Goal: Task Accomplishment & Management: Manage account settings

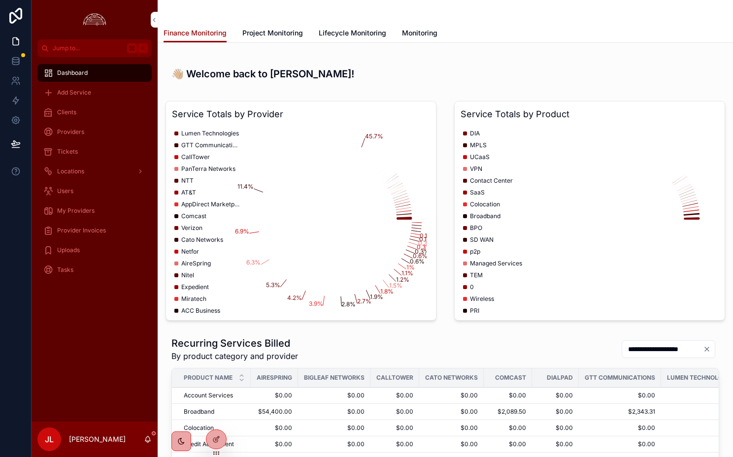
click at [0, 0] on icon at bounding box center [0, 0] width 0 height 0
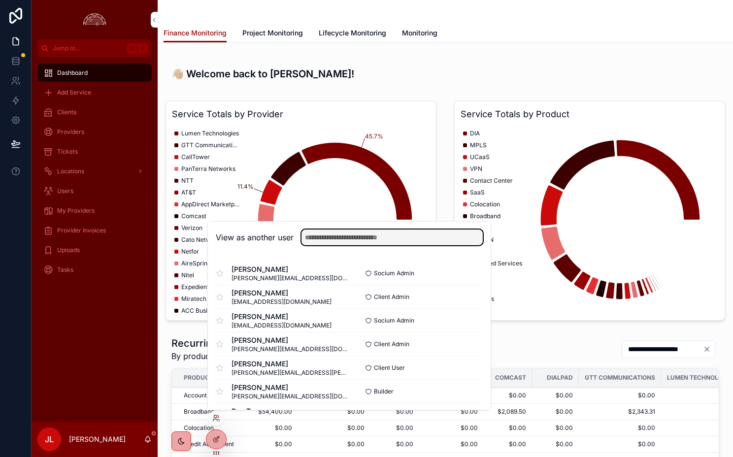
click at [347, 231] on input "text" at bounding box center [391, 238] width 181 height 16
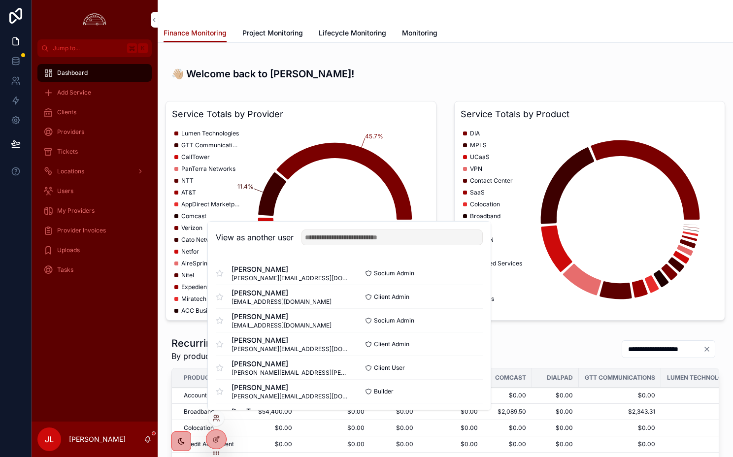
click at [0, 0] on button "Select" at bounding box center [0, 0] width 0 height 0
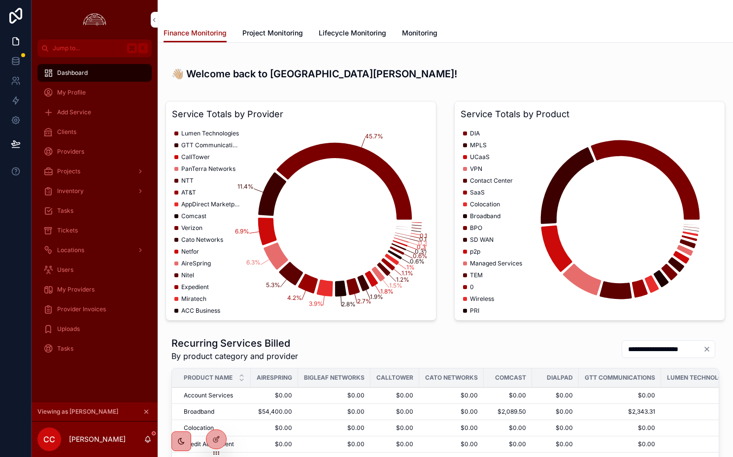
click at [88, 310] on span "Provider Invoices" at bounding box center [81, 309] width 49 height 8
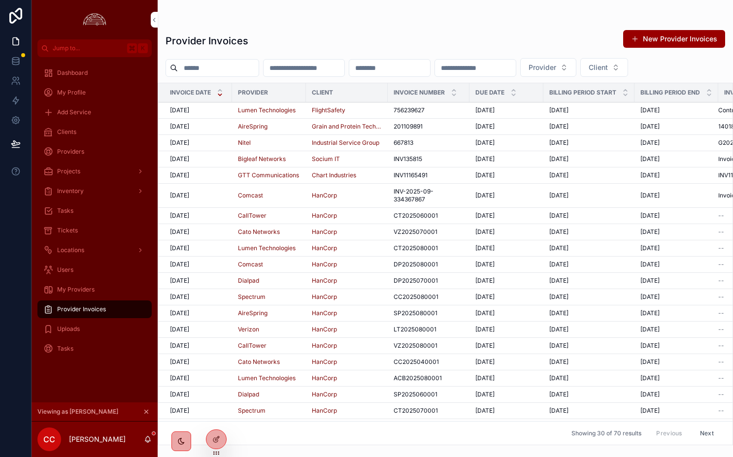
click at [409, 106] on td "756239627 756239627" at bounding box center [429, 110] width 82 height 16
click at [406, 108] on span "756239627" at bounding box center [409, 110] width 31 height 8
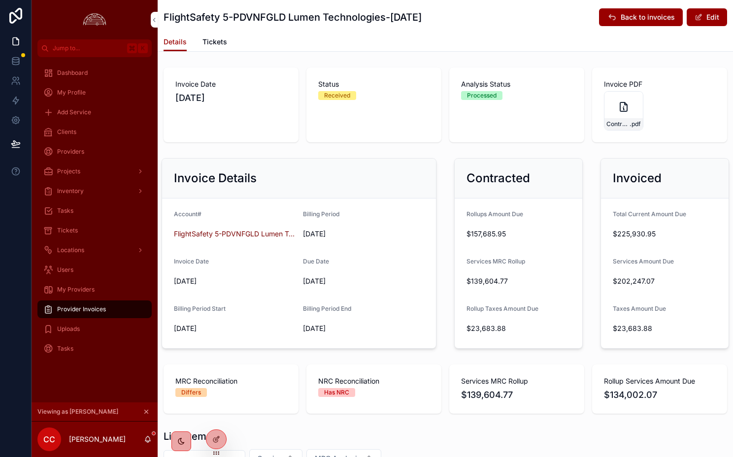
click at [213, 42] on span "Tickets" at bounding box center [214, 42] width 25 height 10
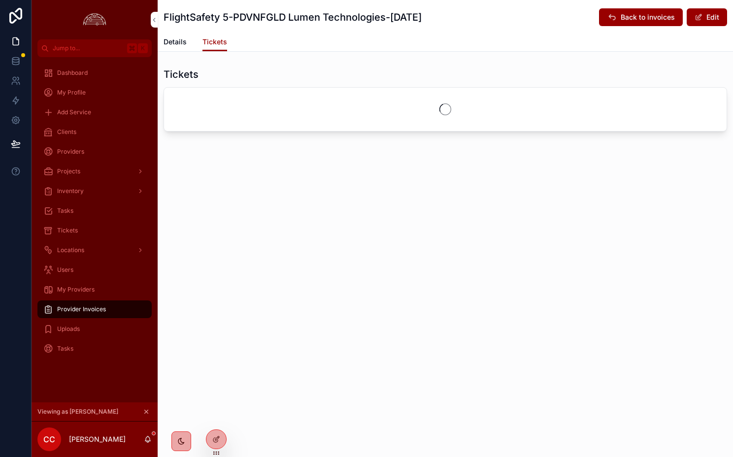
click at [213, 42] on span "Tickets" at bounding box center [214, 42] width 25 height 10
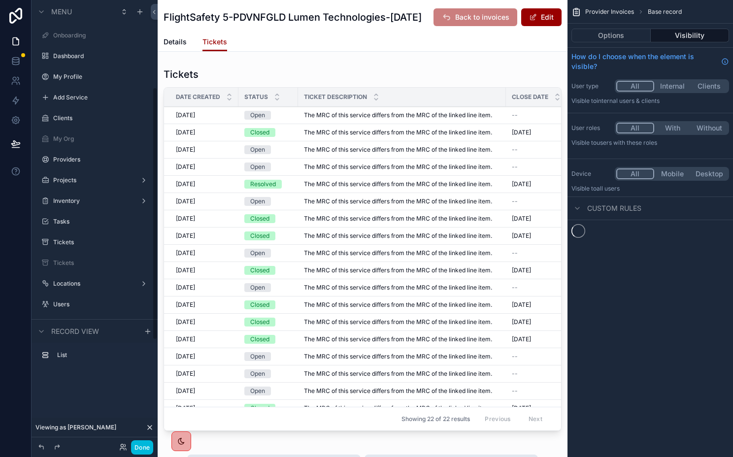
scroll to position [154, 0]
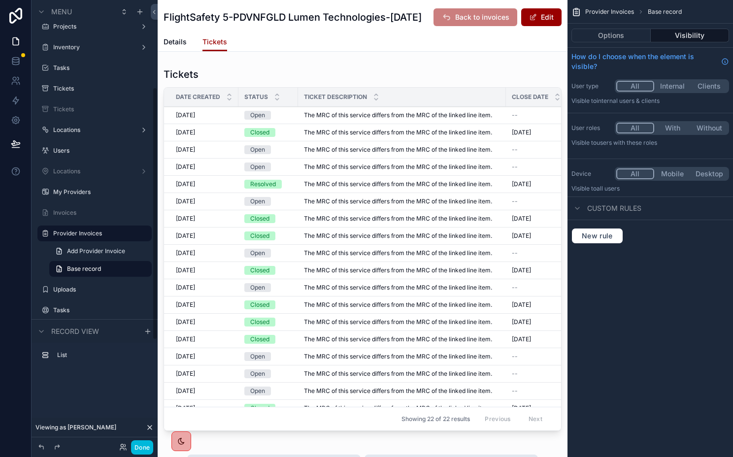
click at [421, 97] on div "scrollable content" at bounding box center [363, 251] width 410 height 375
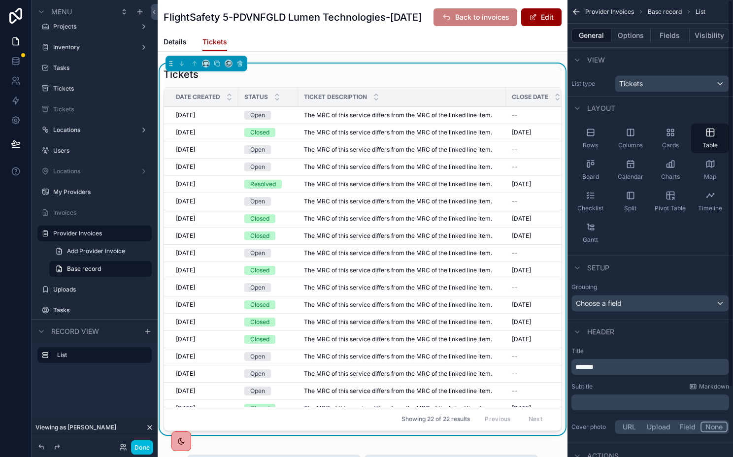
click at [622, 32] on button "Options" at bounding box center [630, 36] width 39 height 14
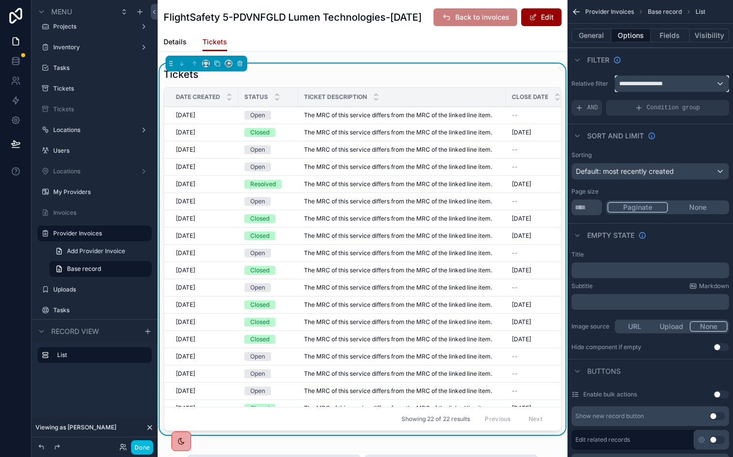
click at [640, 88] on div "**********" at bounding box center [671, 84] width 113 height 16
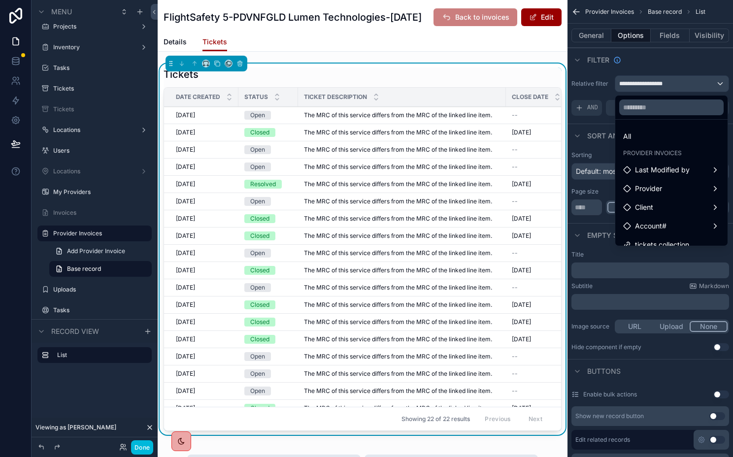
click at [636, 87] on div "scrollable content" at bounding box center [366, 228] width 733 height 457
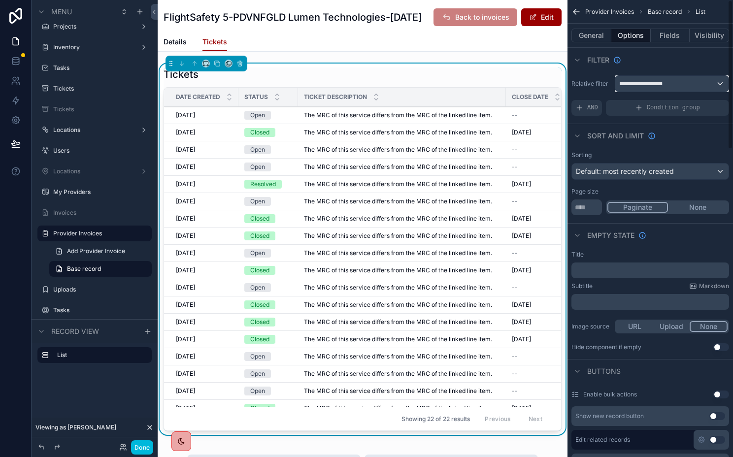
click at [633, 89] on div "**********" at bounding box center [671, 84] width 113 height 16
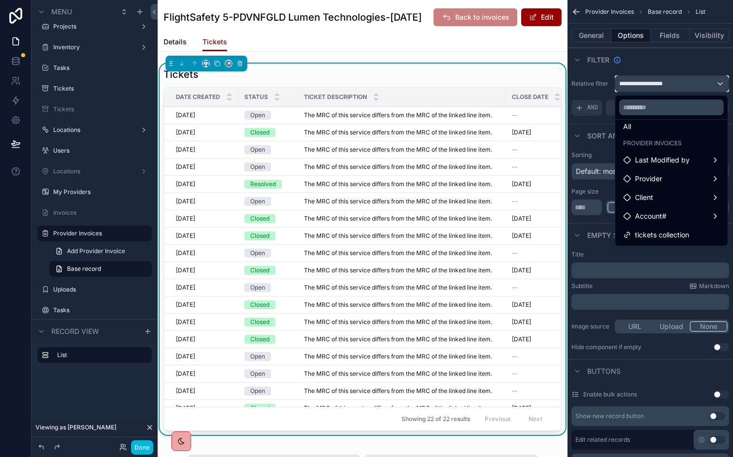
scroll to position [29, 0]
click at [408, 51] on div "Details Tickets" at bounding box center [363, 42] width 398 height 19
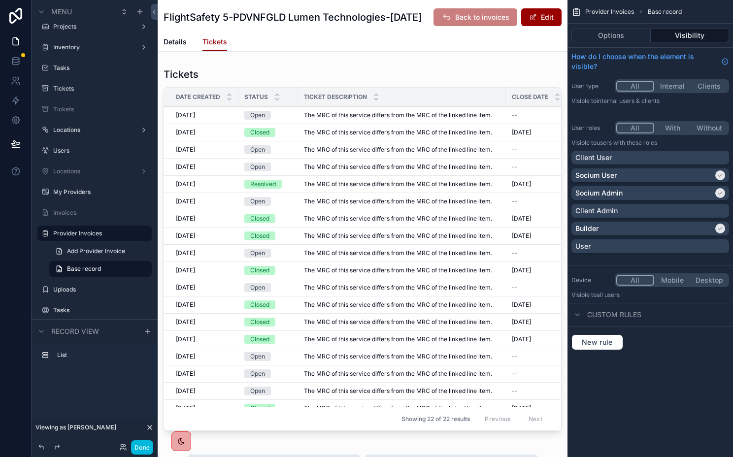
click at [147, 446] on button "Done" at bounding box center [142, 447] width 22 height 14
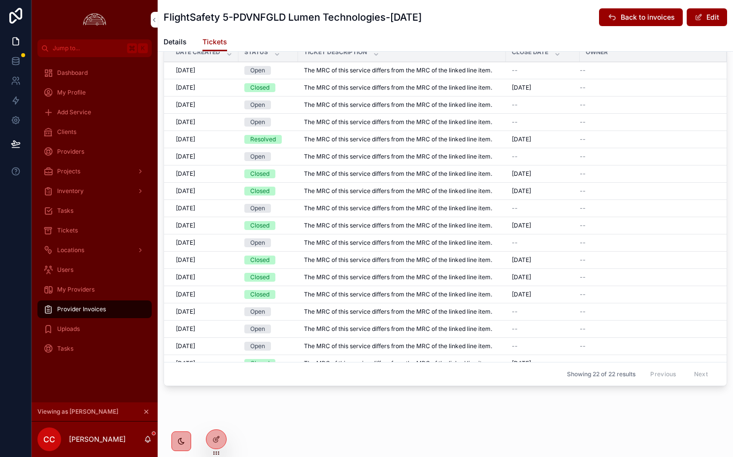
scroll to position [0, 0]
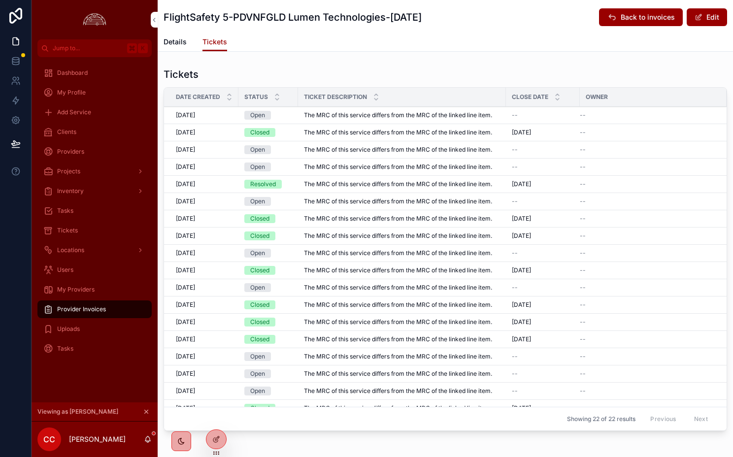
click at [328, 81] on div "Tickets" at bounding box center [446, 74] width 564 height 14
drag, startPoint x: 284, startPoint y: 19, endPoint x: 349, endPoint y: 19, distance: 65.5
click at [349, 19] on h1 "FlightSafety 5-PDVNFGLD Lumen Technologies-Oct 2025" at bounding box center [293, 17] width 258 height 14
click at [177, 15] on h1 "FlightSafety 5-PDVNFGLD Lumen Technologies-Oct 2025" at bounding box center [293, 17] width 258 height 14
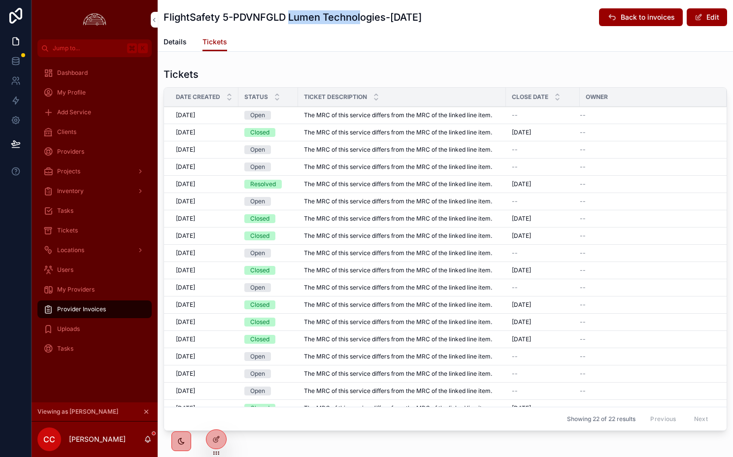
drag, startPoint x: 290, startPoint y: 17, endPoint x: 360, endPoint y: 17, distance: 70.0
click at [360, 17] on h1 "FlightSafety 5-PDVNFGLD Lumen Technologies-Oct 2025" at bounding box center [293, 17] width 258 height 14
click at [398, 17] on h1 "FlightSafety 5-PDVNFGLD Lumen Technologies-Oct 2025" at bounding box center [293, 17] width 258 height 14
click at [0, 0] on icon at bounding box center [0, 0] width 0 height 0
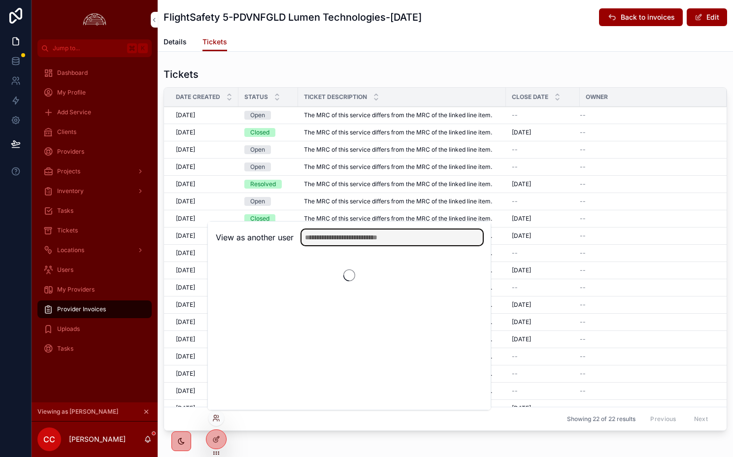
click at [318, 233] on input "text" at bounding box center [391, 238] width 181 height 16
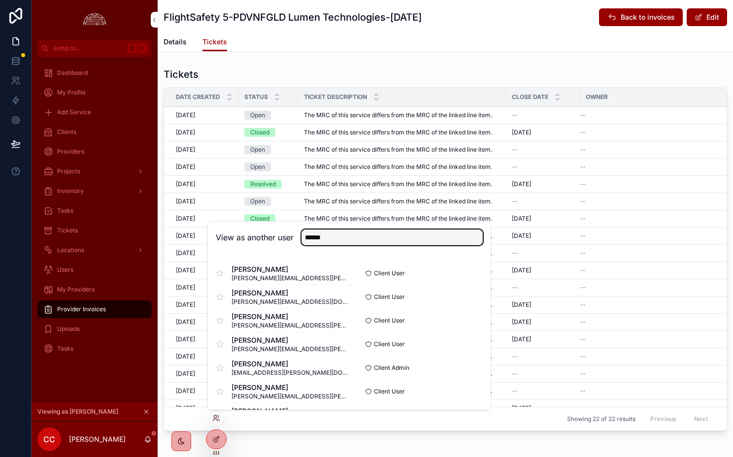
type input "******"
click at [0, 0] on button "Select" at bounding box center [0, 0] width 0 height 0
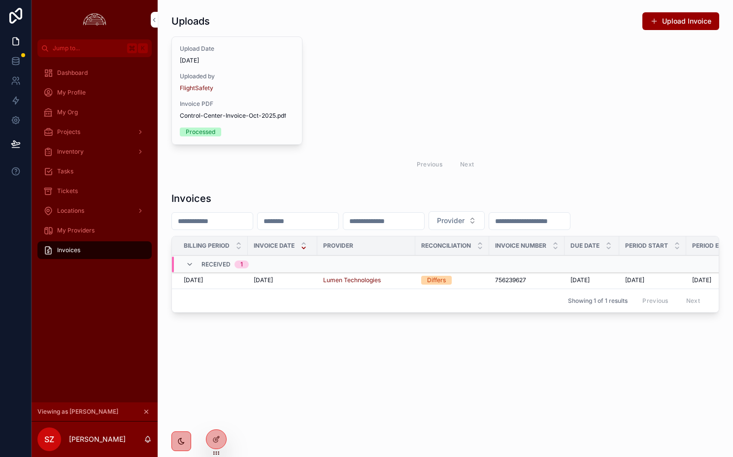
click at [434, 277] on div "Differs" at bounding box center [436, 280] width 19 height 9
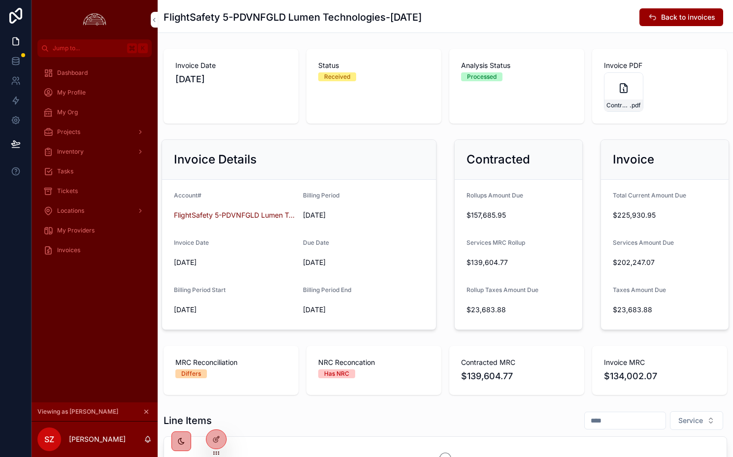
click at [298, 42] on div "FlightSafety 5-PDVNFGLD Lumen Technologies-Oct 2025 Back to invoices Invoice Da…" at bounding box center [445, 276] width 575 height 552
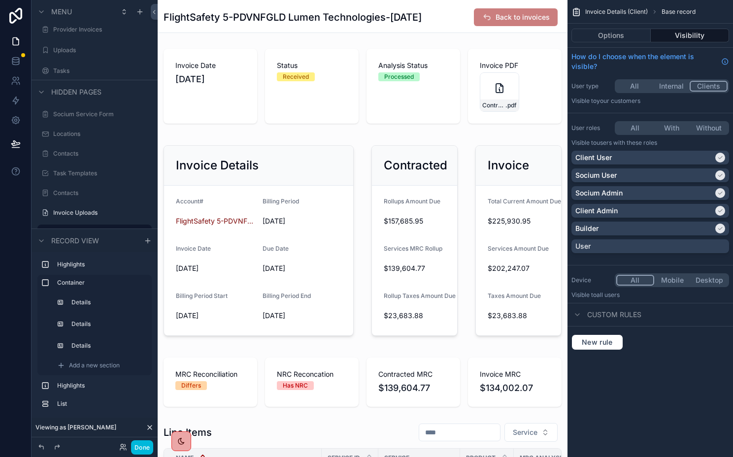
click at [593, 33] on button "Options" at bounding box center [610, 36] width 79 height 14
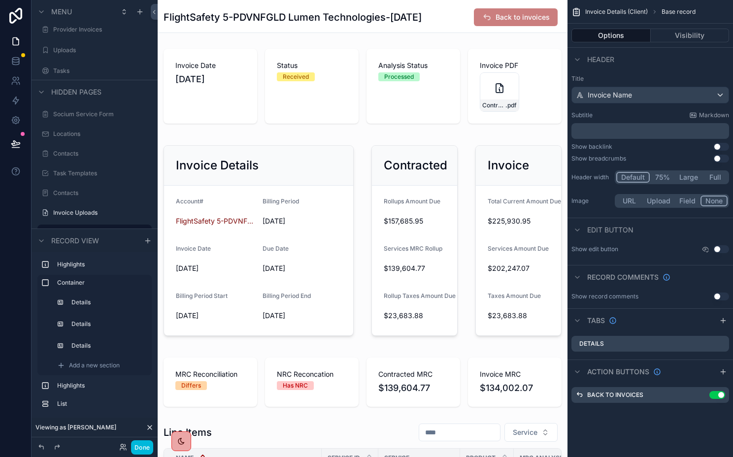
click at [723, 317] on icon "scrollable content" at bounding box center [723, 321] width 8 height 8
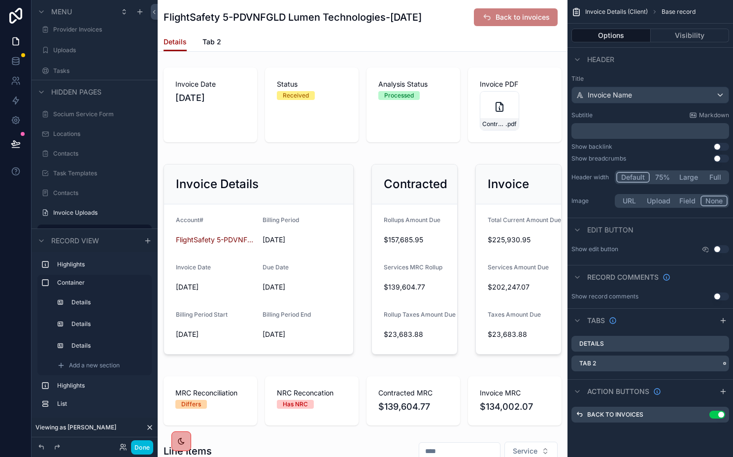
click at [0, 0] on icon "scrollable content" at bounding box center [0, 0] width 0 height 0
click at [690, 378] on span "Remove tab and contents" at bounding box center [667, 383] width 83 height 12
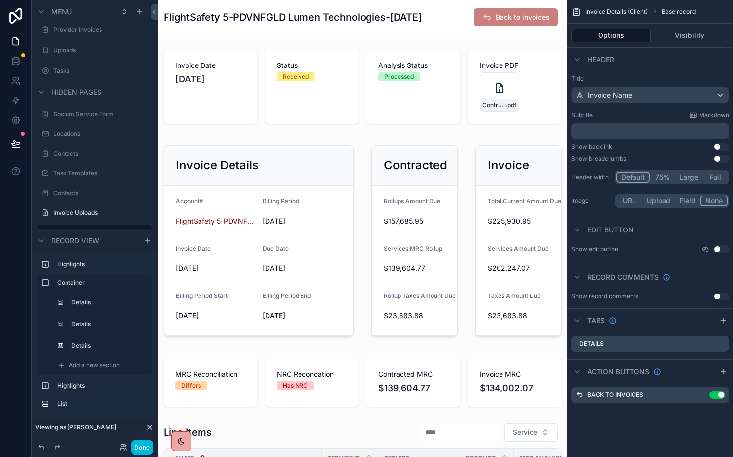
click at [83, 131] on div "Provider Invoices" at bounding box center [101, 127] width 97 height 8
click at [76, 129] on label "Provider Invoices" at bounding box center [99, 127] width 93 height 8
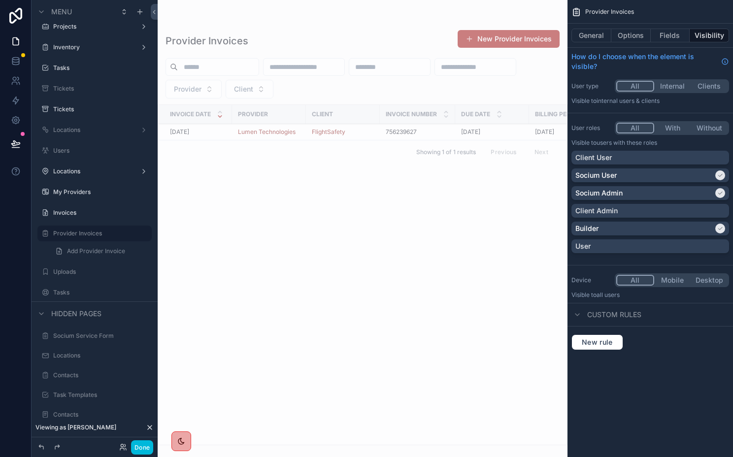
click at [243, 130] on div "scrollable content" at bounding box center [363, 228] width 410 height 457
click at [219, 130] on div "10/1/2025 10/1/2025" at bounding box center [198, 132] width 56 height 8
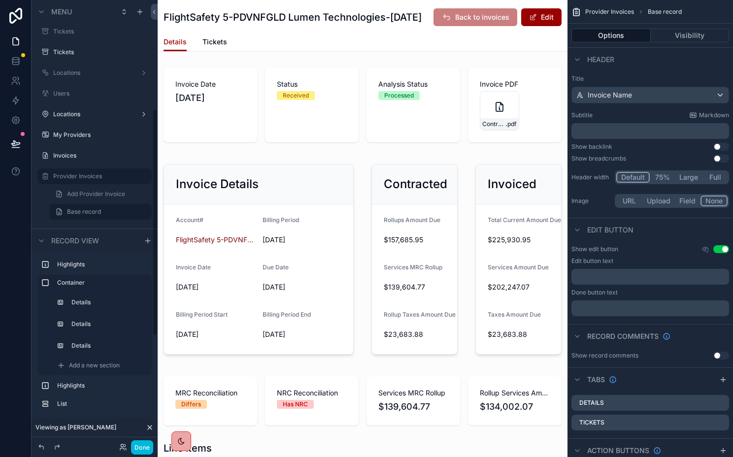
scroll to position [216, 0]
click at [215, 47] on span "Tickets" at bounding box center [214, 42] width 25 height 10
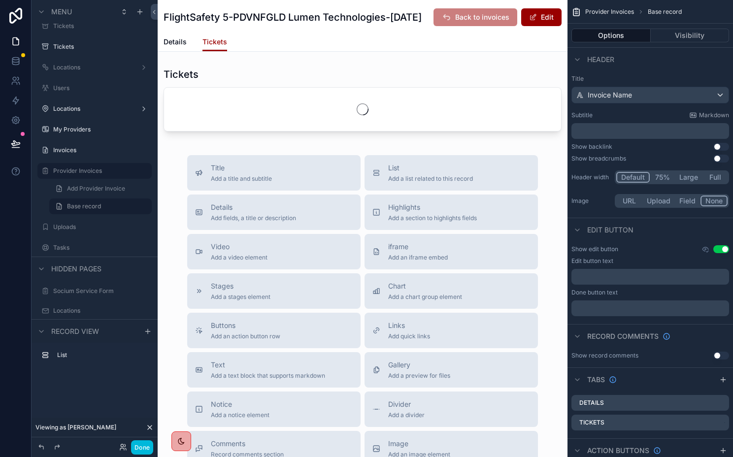
click at [181, 47] on span "Details" at bounding box center [175, 42] width 23 height 10
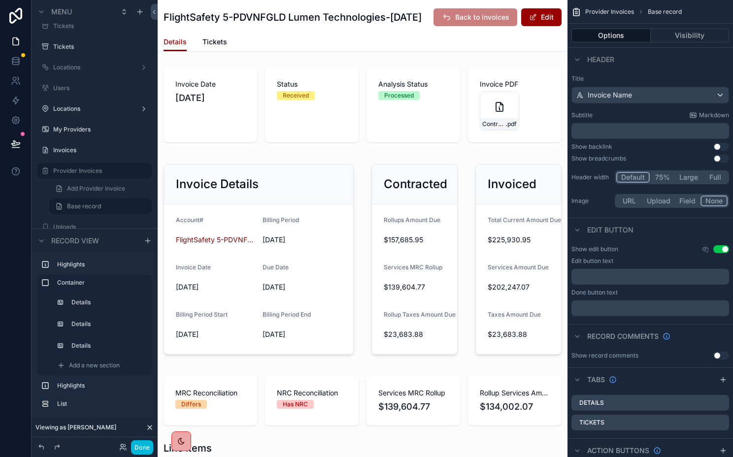
click at [217, 47] on span "Tickets" at bounding box center [214, 42] width 25 height 10
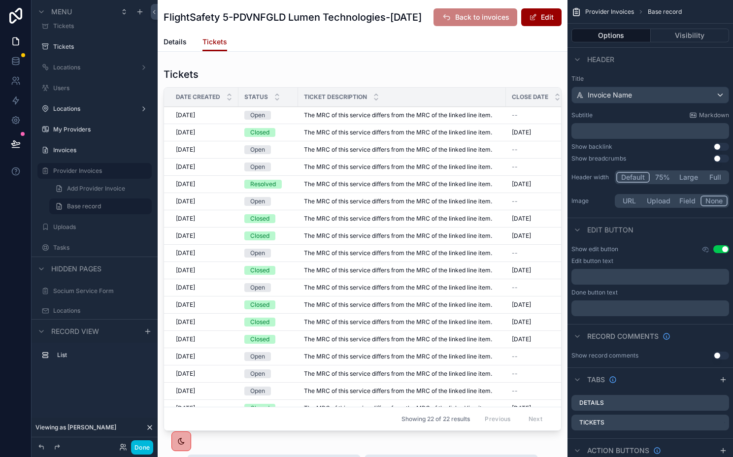
click at [383, 104] on div "scrollable content" at bounding box center [363, 251] width 410 height 375
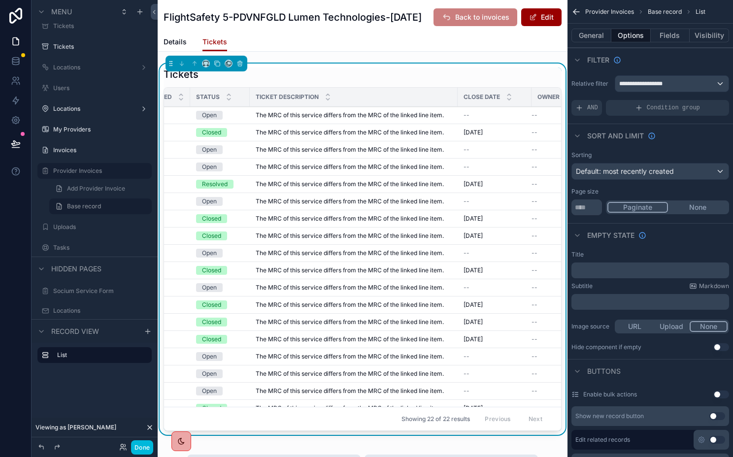
scroll to position [0, 107]
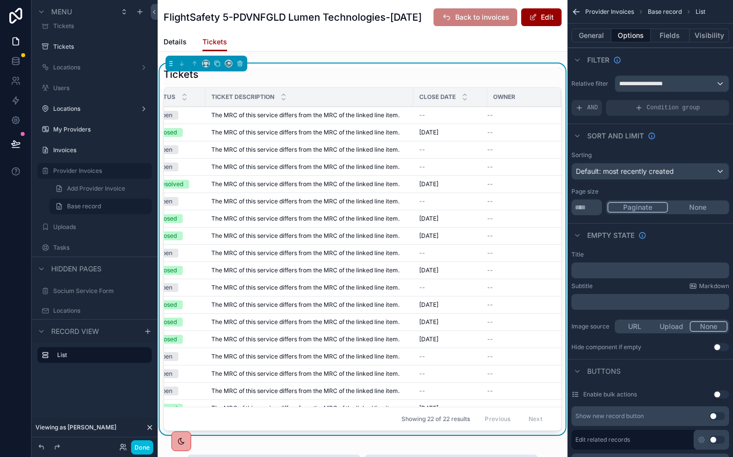
click at [357, 159] on td "The MRC of this service differs from the MRC of the linked line item. The MRC o…" at bounding box center [309, 149] width 208 height 17
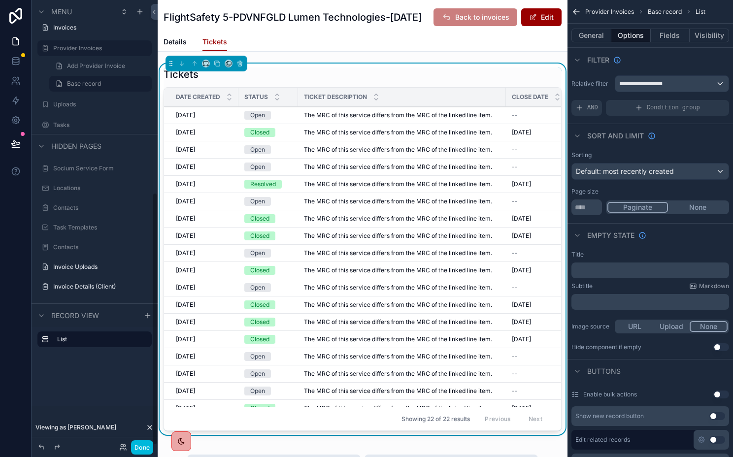
scroll to position [338, 0]
click at [373, 119] on span "The MRC of this service differs from the MRC of the linked line item." at bounding box center [398, 115] width 188 height 8
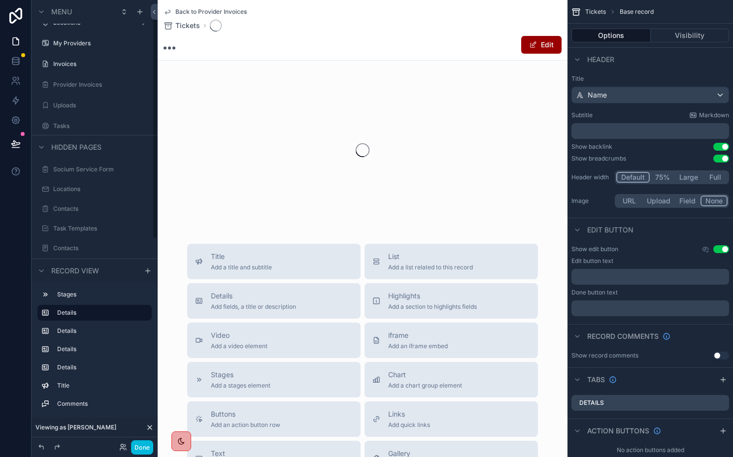
scroll to position [9, 0]
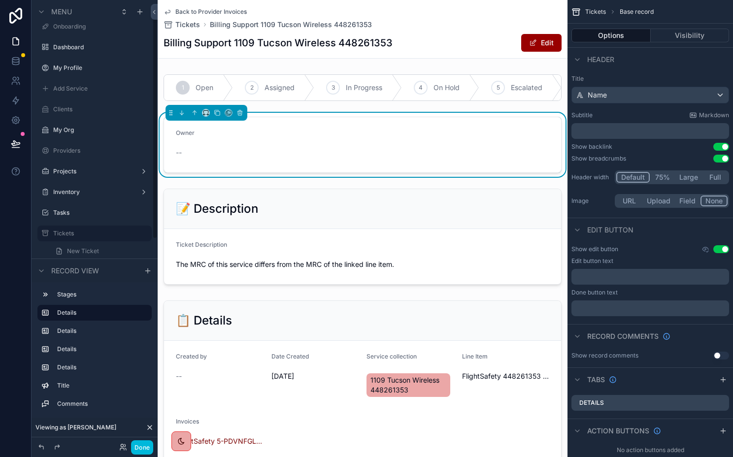
click at [83, 233] on label "Tickets" at bounding box center [99, 234] width 93 height 8
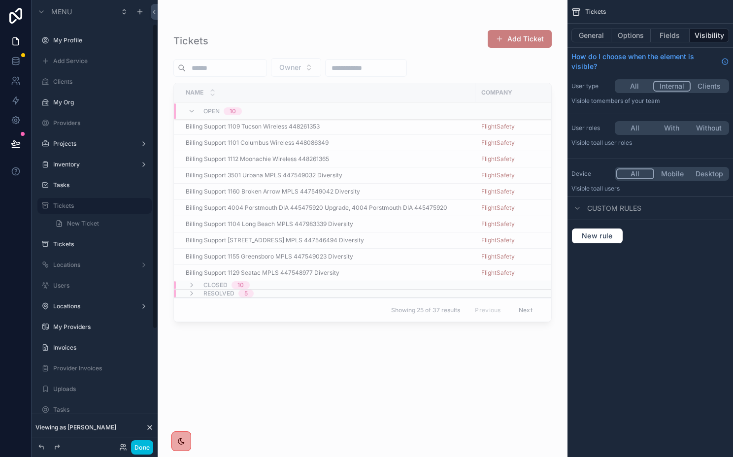
scroll to position [37, 0]
click at [74, 240] on label "Tickets" at bounding box center [99, 243] width 93 height 8
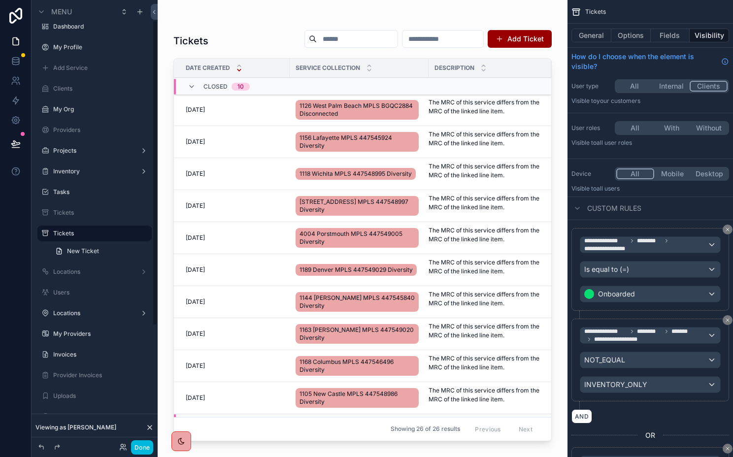
click at [67, 214] on label "Tickets" at bounding box center [99, 213] width 93 height 8
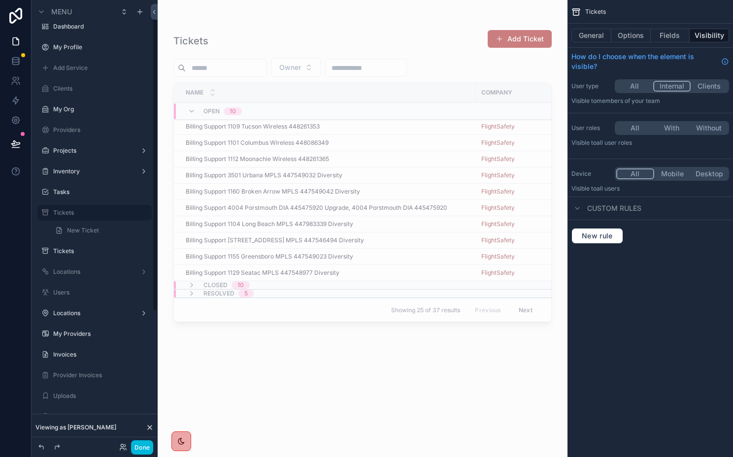
scroll to position [9, 0]
click at [73, 271] on label "Tickets" at bounding box center [99, 272] width 93 height 8
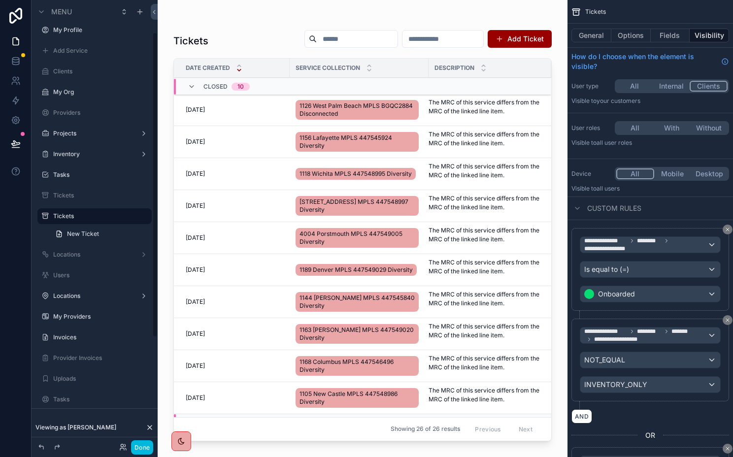
scroll to position [47, 0]
click at [244, 106] on div "scrollable content" at bounding box center [363, 222] width 410 height 445
click at [204, 111] on span "[DATE]" at bounding box center [195, 110] width 19 height 8
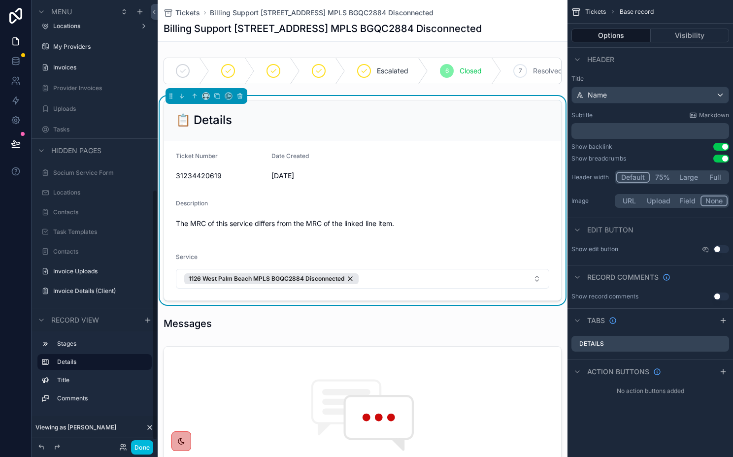
scroll to position [337, 0]
click at [80, 287] on label "Invoice Details (Client)" at bounding box center [99, 289] width 93 height 8
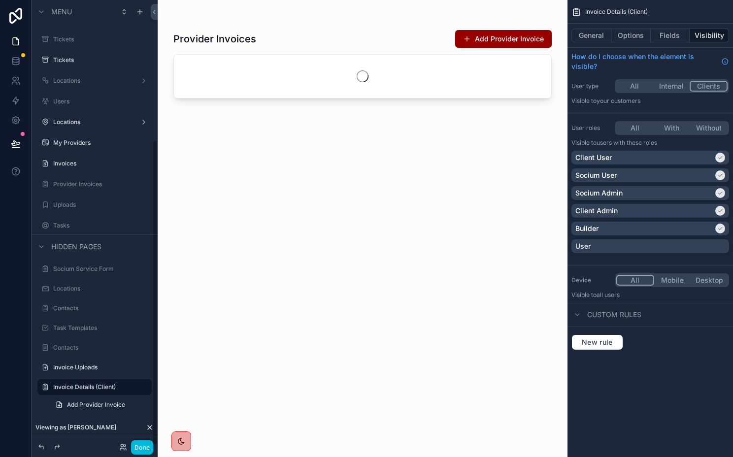
scroll to position [203, 0]
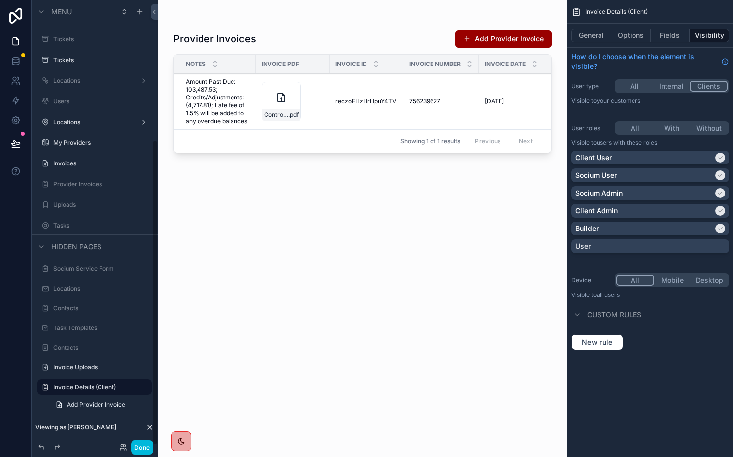
click at [224, 97] on div "scrollable content" at bounding box center [363, 222] width 410 height 445
click at [205, 97] on span "Amount Past Due: 103,487.53; Credits/Adjustments: (4,717.81); Late fee of 1.5% …" at bounding box center [218, 101] width 64 height 47
click at [203, 88] on span "Amount Past Due: 103,487.53; Credits/Adjustments: (4,717.81); Late fee of 1.5% …" at bounding box center [218, 101] width 64 height 47
click at [369, 100] on span "reczoFHzHrHpuY4TV" at bounding box center [365, 102] width 61 height 8
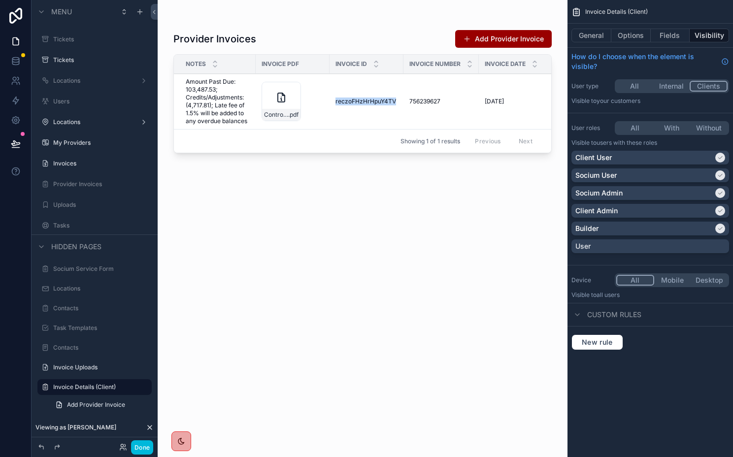
click at [369, 100] on span "reczoFHzHrHpuY4TV" at bounding box center [365, 102] width 61 height 8
click at [74, 368] on label "Invoice Uploads" at bounding box center [99, 368] width 93 height 8
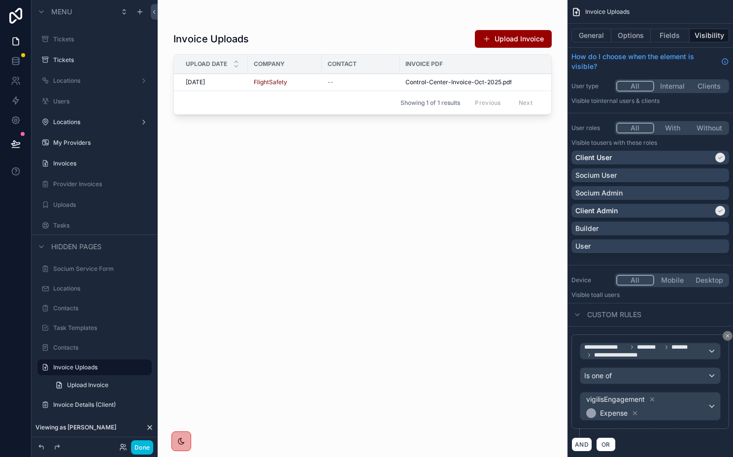
click at [224, 83] on div "scrollable content" at bounding box center [363, 222] width 410 height 445
click at [214, 83] on div "10/7/2025 10/7/2025" at bounding box center [214, 82] width 56 height 8
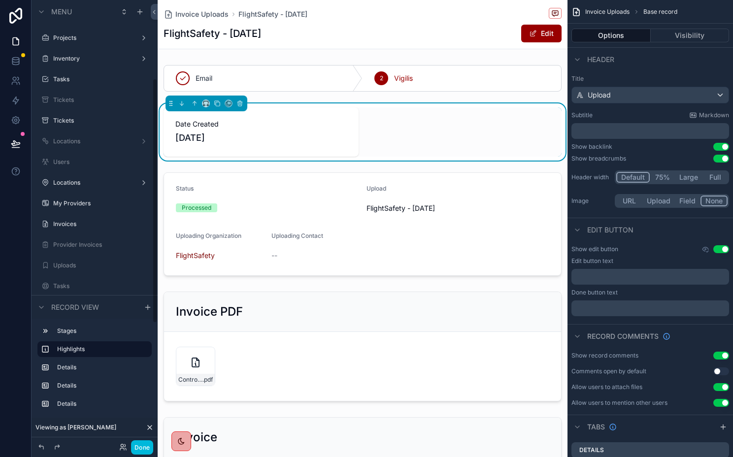
scroll to position [142, 0]
click at [88, 225] on label "Invoices" at bounding box center [99, 225] width 93 height 8
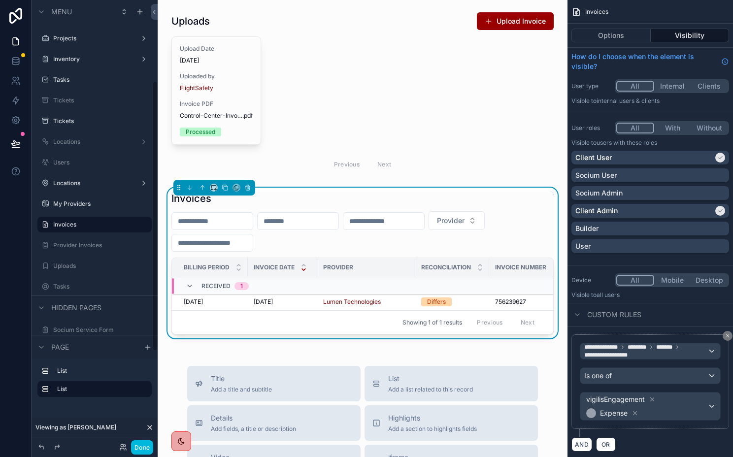
scroll to position [133, 0]
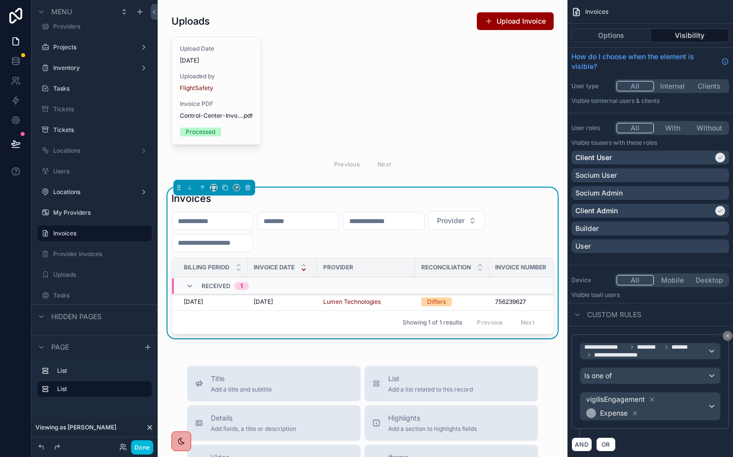
click at [226, 307] on td "Oct 2025 Oct 2025" at bounding box center [210, 302] width 76 height 17
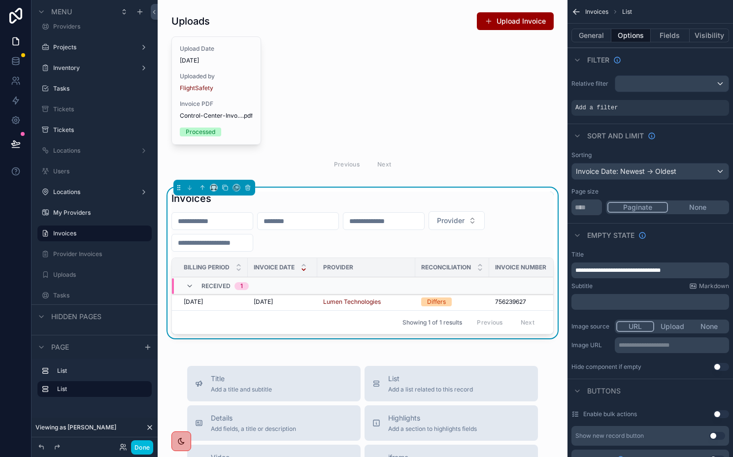
click at [226, 302] on div "Oct 2025 Oct 2025" at bounding box center [213, 302] width 58 height 8
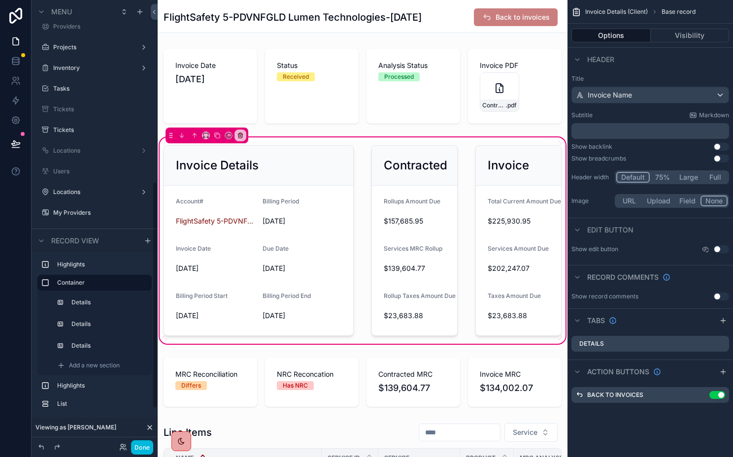
scroll to position [358, 0]
click at [297, 33] on div "FlightSafety 5-PDVNFGLD Lumen Technologies-Oct 2025 Back to invoices" at bounding box center [363, 16] width 410 height 33
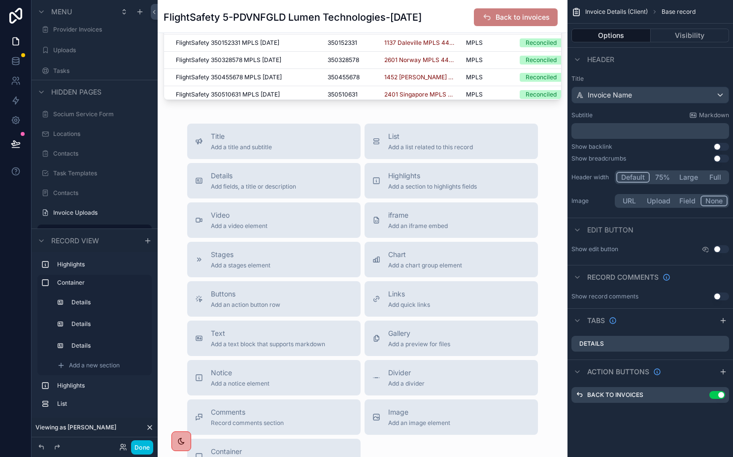
scroll to position [688, 0]
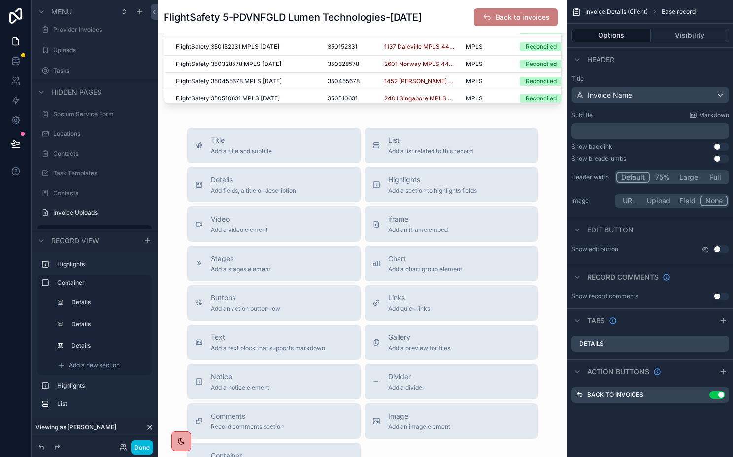
click at [399, 149] on span "Add a list related to this record" at bounding box center [430, 151] width 85 height 8
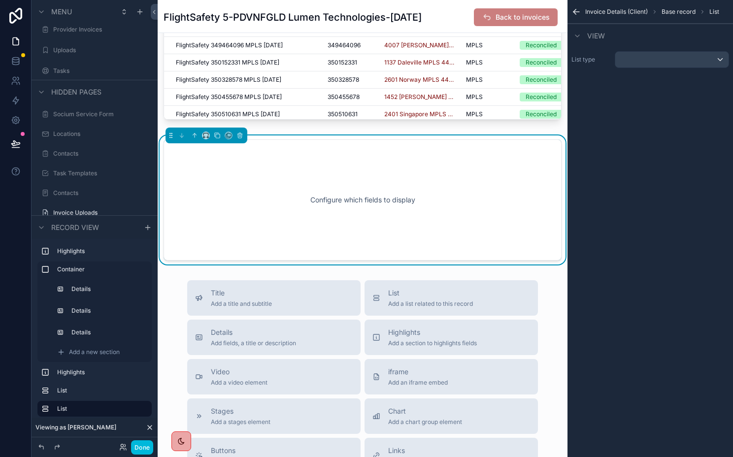
scroll to position [644, 0]
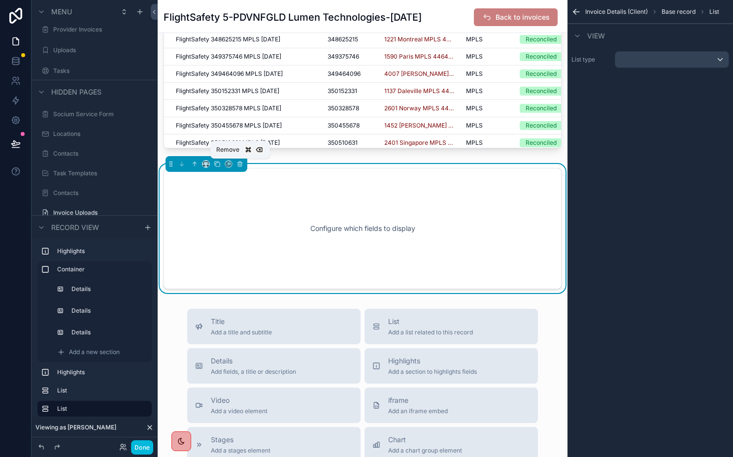
click at [239, 163] on icon "scrollable content" at bounding box center [239, 164] width 7 height 7
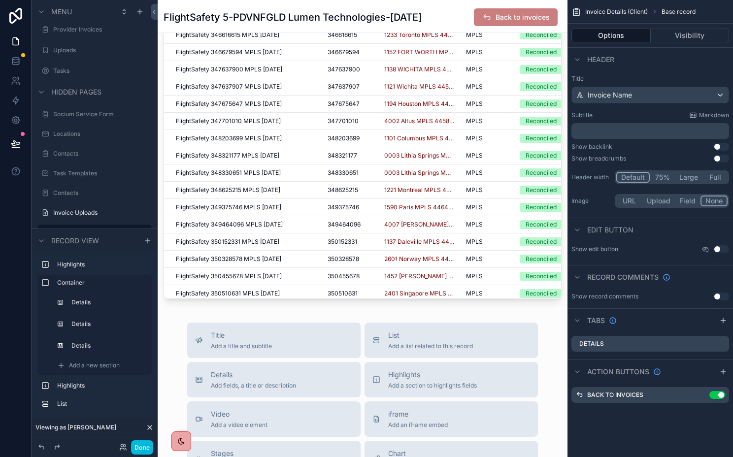
scroll to position [436, 0]
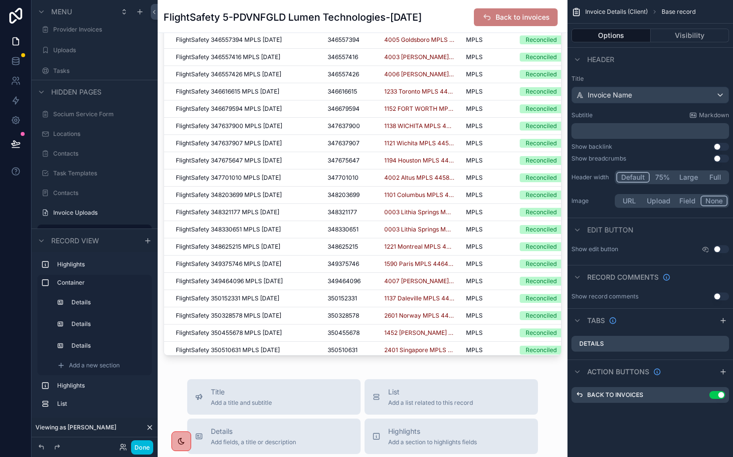
click at [725, 323] on icon "scrollable content" at bounding box center [723, 321] width 8 height 8
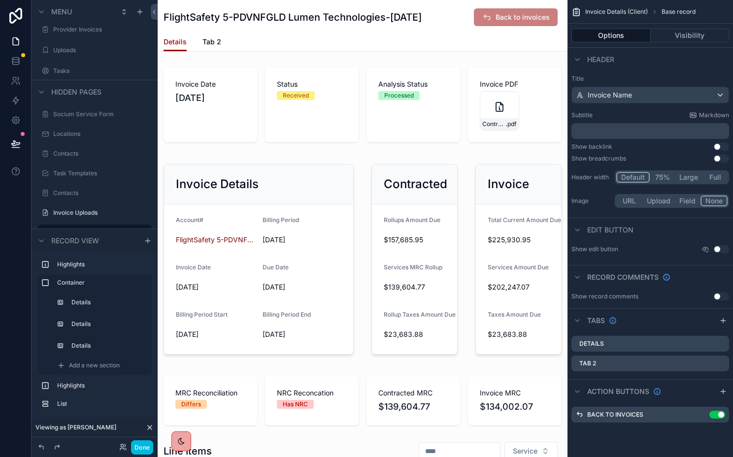
click at [214, 44] on span "Tab 2" at bounding box center [211, 42] width 19 height 10
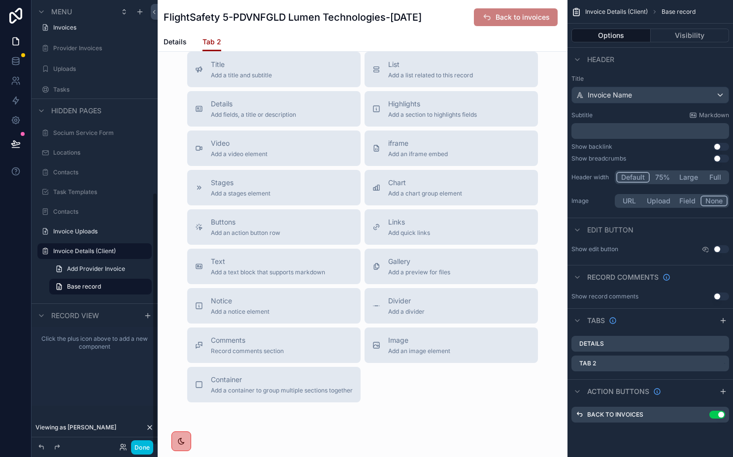
scroll to position [28, 0]
click at [396, 68] on span "List" at bounding box center [430, 64] width 85 height 10
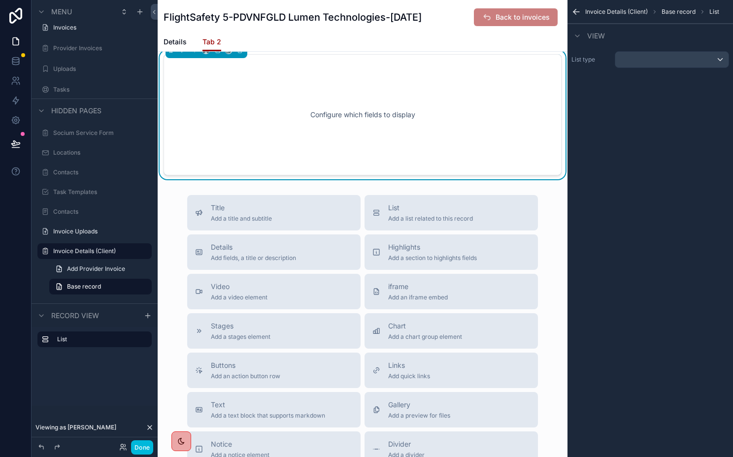
scroll to position [0, 0]
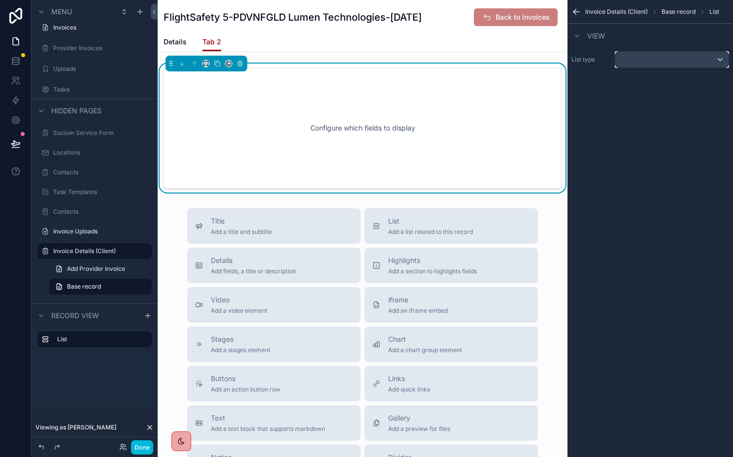
click at [632, 57] on div "scrollable content" at bounding box center [671, 60] width 113 height 16
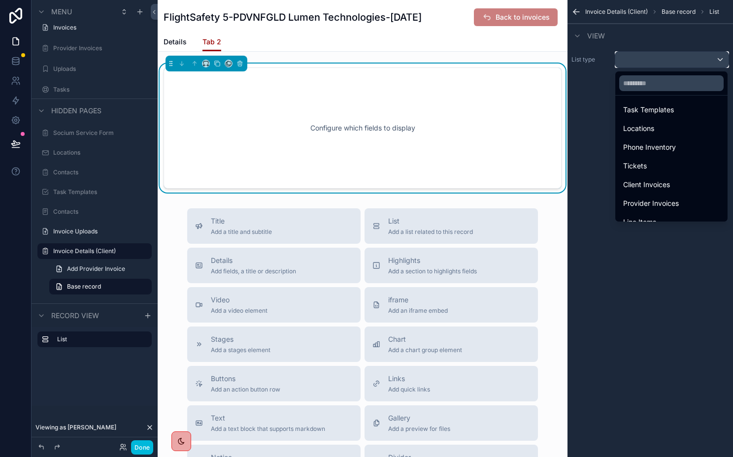
scroll to position [218, 0]
click at [633, 151] on span "Tickets" at bounding box center [635, 149] width 24 height 12
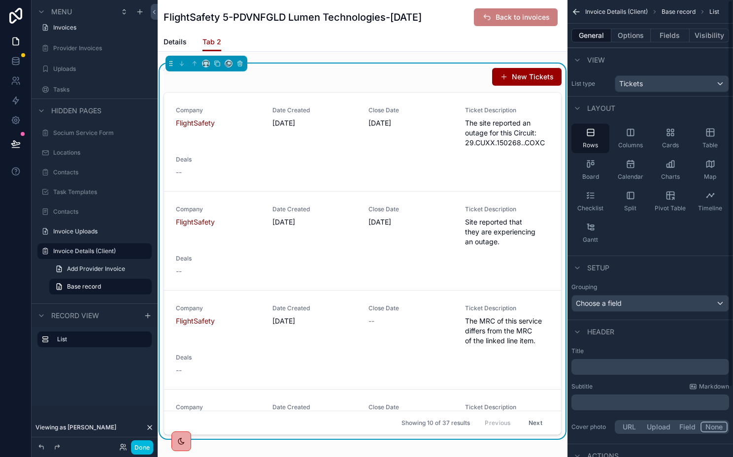
click at [634, 27] on div "General Options Fields Visibility" at bounding box center [651, 36] width 166 height 24
click at [631, 32] on button "Options" at bounding box center [630, 36] width 39 height 14
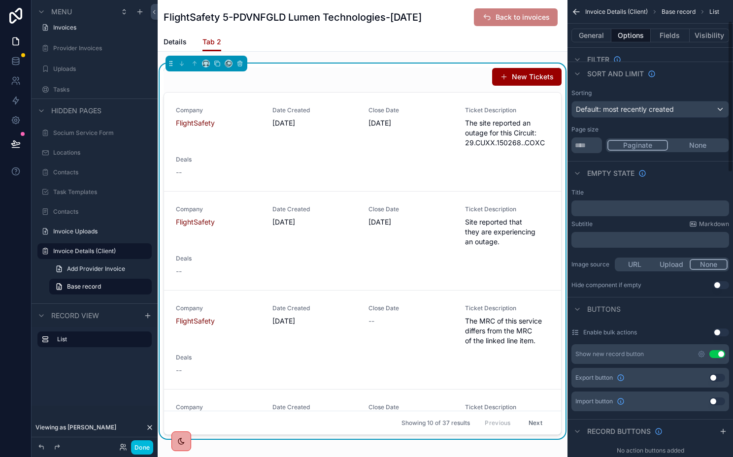
scroll to position [61, 0]
click at [590, 34] on button "General" at bounding box center [591, 36] width 40 height 14
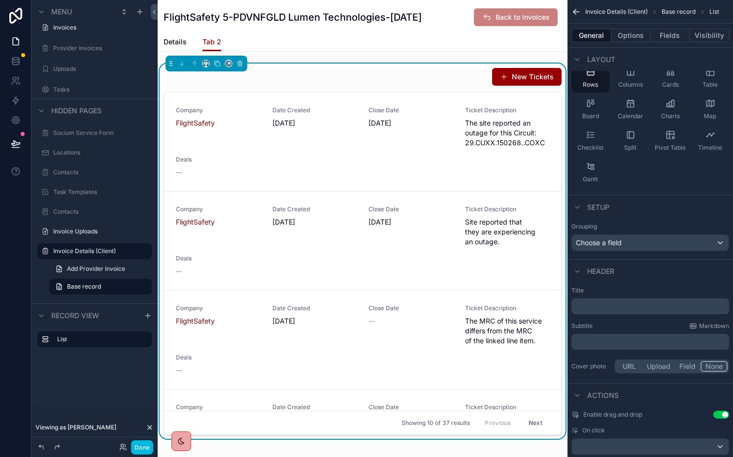
scroll to position [82, 0]
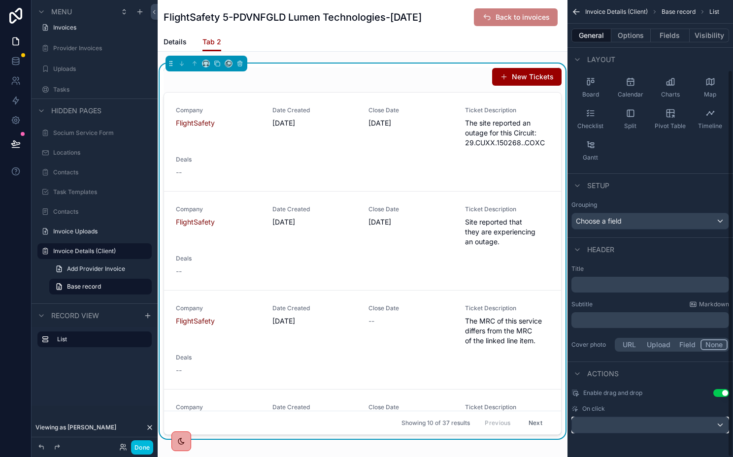
click at [612, 425] on div "scrollable content" at bounding box center [650, 425] width 157 height 16
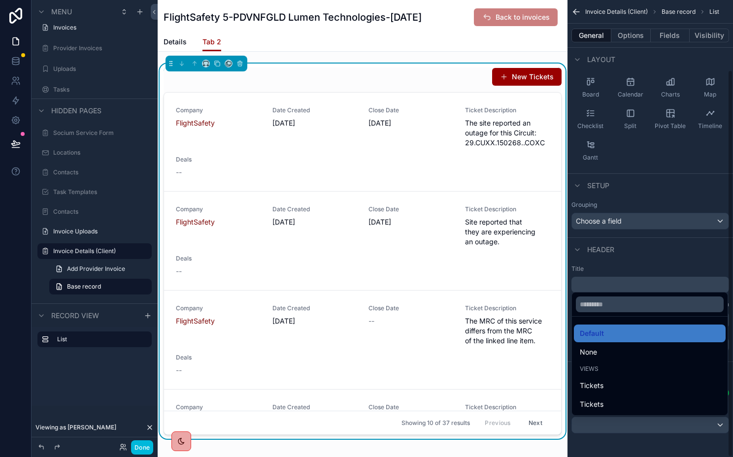
click at [618, 390] on div "Tickets" at bounding box center [650, 386] width 140 height 12
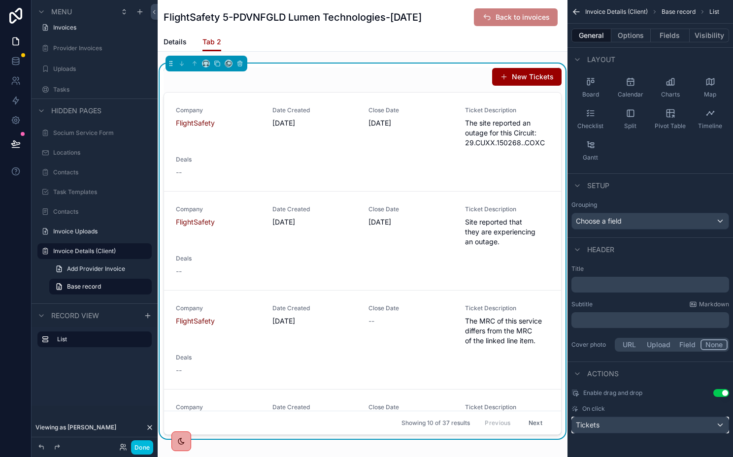
click at [609, 427] on div "Tickets" at bounding box center [650, 425] width 157 height 16
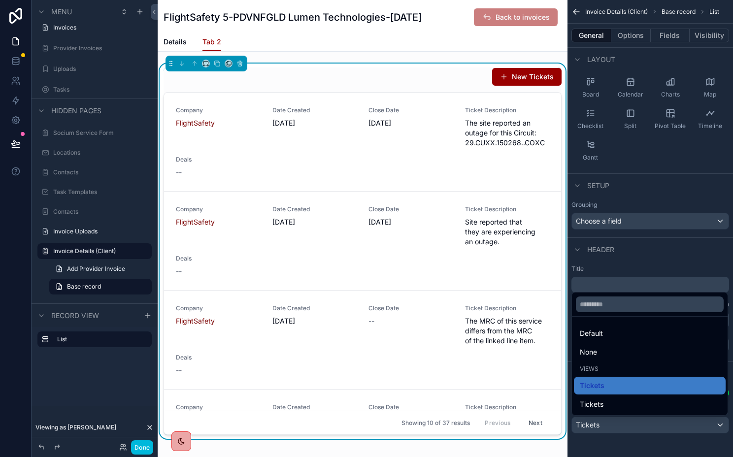
click at [605, 387] on div "Tickets" at bounding box center [650, 386] width 140 height 12
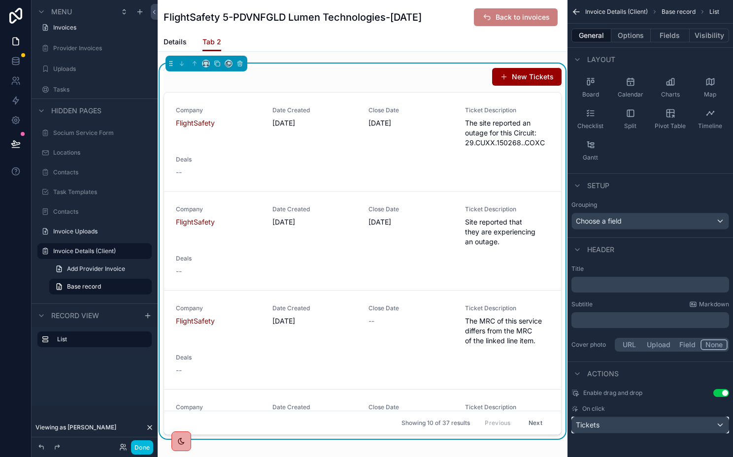
click at [606, 422] on div "Tickets" at bounding box center [650, 425] width 157 height 16
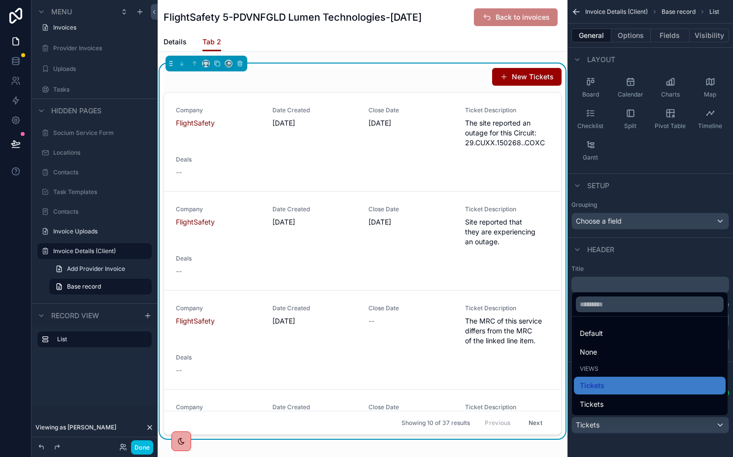
click at [641, 387] on div "Tickets" at bounding box center [650, 386] width 140 height 12
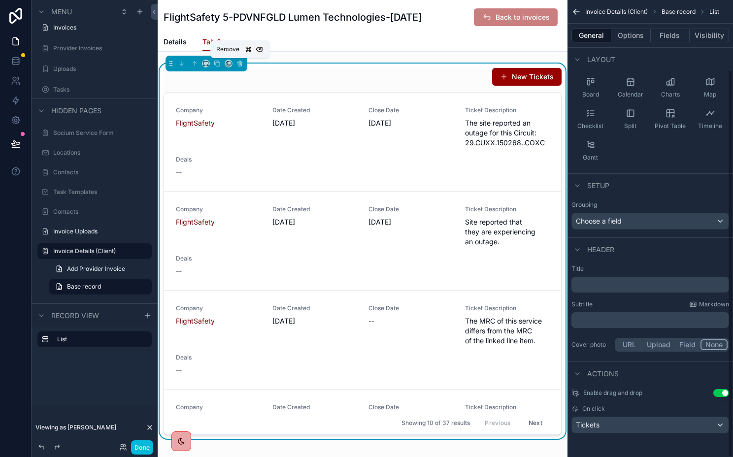
click at [238, 63] on icon "scrollable content" at bounding box center [239, 63] width 7 height 7
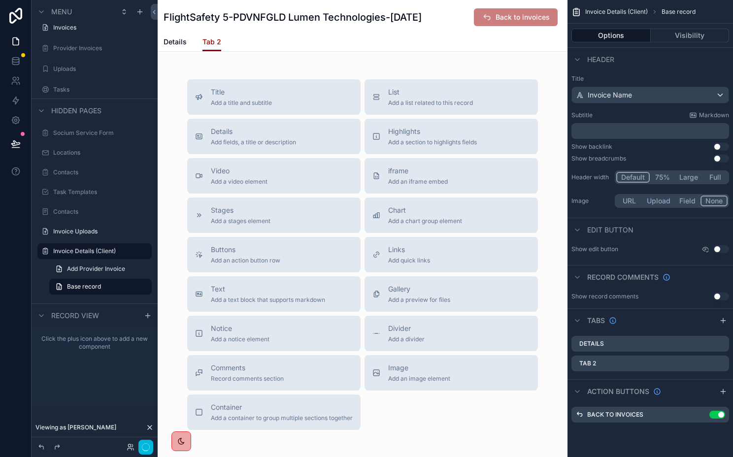
scroll to position [0, 0]
click at [719, 359] on div "Tab 2" at bounding box center [650, 364] width 158 height 16
click at [0, 0] on icon "scrollable content" at bounding box center [0, 0] width 0 height 0
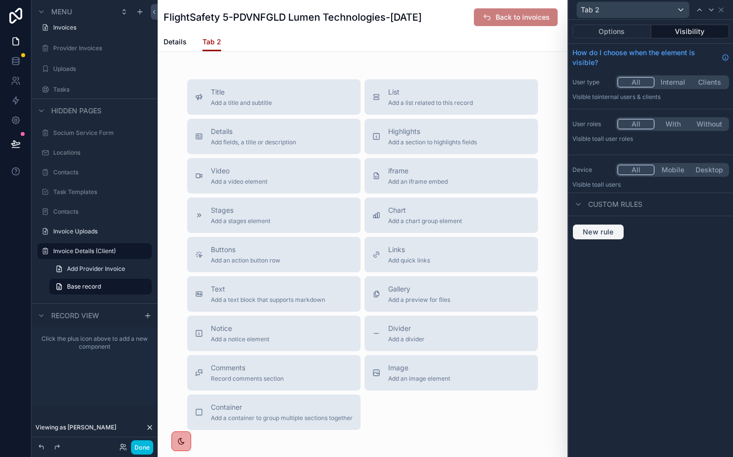
click at [596, 232] on span "New rule" at bounding box center [598, 232] width 39 height 9
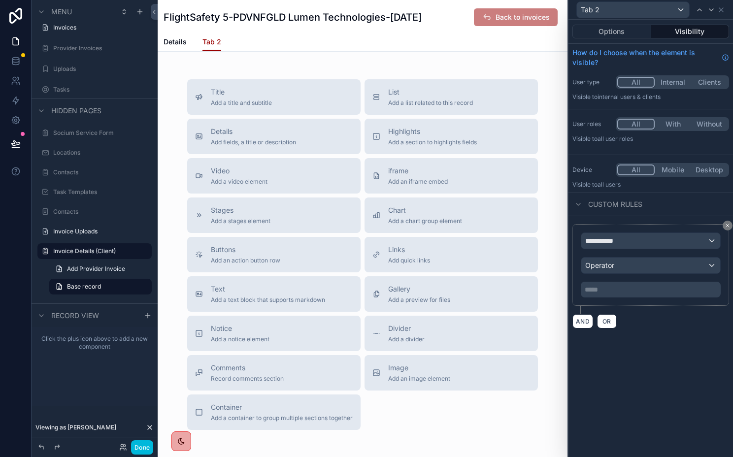
click at [729, 228] on icon at bounding box center [728, 226] width 6 height 6
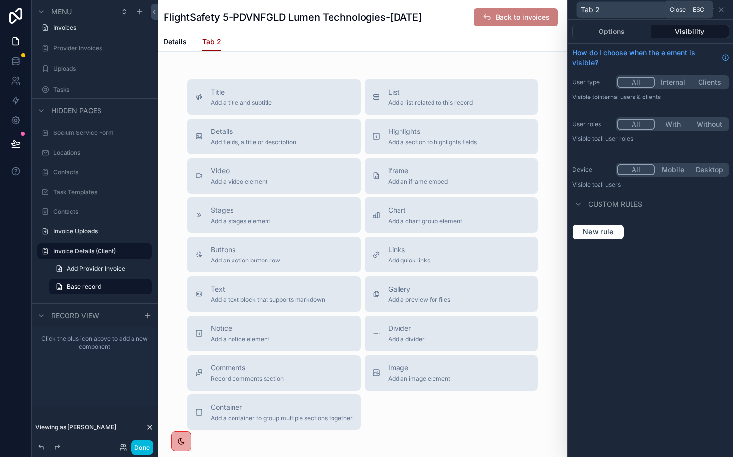
click at [722, 12] on icon at bounding box center [721, 10] width 8 height 8
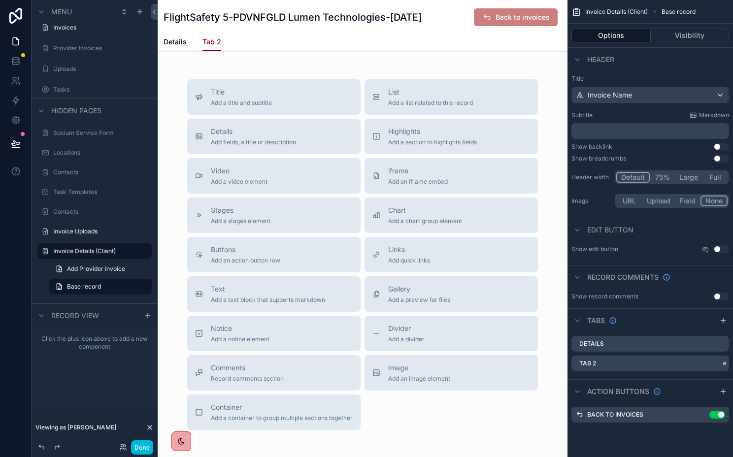
click at [0, 0] on icon "scrollable content" at bounding box center [0, 0] width 0 height 0
click at [681, 380] on span "Remove tab and contents" at bounding box center [667, 383] width 83 height 12
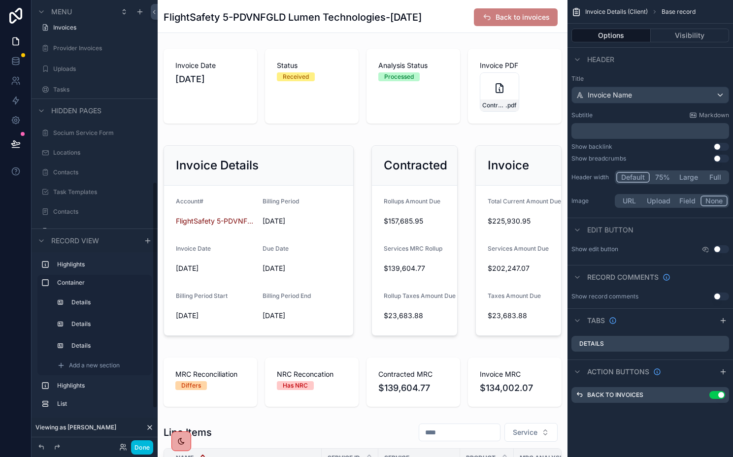
scroll to position [358, 0]
click at [141, 445] on button "Done" at bounding box center [142, 447] width 22 height 14
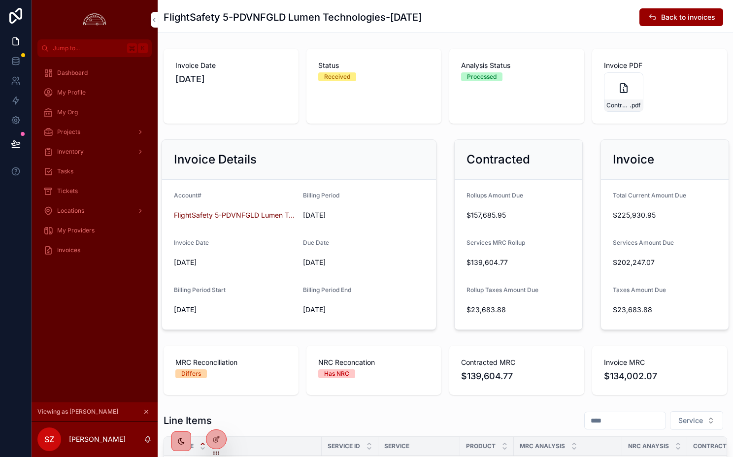
click at [17, 144] on icon at bounding box center [15, 143] width 8 height 5
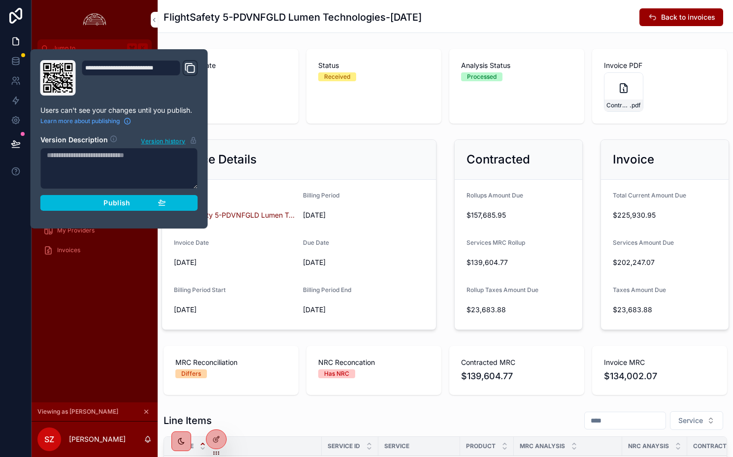
click at [89, 209] on button "Publish" at bounding box center [119, 203] width 158 height 16
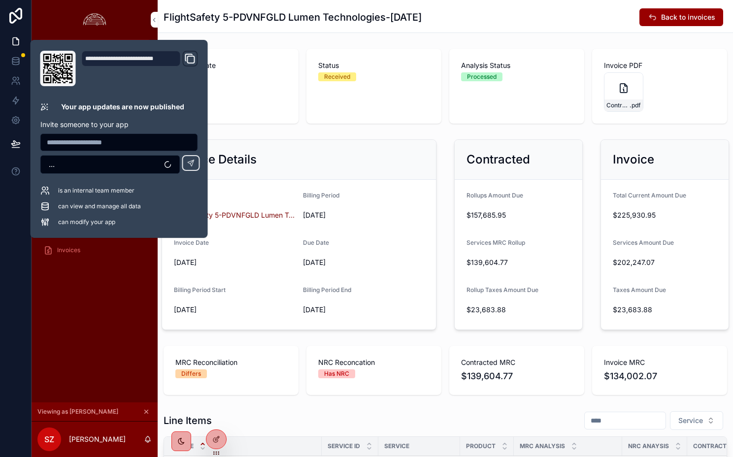
click at [108, 357] on div "Dashboard My Profile My Org Projects Inventory Tasks Tickets Locations My Provi…" at bounding box center [95, 229] width 126 height 345
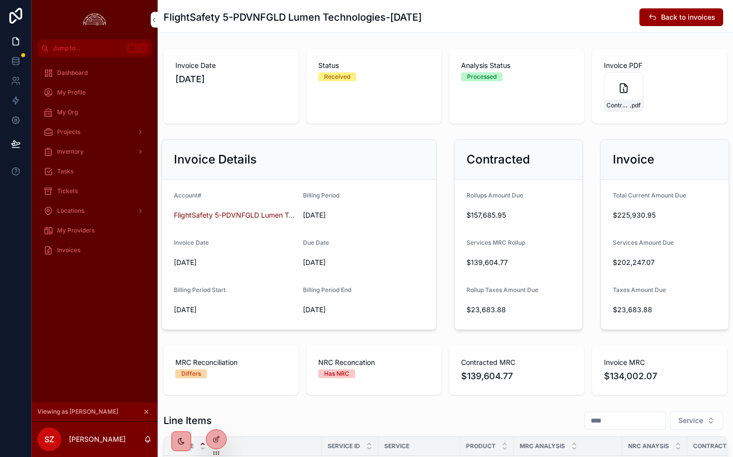
click at [421, 103] on div "Status Received" at bounding box center [373, 86] width 135 height 75
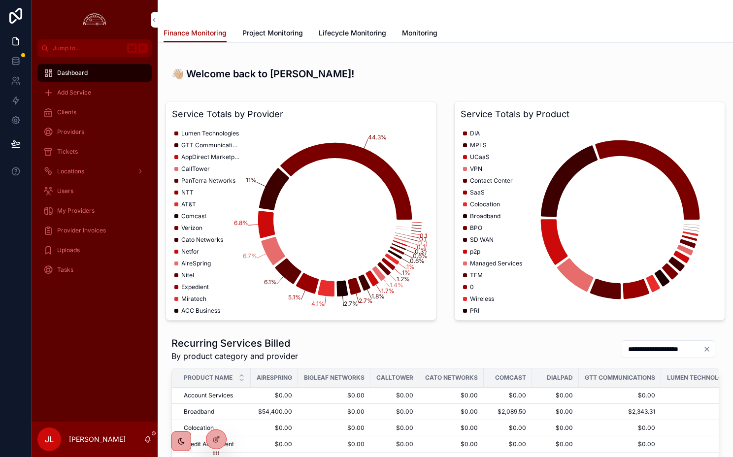
click at [332, 65] on div "👋🏼 Welcome back to Vigilis, Joel!" at bounding box center [446, 70] width 560 height 38
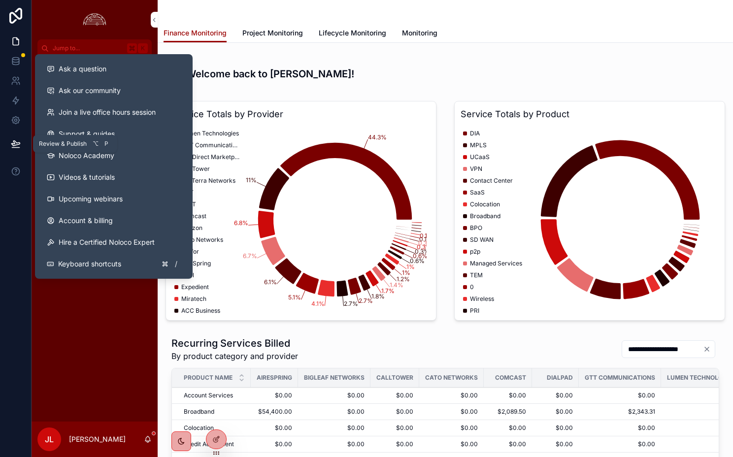
click at [16, 144] on icon at bounding box center [16, 144] width 10 height 10
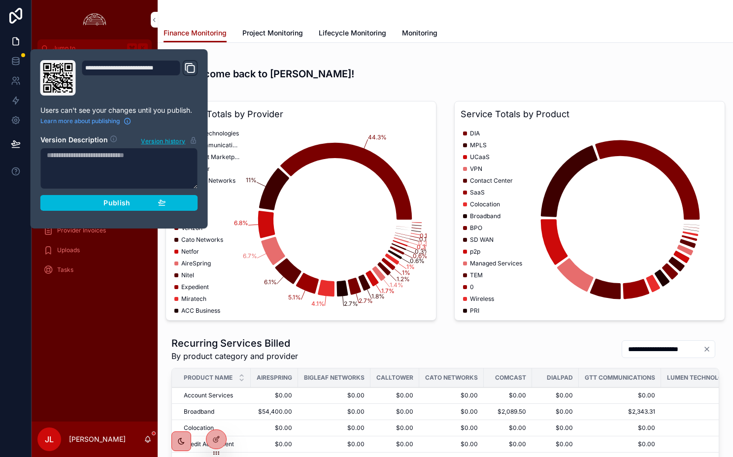
click at [72, 205] on div "Publish" at bounding box center [119, 203] width 94 height 9
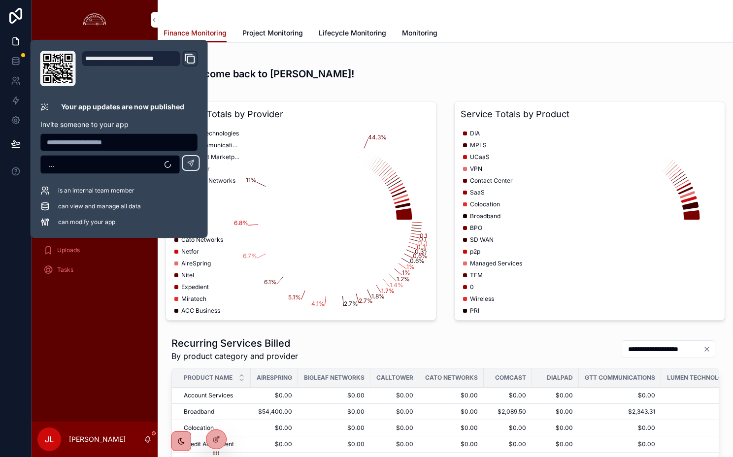
click at [89, 353] on div "Dashboard Add Service Clients Providers Tickets Locations Users My Providers Pr…" at bounding box center [95, 239] width 126 height 365
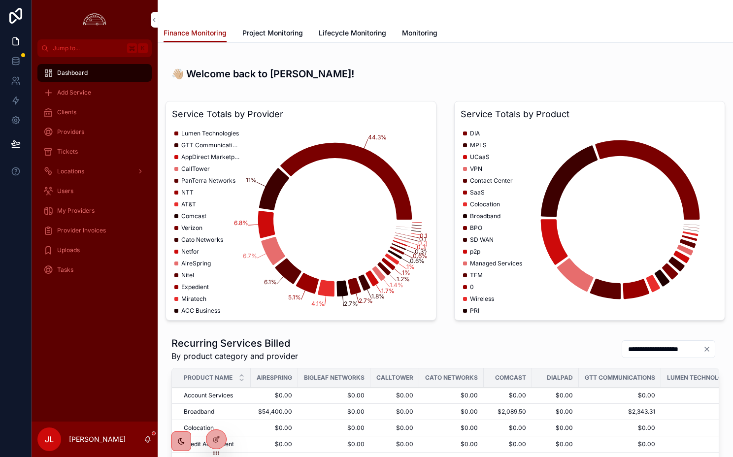
click at [0, 0] on icon at bounding box center [0, 0] width 0 height 0
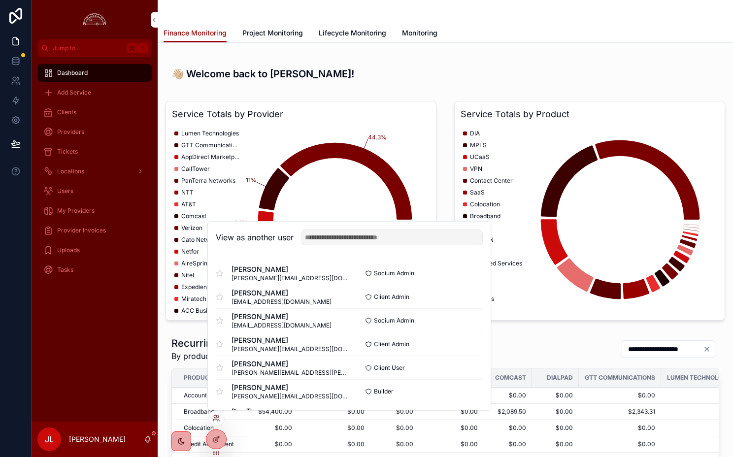
click at [0, 0] on button "Select" at bounding box center [0, 0] width 0 height 0
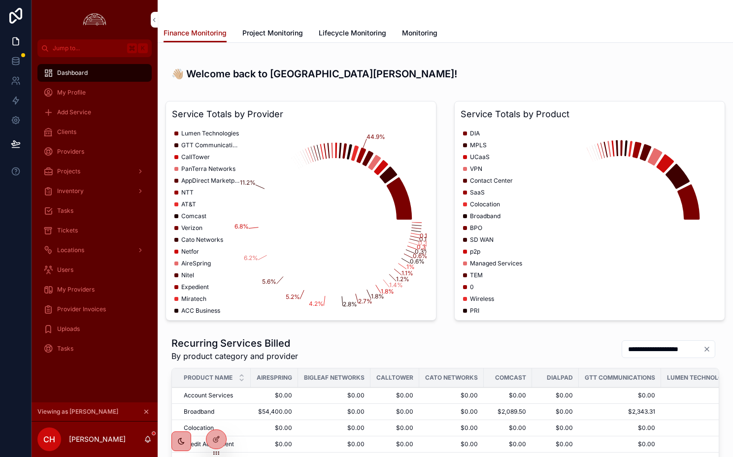
click at [83, 314] on div "Provider Invoices" at bounding box center [94, 309] width 102 height 16
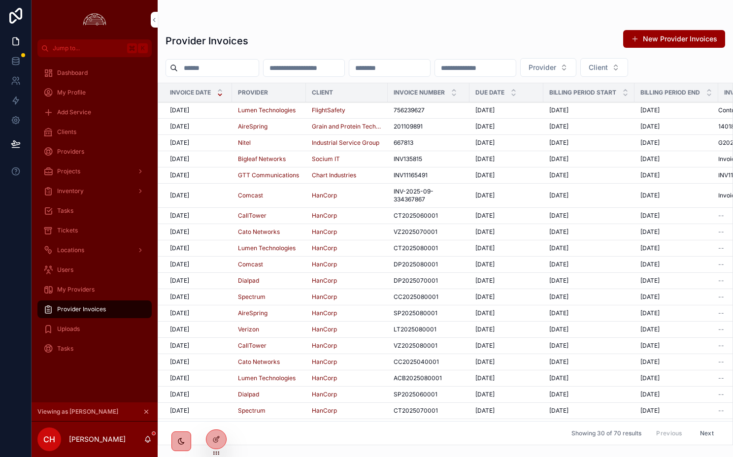
click at [82, 319] on div "Provider Invoices" at bounding box center [95, 310] width 126 height 20
click at [409, 112] on span "756239627" at bounding box center [409, 110] width 31 height 8
click at [671, 40] on button "New Provider Invoices" at bounding box center [674, 39] width 102 height 18
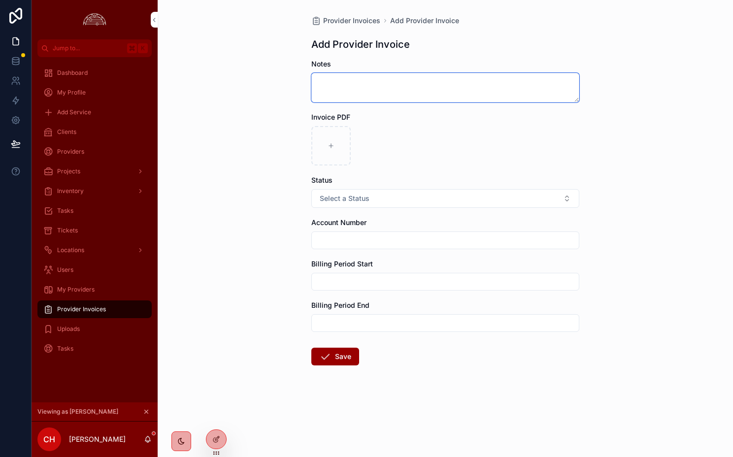
click at [367, 84] on textarea "scrollable content" at bounding box center [445, 88] width 268 height 30
click at [348, 204] on button "Select a Status" at bounding box center [445, 198] width 268 height 19
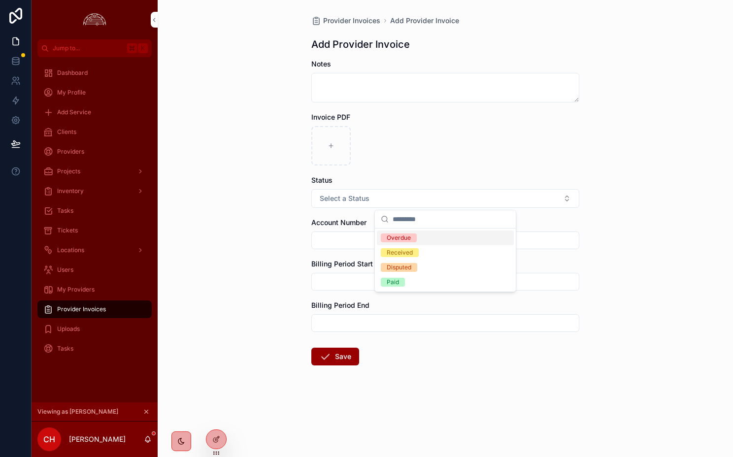
click at [348, 204] on button "Select a Status" at bounding box center [445, 198] width 268 height 19
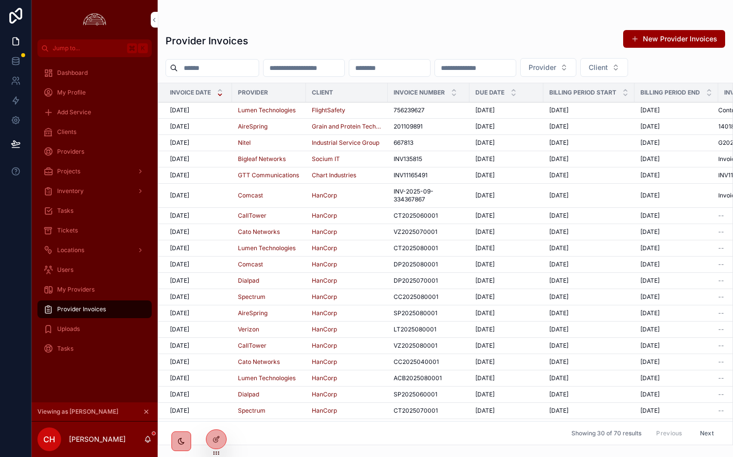
click at [672, 36] on button "New Provider Invoices" at bounding box center [674, 39] width 102 height 18
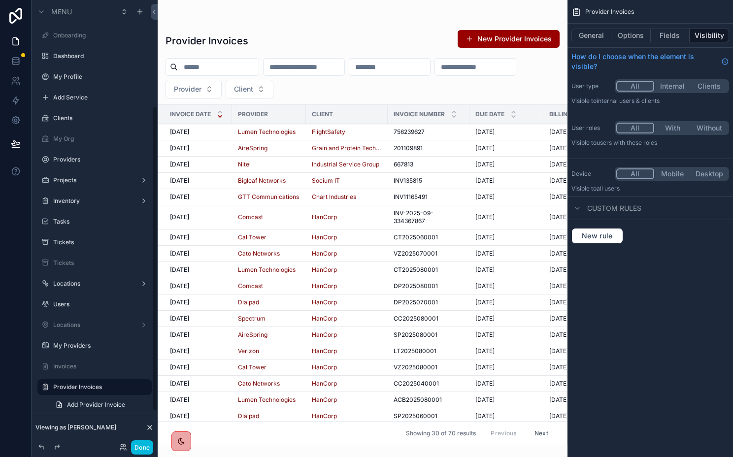
scroll to position [154, 0]
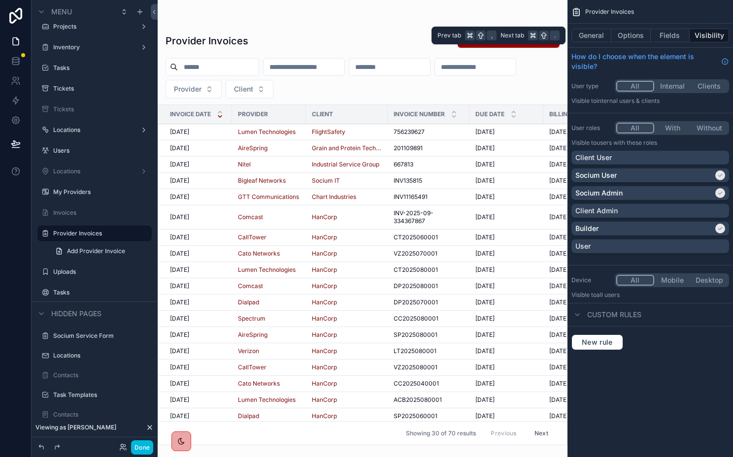
click at [632, 33] on button "Options" at bounding box center [630, 36] width 39 height 14
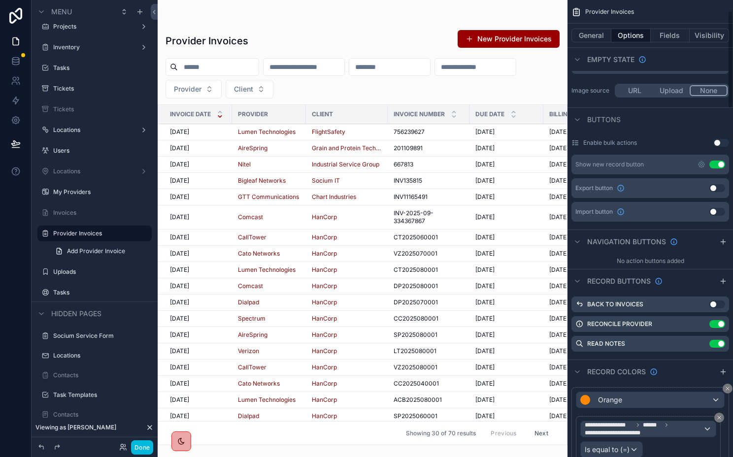
scroll to position [253, 0]
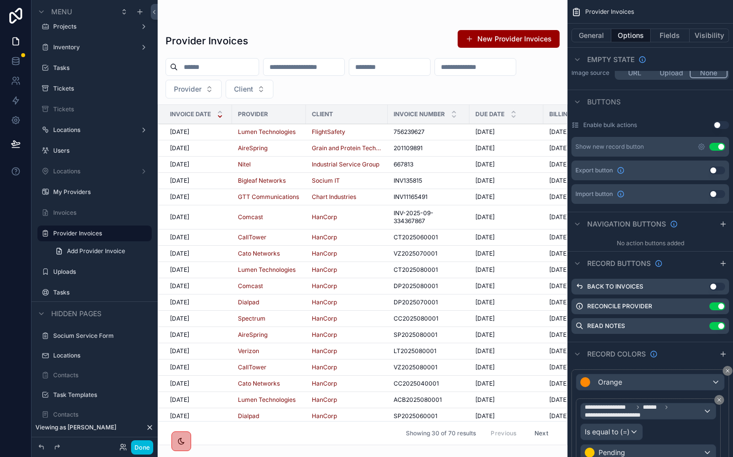
click at [714, 145] on button "Use setting" at bounding box center [717, 147] width 16 height 8
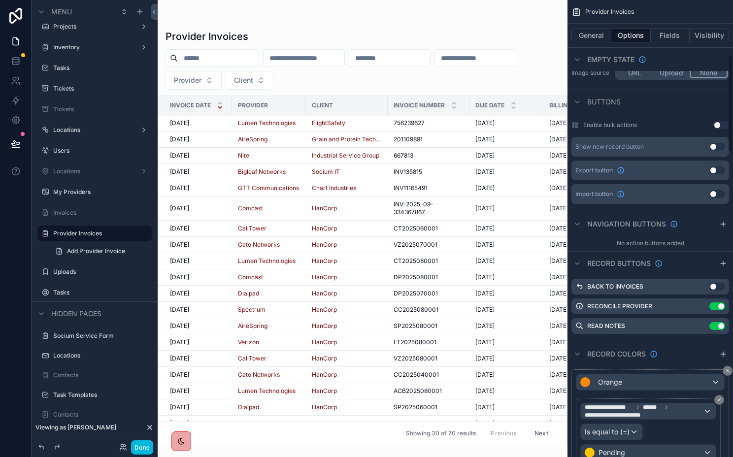
click at [715, 149] on button "Use setting" at bounding box center [717, 147] width 16 height 8
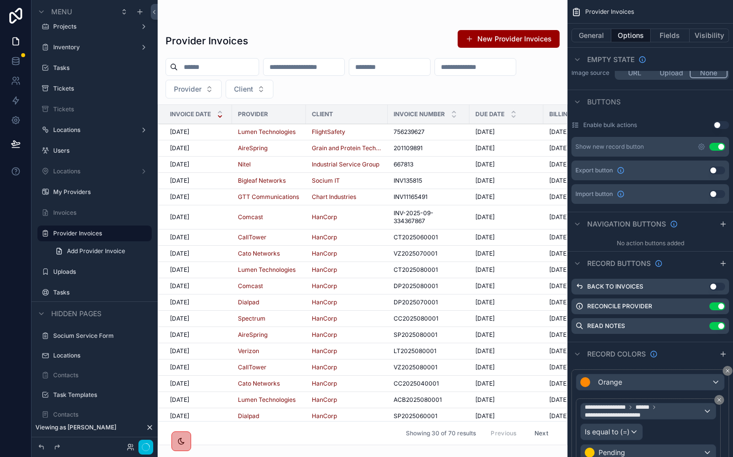
click at [715, 149] on button "Use setting" at bounding box center [717, 147] width 16 height 8
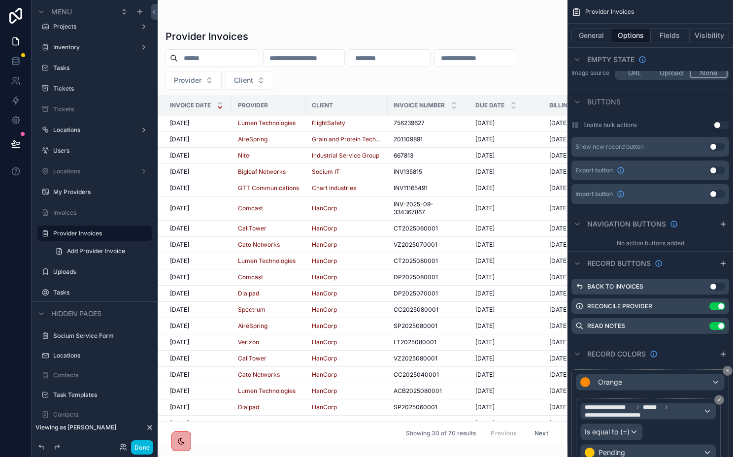
click at [144, 448] on button "Done" at bounding box center [142, 447] width 22 height 14
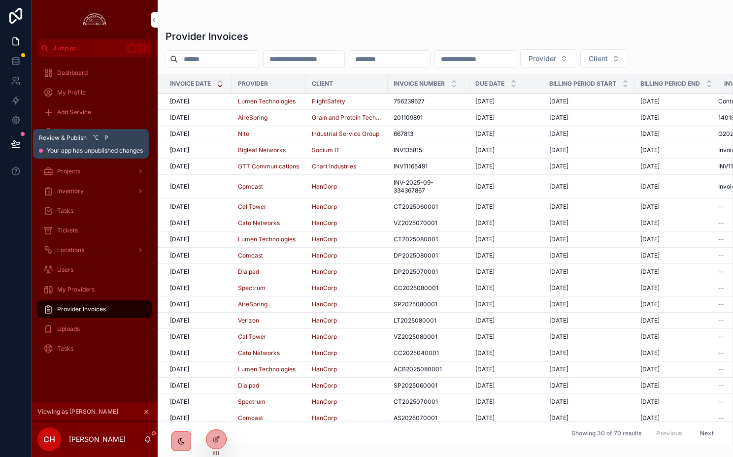
click at [8, 146] on button at bounding box center [16, 144] width 22 height 28
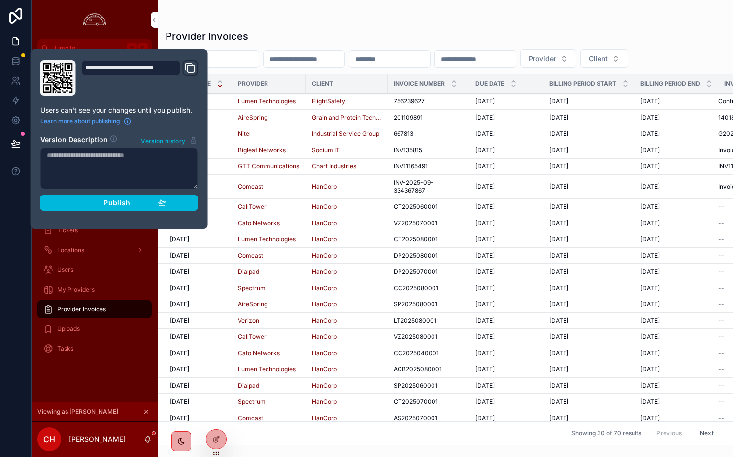
click at [59, 200] on button "Publish" at bounding box center [119, 203] width 158 height 16
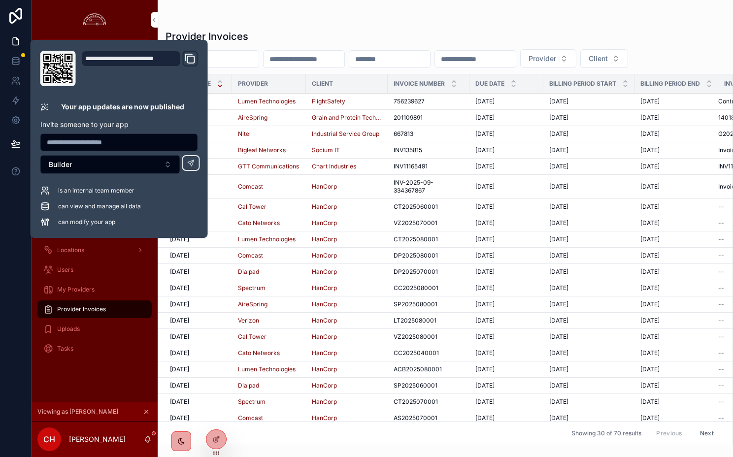
click at [144, 362] on div "Dashboard My Profile Add Service Clients Providers Projects Inventory Tasks Tic…" at bounding box center [95, 213] width 126 height 313
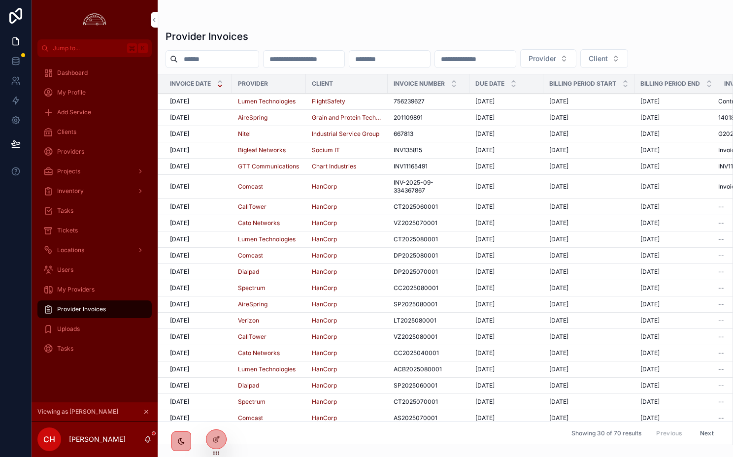
click at [92, 322] on div "Uploads" at bounding box center [94, 329] width 102 height 16
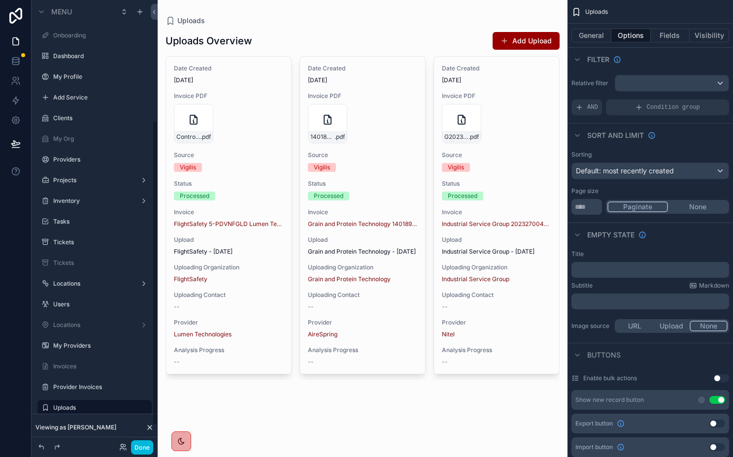
scroll to position [174, 0]
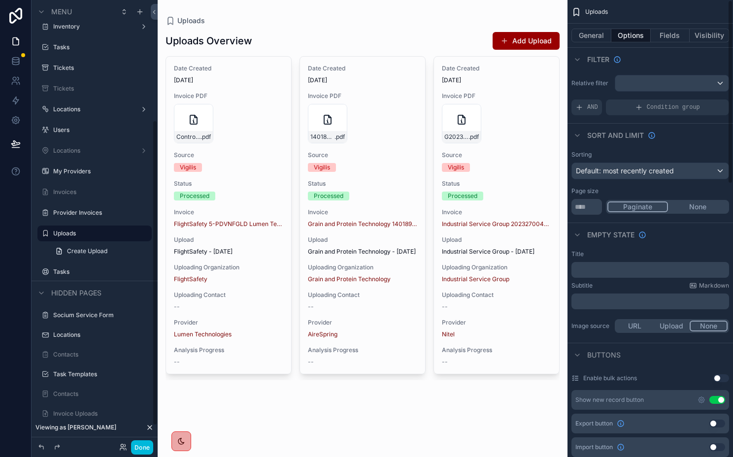
click at [713, 35] on button "Visibility" at bounding box center [709, 36] width 39 height 14
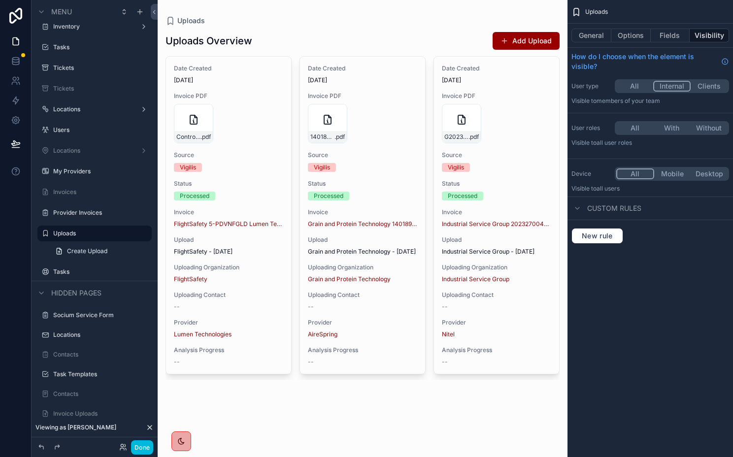
click at [377, 155] on div "scrollable content" at bounding box center [363, 206] width 410 height 412
click at [381, 140] on div "1401899_202509 .pdf" at bounding box center [362, 123] width 109 height 39
click at [531, 42] on button "Add Upload" at bounding box center [526, 41] width 67 height 18
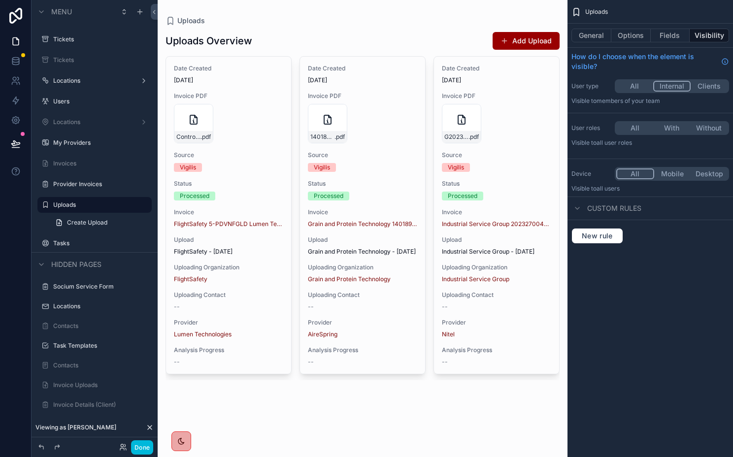
click at [94, 389] on label "Invoice Uploads" at bounding box center [99, 385] width 93 height 8
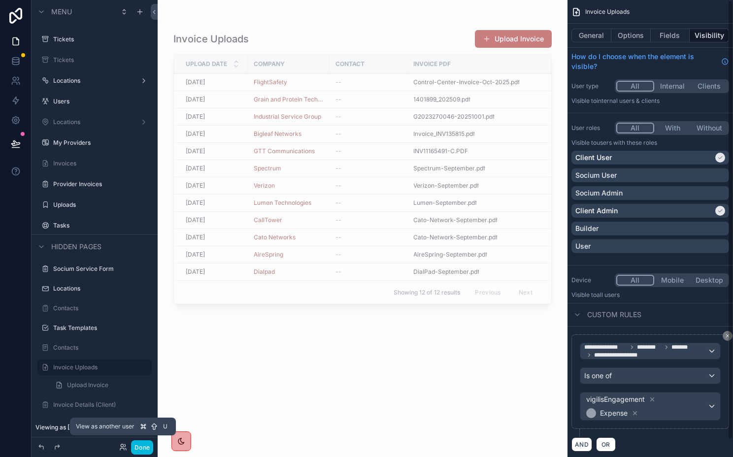
click at [149, 446] on button "Done" at bounding box center [142, 447] width 22 height 14
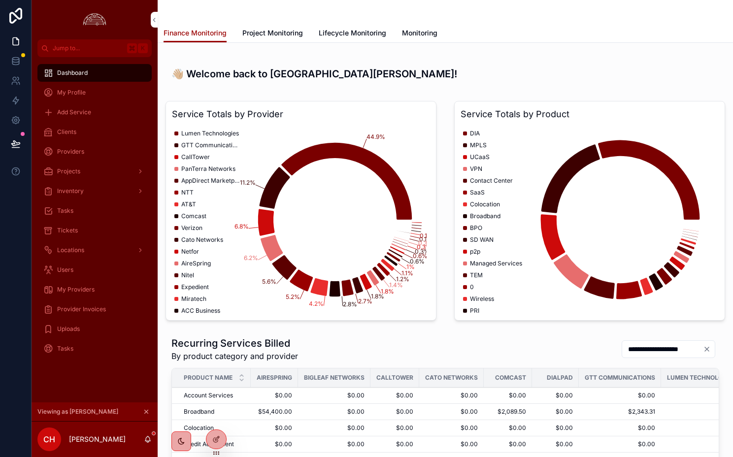
click at [0, 0] on icon at bounding box center [0, 0] width 0 height 0
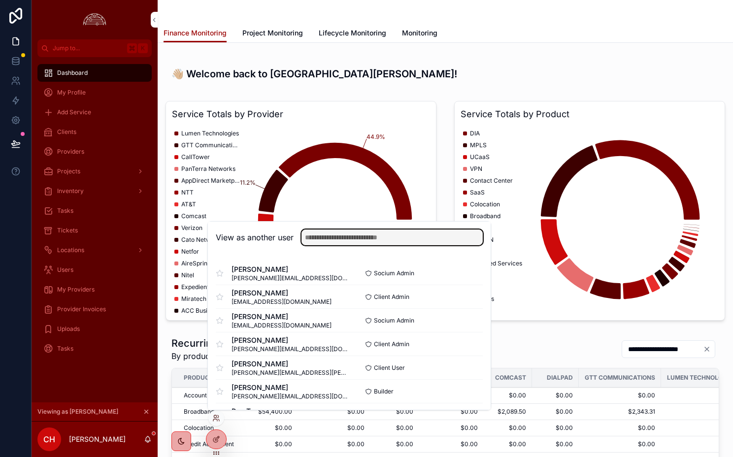
click at [352, 236] on input "text" at bounding box center [391, 238] width 181 height 16
click at [0, 0] on button "Select" at bounding box center [0, 0] width 0 height 0
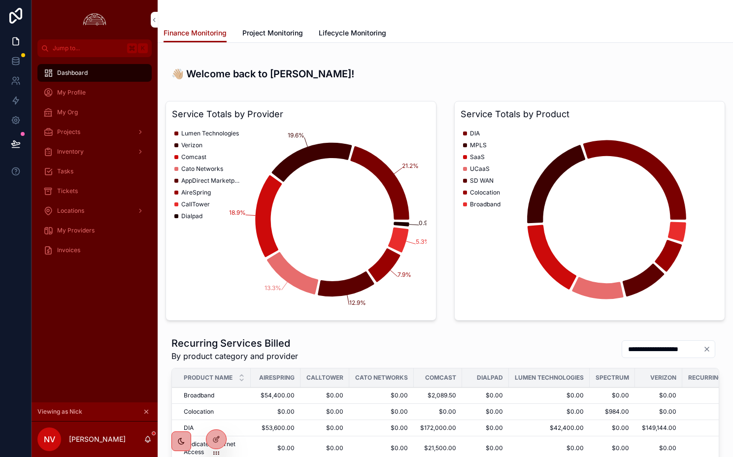
click at [86, 238] on link "My Providers" at bounding box center [94, 231] width 114 height 18
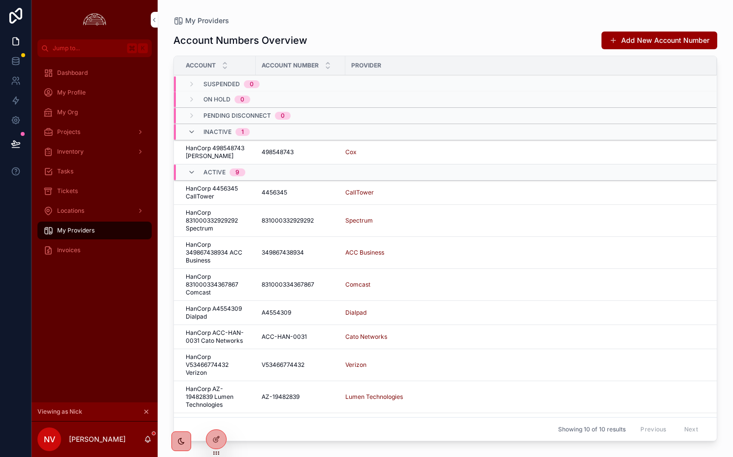
click at [83, 253] on div "Invoices" at bounding box center [94, 250] width 102 height 16
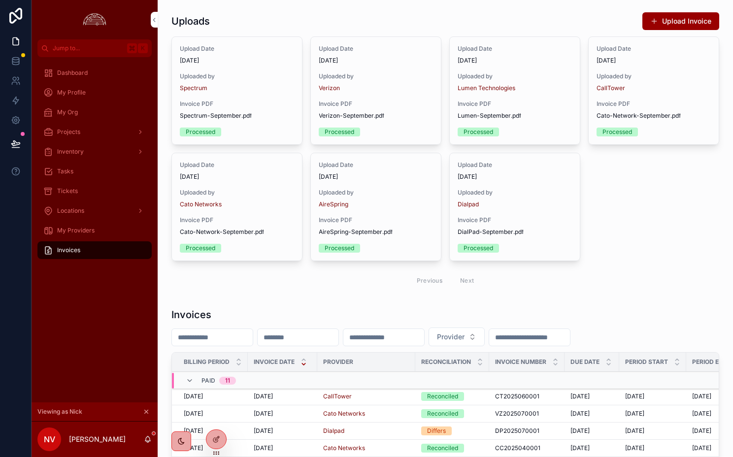
click at [600, 233] on div "Upload Date [DATE] Uploaded by Spectrum Invoice PDF Spectrum-September .pdf Pro…" at bounding box center [445, 164] width 548 height 256
click at [180, 314] on h1 "Invoices" at bounding box center [191, 315] width 40 height 14
click at [198, 23] on h1 "Uploads" at bounding box center [190, 21] width 38 height 14
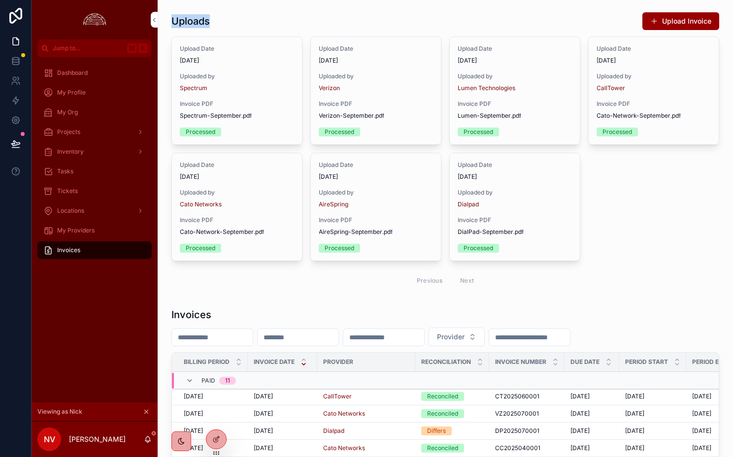
click at [198, 23] on h1 "Uploads" at bounding box center [190, 21] width 38 height 14
click at [381, 79] on span "Uploaded by" at bounding box center [376, 76] width 114 height 8
click at [674, 17] on button "Upload Invoice" at bounding box center [680, 21] width 77 height 18
click at [676, 32] on div "Uploads Upload Invoice Upload Date [DATE] Uploaded by Spectrum Invoice PDF Spec…" at bounding box center [445, 152] width 548 height 280
click at [676, 26] on button "Upload Invoice" at bounding box center [680, 21] width 77 height 18
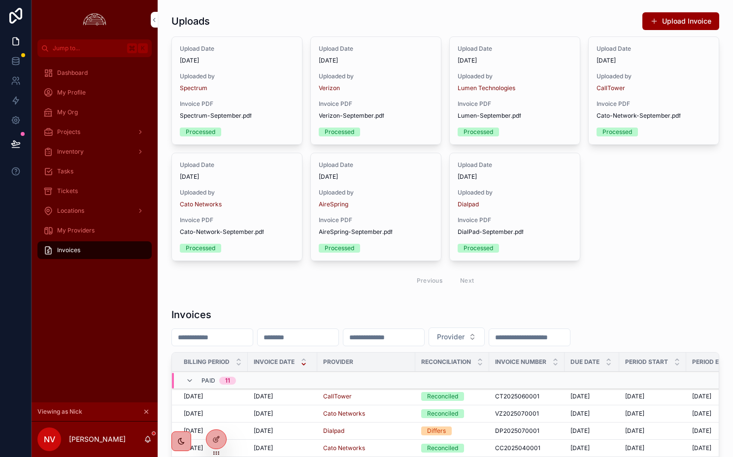
click at [647, 16] on button "Upload Invoice" at bounding box center [680, 21] width 77 height 18
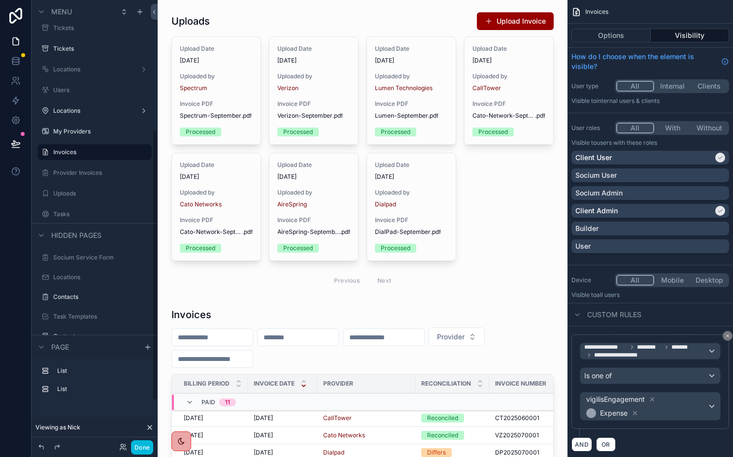
click at [69, 194] on label "Uploads" at bounding box center [99, 194] width 93 height 8
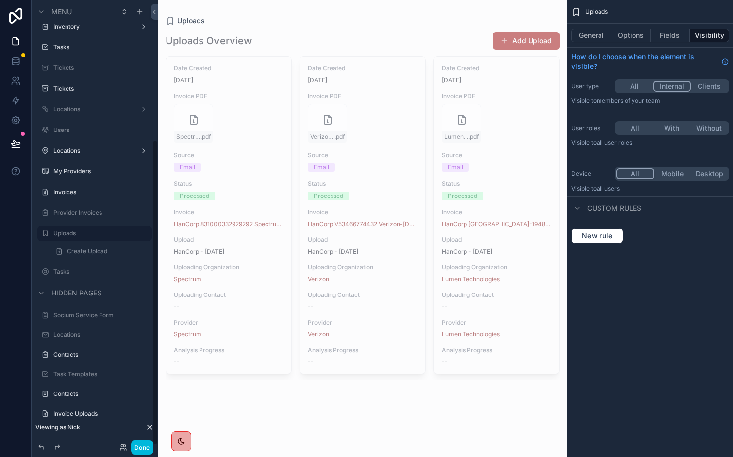
scroll to position [203, 0]
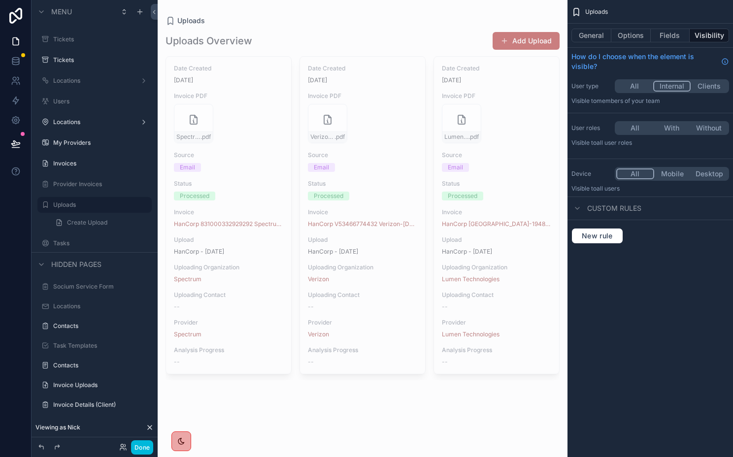
click at [94, 383] on label "Invoice Uploads" at bounding box center [99, 385] width 93 height 8
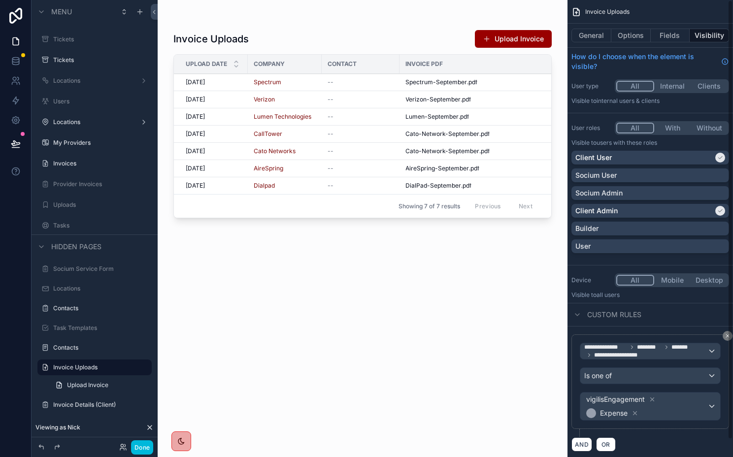
click at [594, 36] on button "General" at bounding box center [591, 36] width 40 height 14
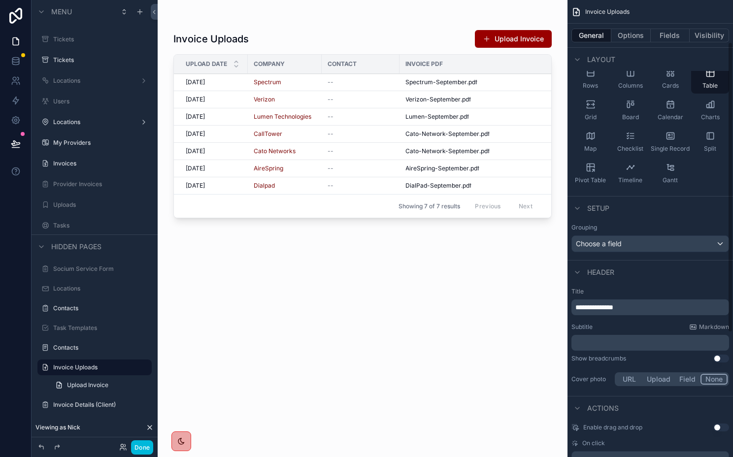
scroll to position [252, 0]
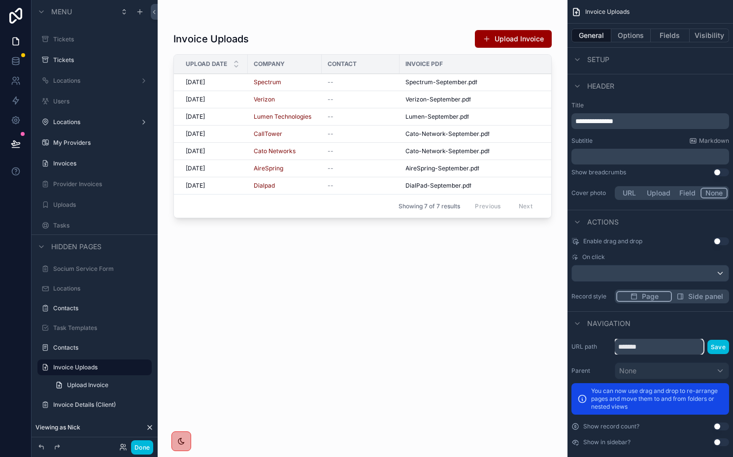
click at [631, 349] on input "*******" at bounding box center [659, 347] width 89 height 16
click at [505, 37] on div "scrollable content" at bounding box center [363, 222] width 410 height 445
click at [495, 38] on button "Upload Invoice" at bounding box center [513, 39] width 77 height 18
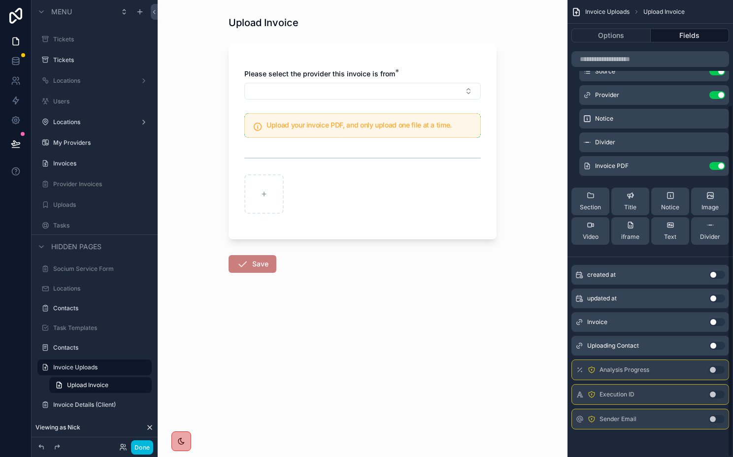
scroll to position [136, 0]
click at [142, 448] on button "Done" at bounding box center [142, 447] width 22 height 14
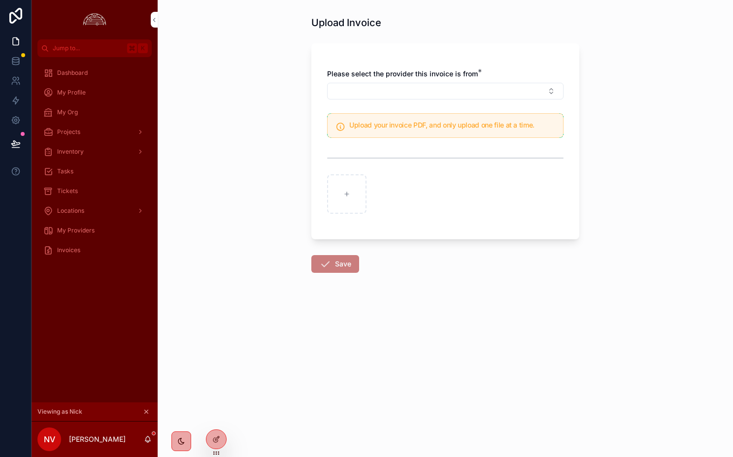
click at [72, 234] on span "My Providers" at bounding box center [75, 231] width 37 height 8
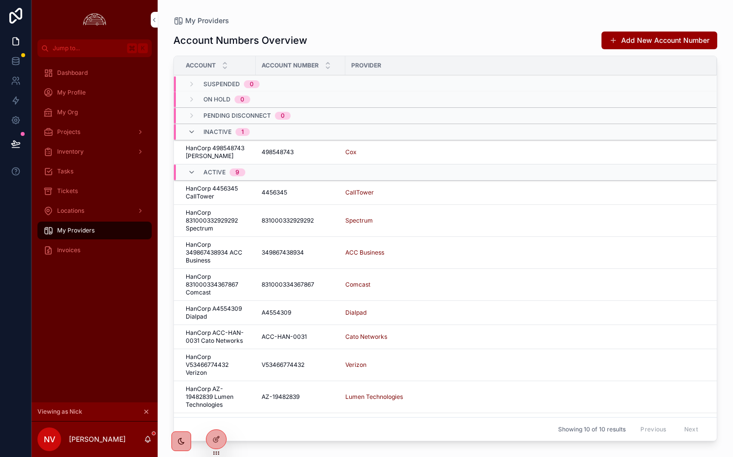
click at [76, 248] on span "Invoices" at bounding box center [68, 250] width 23 height 8
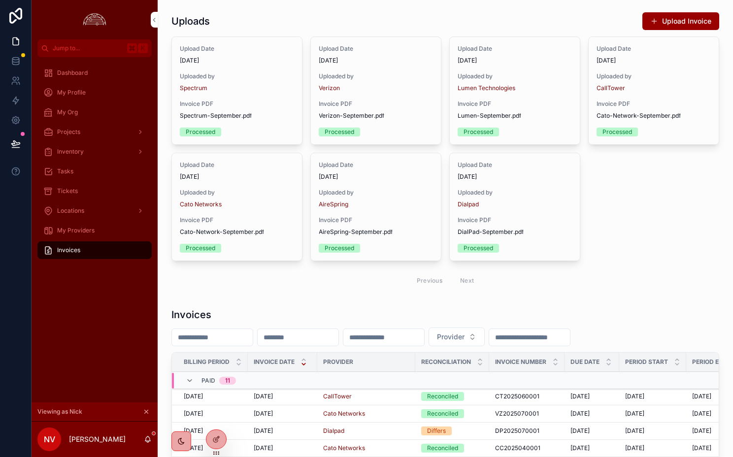
click at [666, 24] on button "Upload Invoice" at bounding box center [680, 21] width 77 height 18
click at [66, 251] on span "Invoices" at bounding box center [68, 250] width 23 height 8
click at [667, 17] on button "Upload Invoice" at bounding box center [680, 21] width 77 height 18
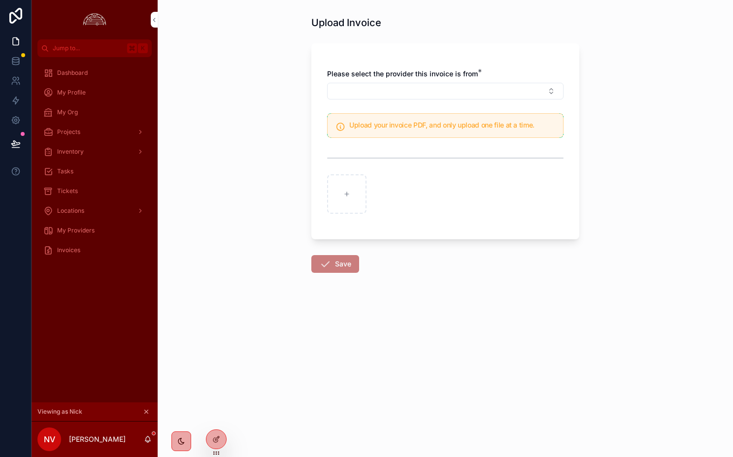
click at [95, 113] on div "My Org" at bounding box center [94, 112] width 102 height 16
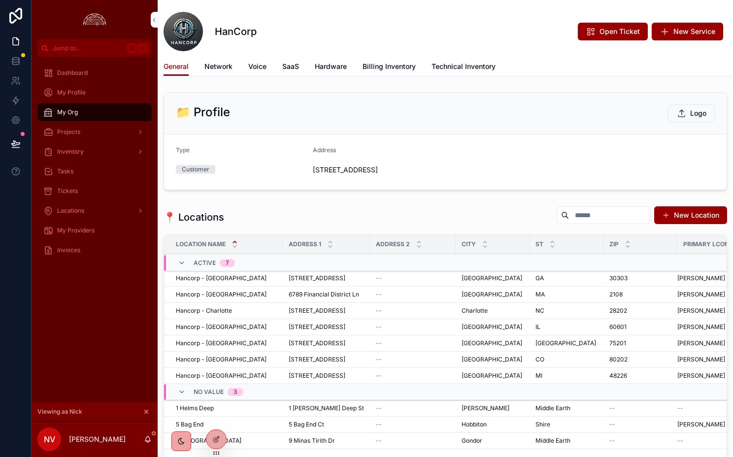
click at [100, 137] on div "Projects" at bounding box center [94, 132] width 102 height 16
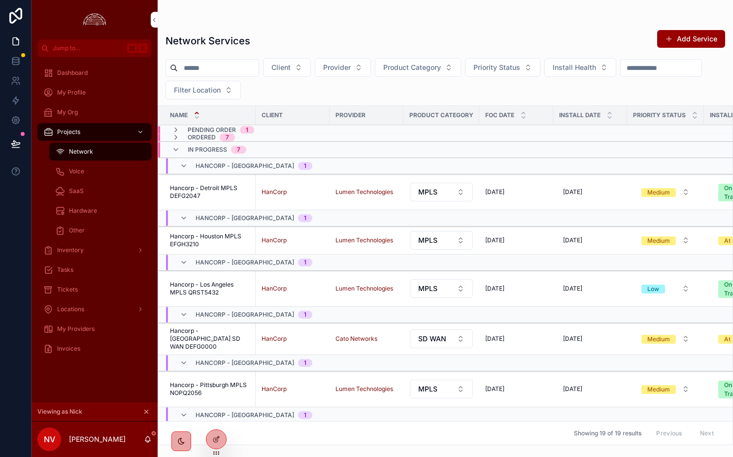
click at [688, 37] on button "Add Service" at bounding box center [691, 39] width 68 height 18
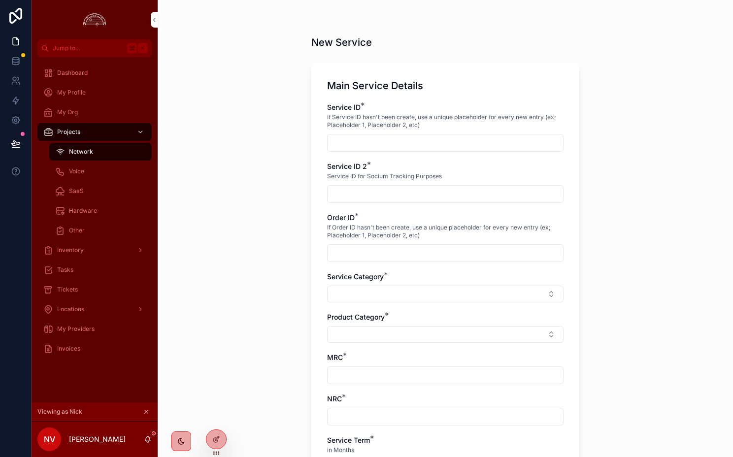
click at [78, 152] on span "Network" at bounding box center [81, 152] width 24 height 8
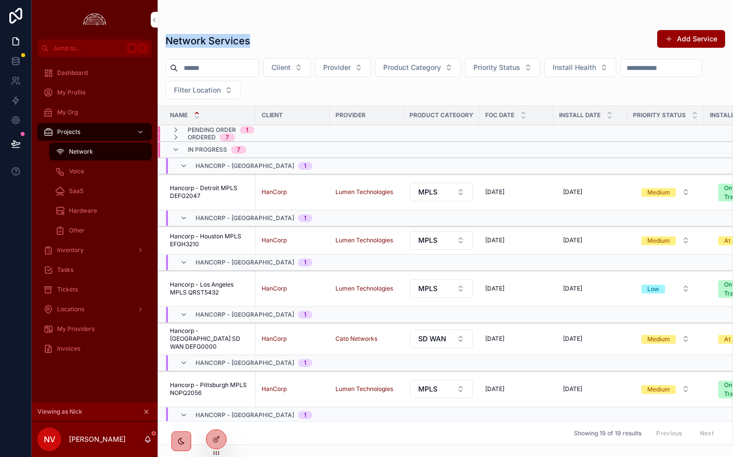
drag, startPoint x: 167, startPoint y: 41, endPoint x: 329, endPoint y: 41, distance: 162.6
click at [329, 41] on div "Network Services Add Service" at bounding box center [446, 41] width 560 height 23
click at [124, 343] on div "Invoices" at bounding box center [94, 349] width 102 height 16
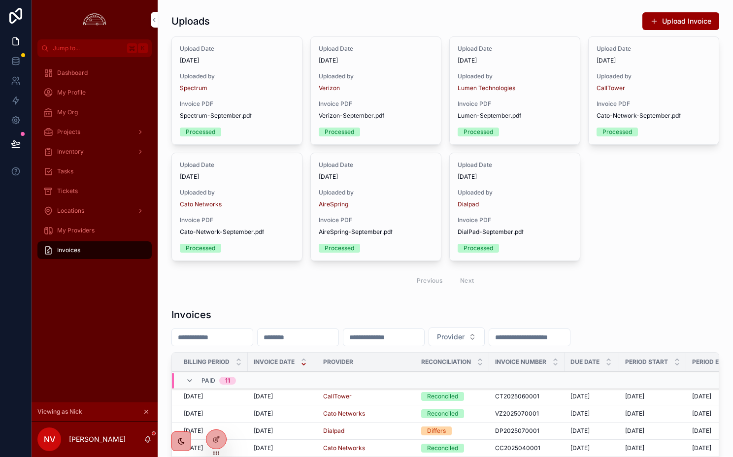
click at [201, 316] on h1 "Invoices" at bounding box center [191, 315] width 40 height 14
click at [357, 13] on div "Uploads Upload Invoice" at bounding box center [445, 21] width 548 height 19
click at [370, 64] on span "9/15/2025" at bounding box center [376, 61] width 114 height 8
click at [660, 22] on button "Upload Invoice" at bounding box center [680, 21] width 77 height 18
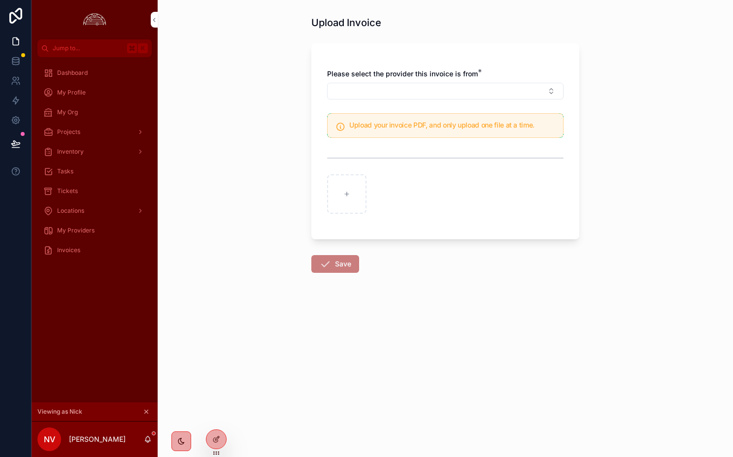
click at [0, 0] on icon at bounding box center [0, 0] width 0 height 0
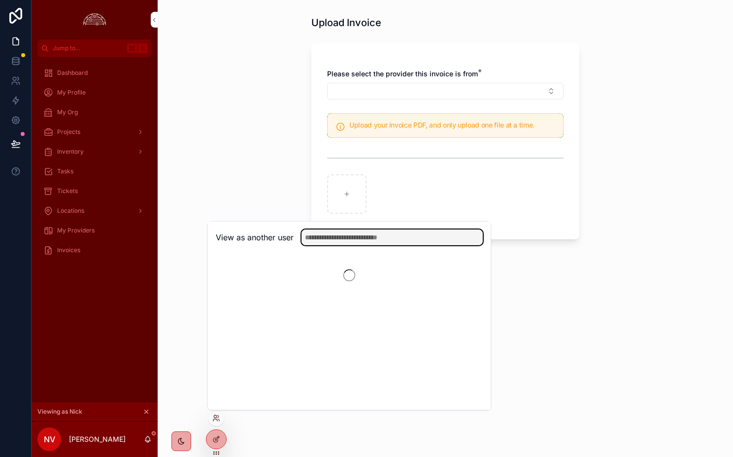
click at [322, 237] on input "text" at bounding box center [391, 238] width 181 height 16
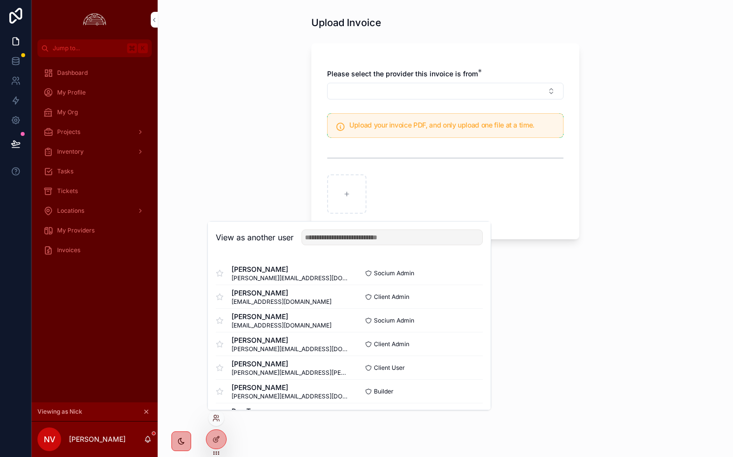
click at [0, 0] on button "Select" at bounding box center [0, 0] width 0 height 0
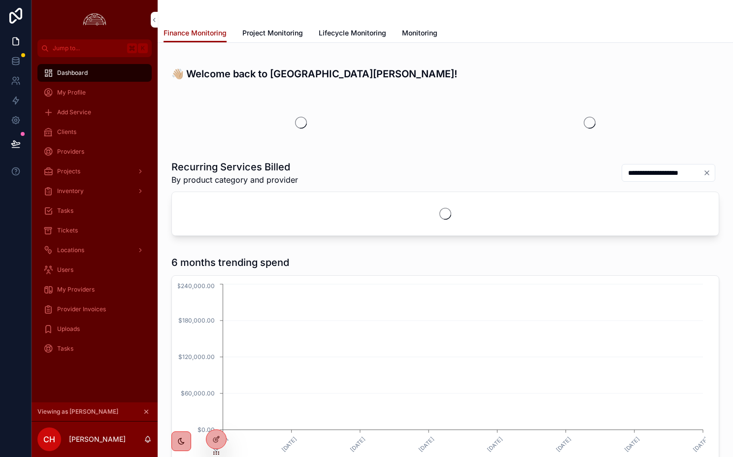
click at [92, 326] on div "Uploads" at bounding box center [94, 329] width 102 height 16
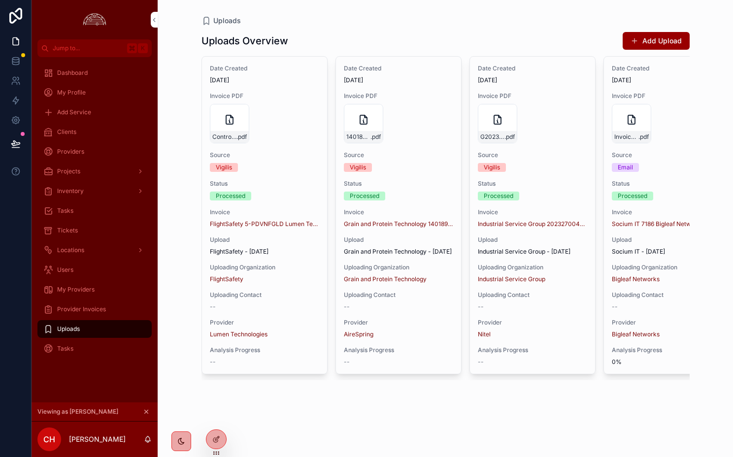
click at [86, 310] on span "Provider Invoices" at bounding box center [81, 309] width 49 height 8
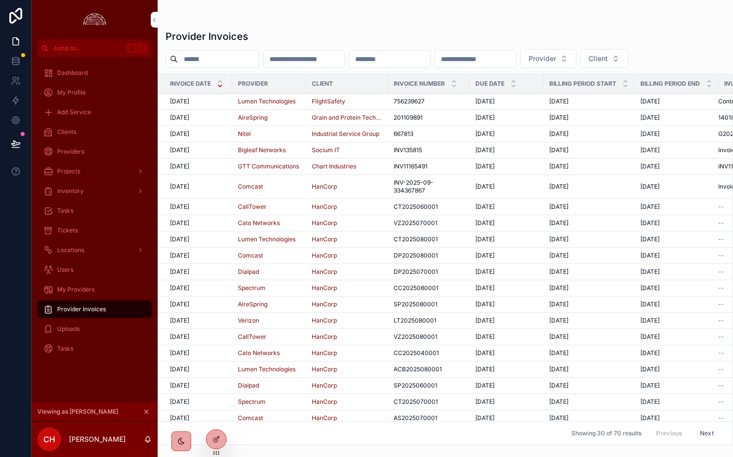
click at [116, 325] on div "Uploads" at bounding box center [94, 329] width 102 height 16
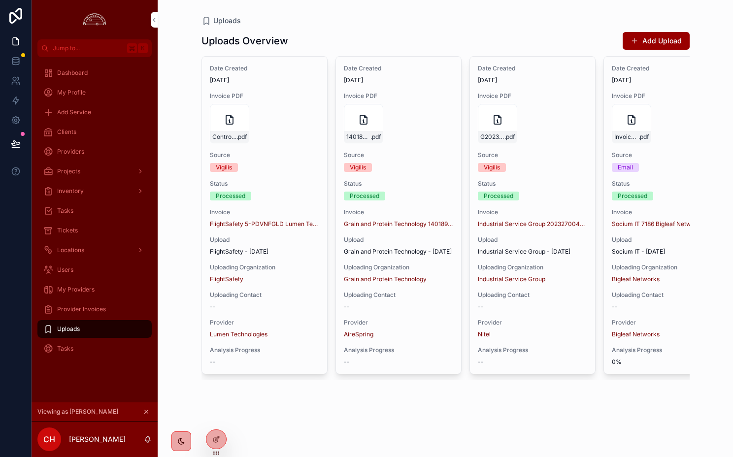
click at [640, 38] on button "Add Upload" at bounding box center [656, 41] width 67 height 18
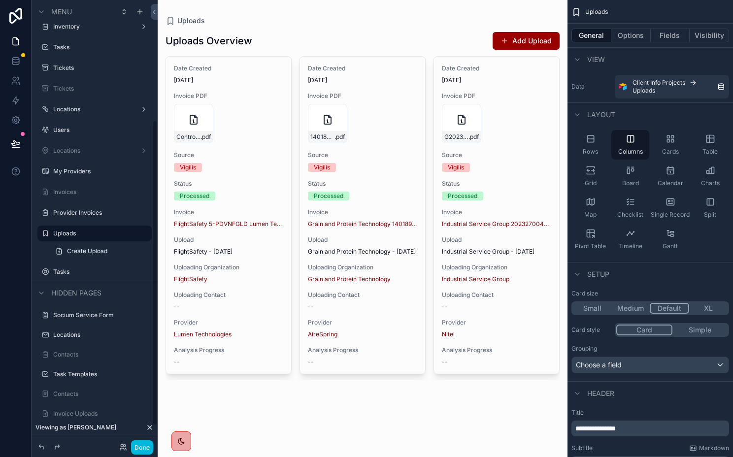
scroll to position [203, 0]
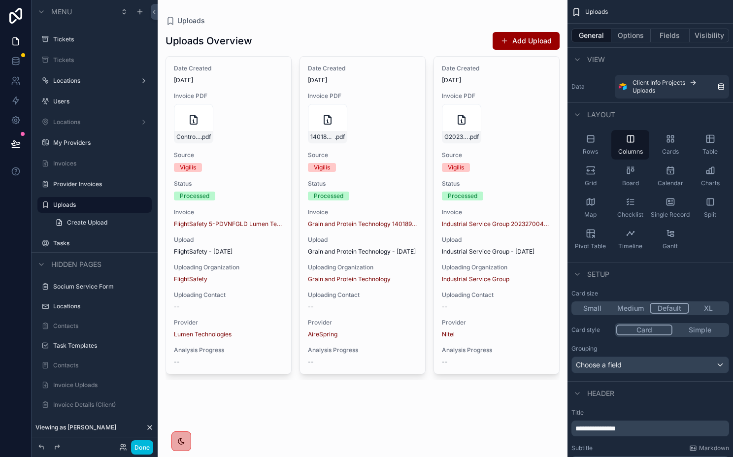
click at [0, 0] on icon "scrollable content" at bounding box center [0, 0] width 0 height 0
click at [98, 202] on input "*******" at bounding box center [86, 205] width 67 height 12
type input "**********"
click at [131, 205] on icon "scrollable content" at bounding box center [130, 204] width 5 height 3
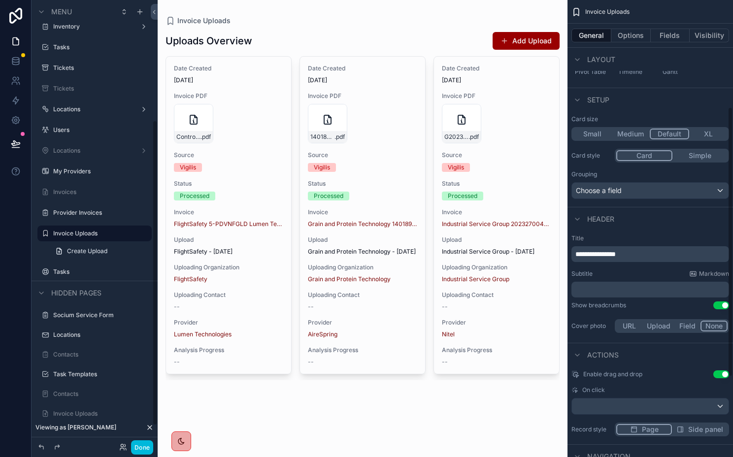
scroll to position [181, 0]
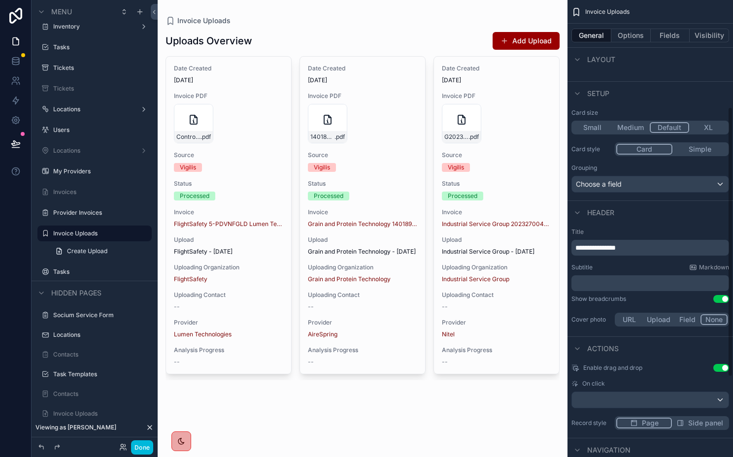
click at [616, 249] on span "**********" at bounding box center [595, 247] width 40 height 7
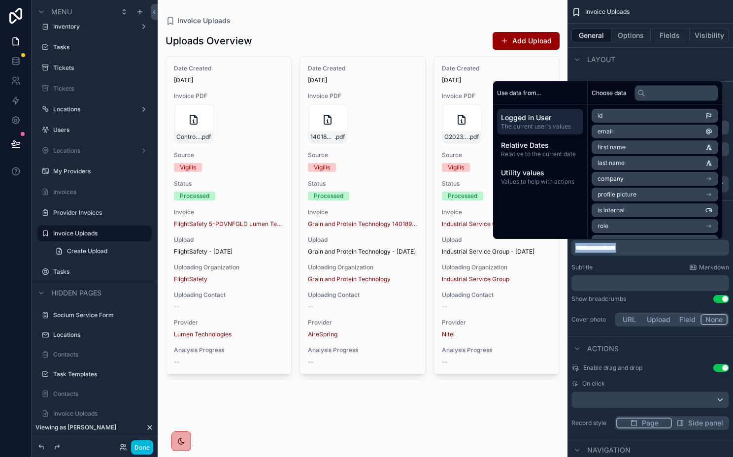
click at [616, 249] on span "**********" at bounding box center [595, 247] width 40 height 7
click at [635, 266] on div "Subtitle Markdown" at bounding box center [650, 268] width 158 height 8
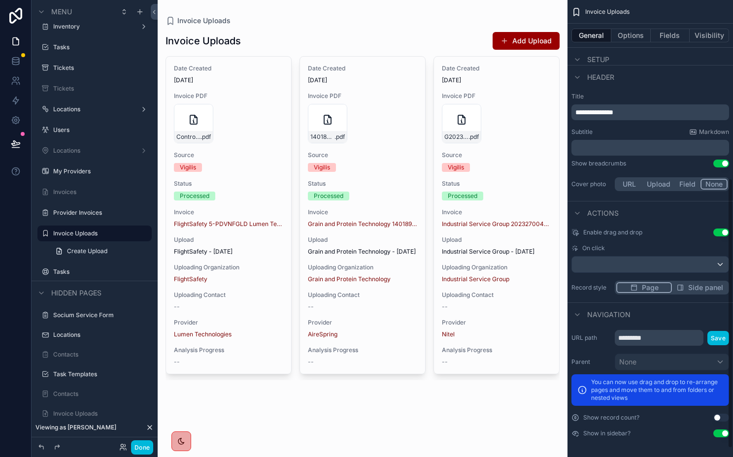
scroll to position [315, 0]
click at [661, 342] on input "*********" at bounding box center [659, 339] width 89 height 16
drag, startPoint x: 655, startPoint y: 341, endPoint x: 648, endPoint y: 341, distance: 6.9
click at [648, 341] on input "*********" at bounding box center [659, 339] width 89 height 16
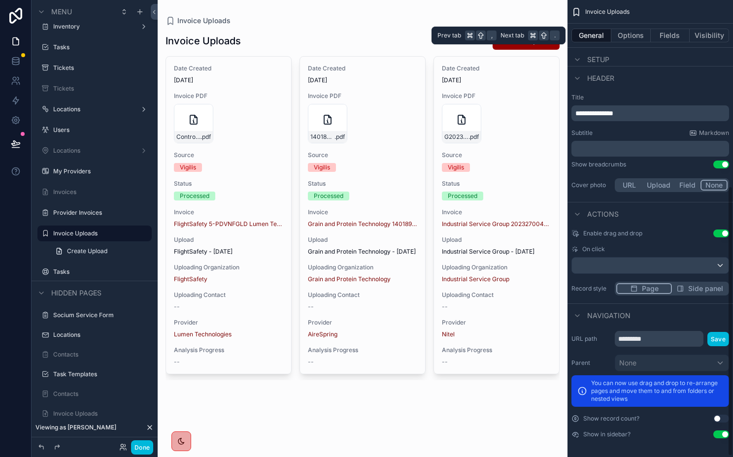
click at [701, 33] on button "Visibility" at bounding box center [709, 36] width 39 height 14
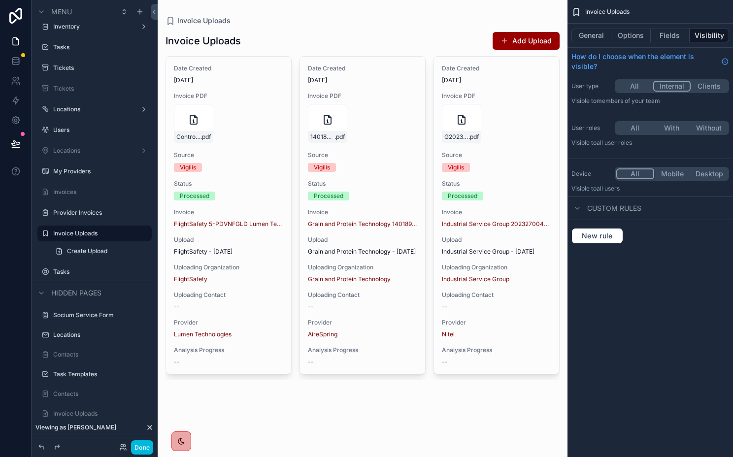
click at [671, 86] on button "Internal" at bounding box center [672, 86] width 38 height 11
click at [669, 125] on button "With" at bounding box center [671, 128] width 37 height 11
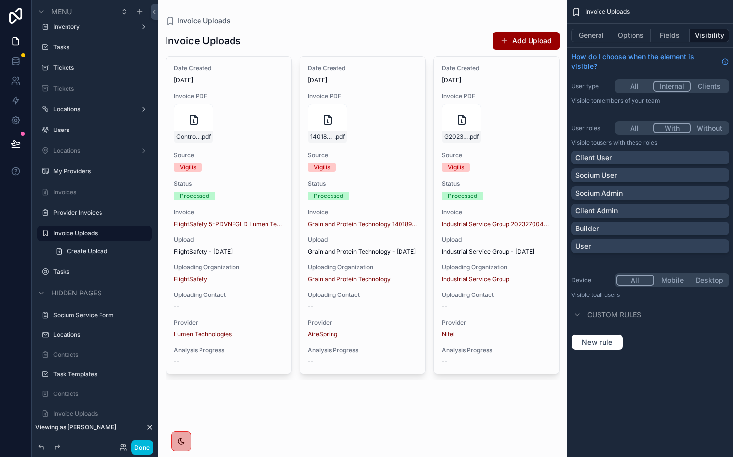
click at [645, 193] on div "Socium Admin" at bounding box center [650, 193] width 150 height 10
click at [90, 212] on label "Provider Invoices" at bounding box center [99, 213] width 93 height 8
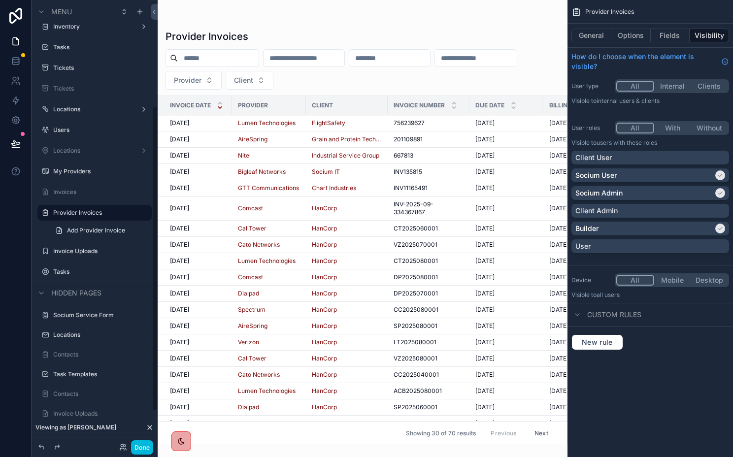
scroll to position [154, 0]
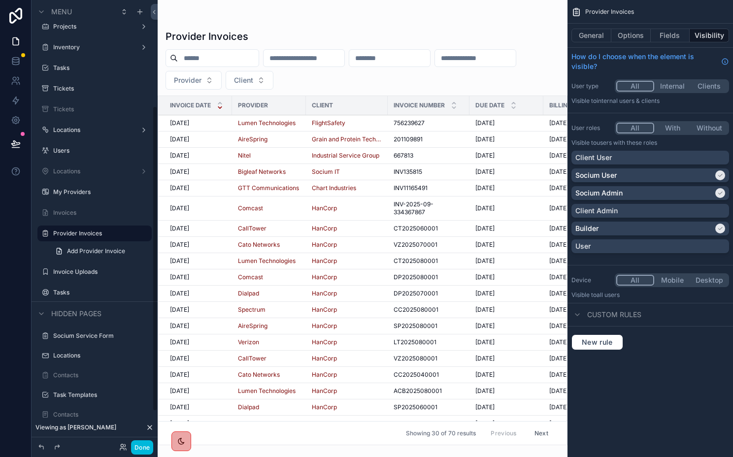
click at [89, 268] on label "Invoice Uploads" at bounding box center [99, 272] width 93 height 8
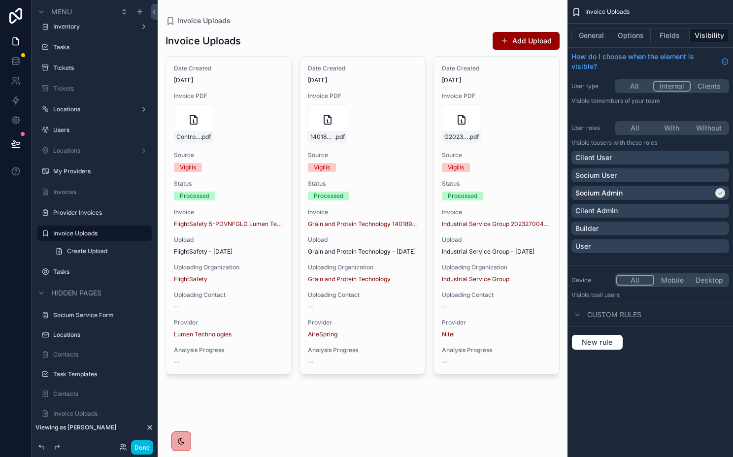
click at [648, 174] on div "Socium User" at bounding box center [650, 175] width 150 height 10
click at [614, 226] on div "Builder" at bounding box center [650, 229] width 150 height 10
click at [598, 38] on button "General" at bounding box center [591, 36] width 40 height 14
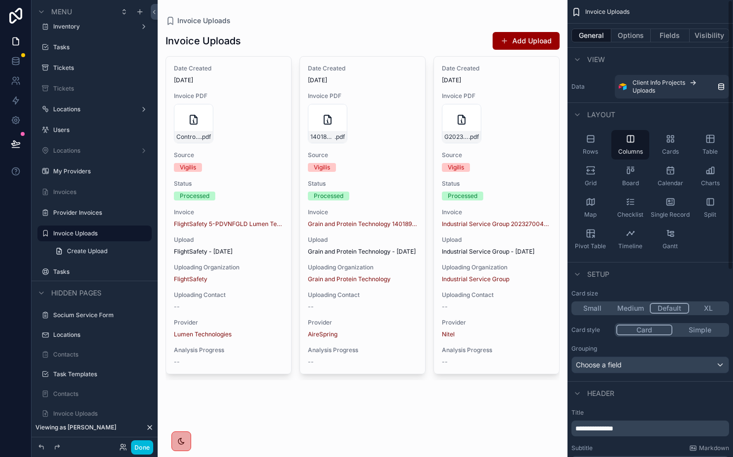
click at [703, 147] on div "Table" at bounding box center [710, 145] width 38 height 30
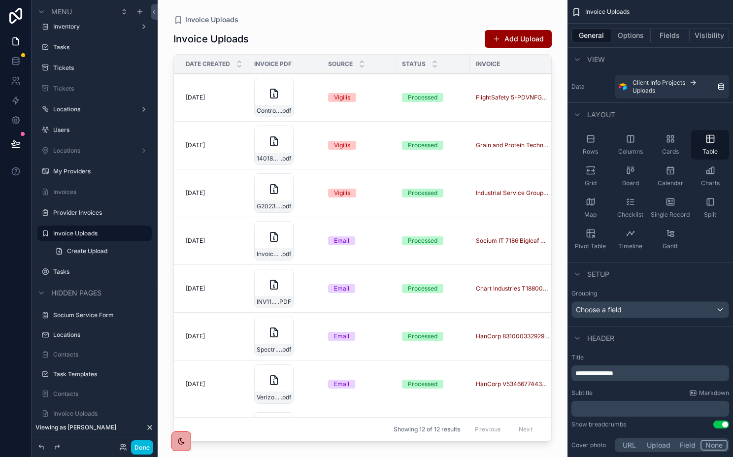
click at [505, 34] on div "scrollable content" at bounding box center [363, 222] width 410 height 445
click at [502, 33] on button "Add Upload" at bounding box center [518, 39] width 67 height 18
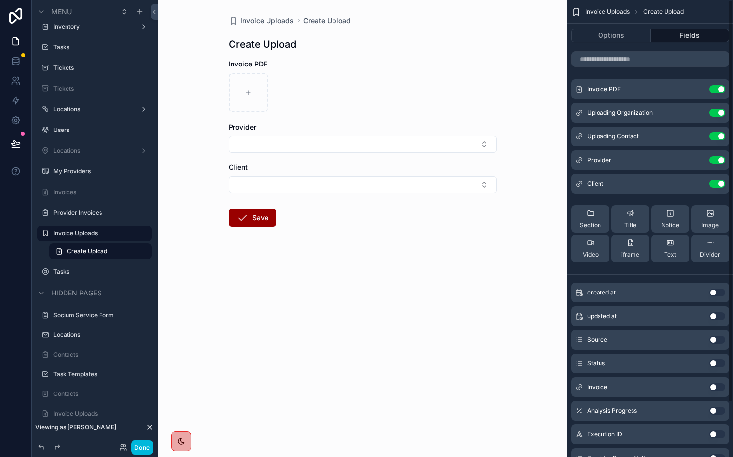
click at [587, 216] on icon "scrollable content" at bounding box center [591, 213] width 8 height 8
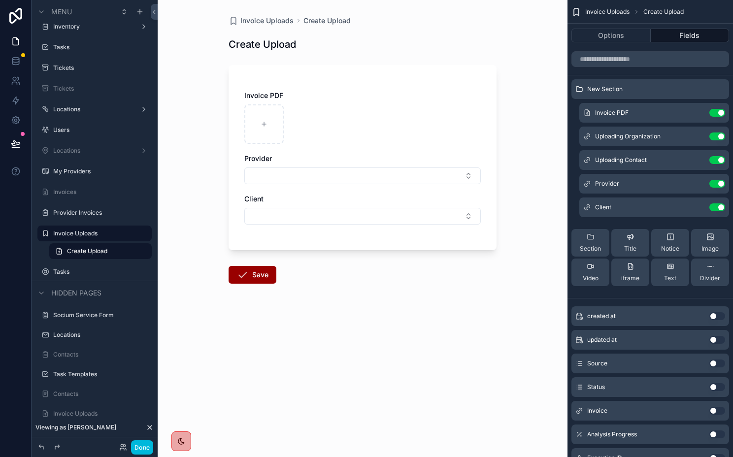
click at [269, 36] on div "Invoice Uploads Create Upload Create Upload Invoice PDF Provider Client Save" at bounding box center [363, 173] width 284 height 347
click at [0, 0] on icon "scrollable content" at bounding box center [0, 0] width 0 height 0
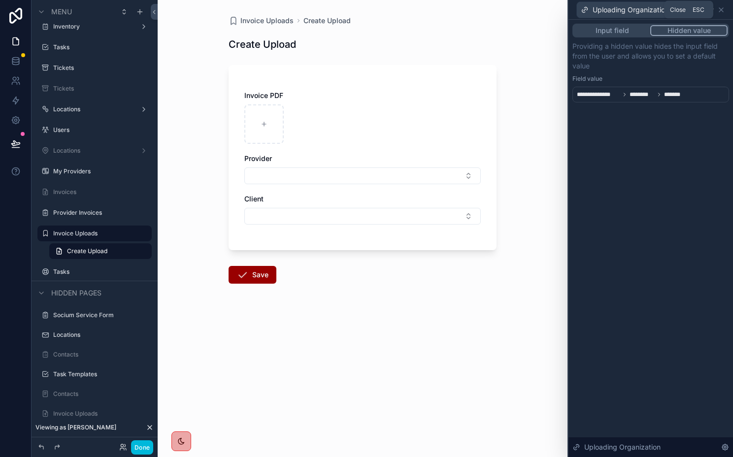
click at [722, 9] on icon at bounding box center [721, 10] width 8 height 8
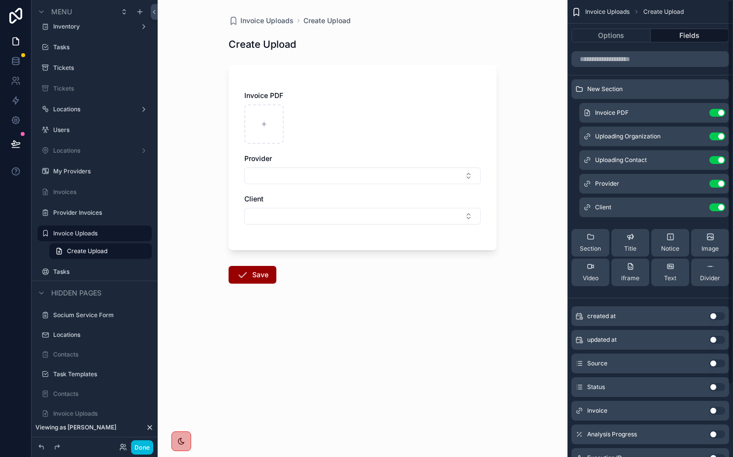
click at [0, 0] on button "scrollable content" at bounding box center [0, 0] width 0 height 0
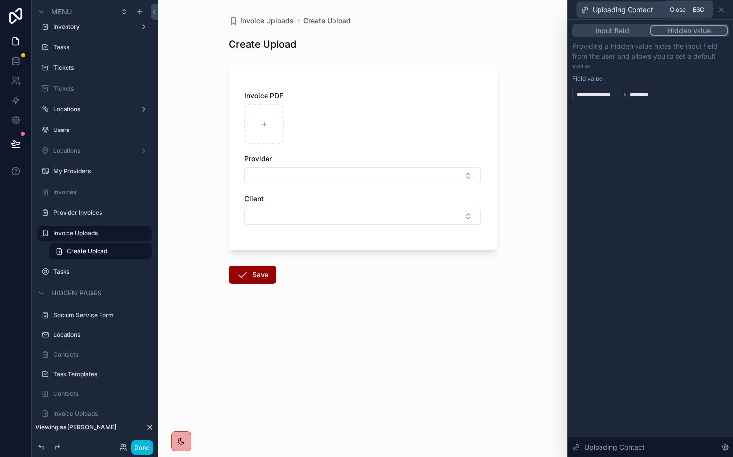
click at [722, 7] on icon at bounding box center [721, 10] width 8 height 8
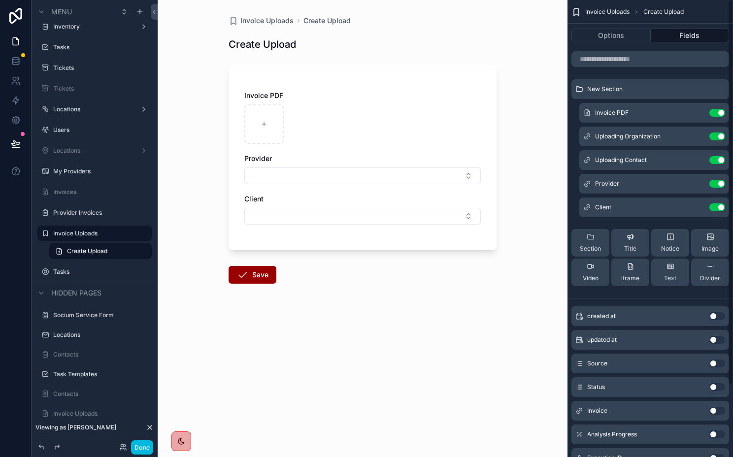
click at [326, 176] on button "Select Button" at bounding box center [362, 175] width 236 height 17
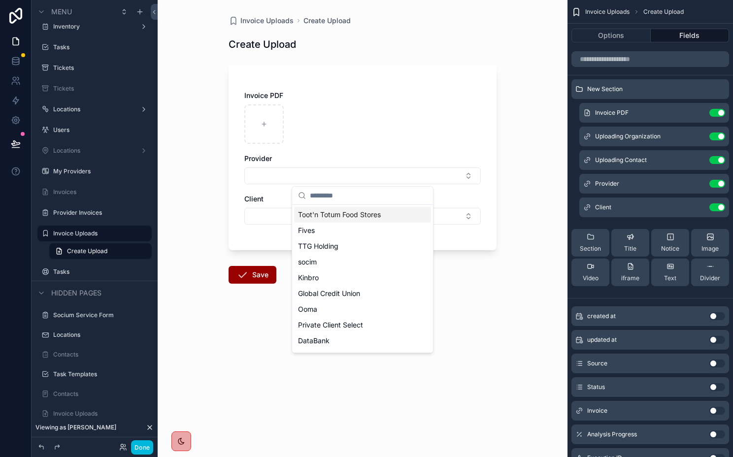
click at [326, 176] on button "Select Button" at bounding box center [362, 175] width 236 height 17
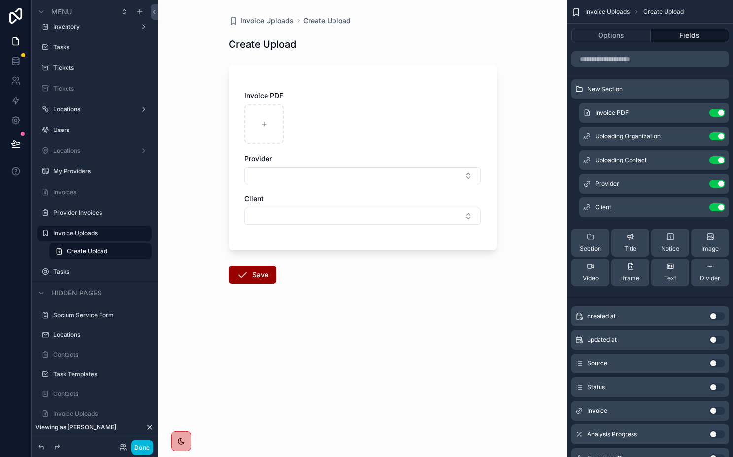
click at [273, 221] on button "Select Button" at bounding box center [362, 216] width 236 height 17
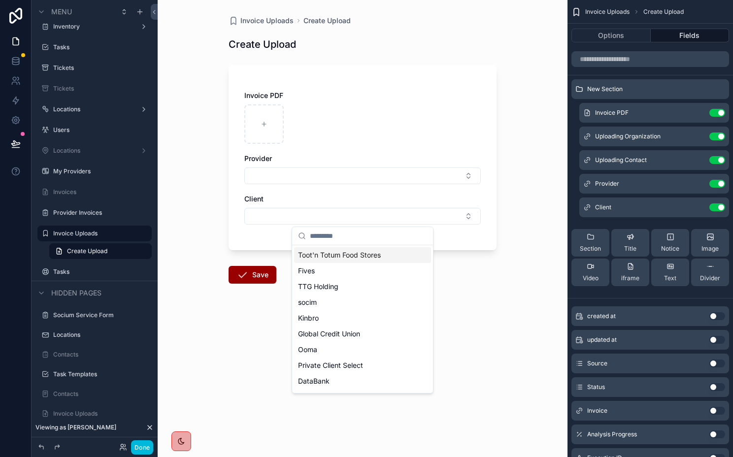
click at [273, 221] on button "Select Button" at bounding box center [362, 216] width 236 height 17
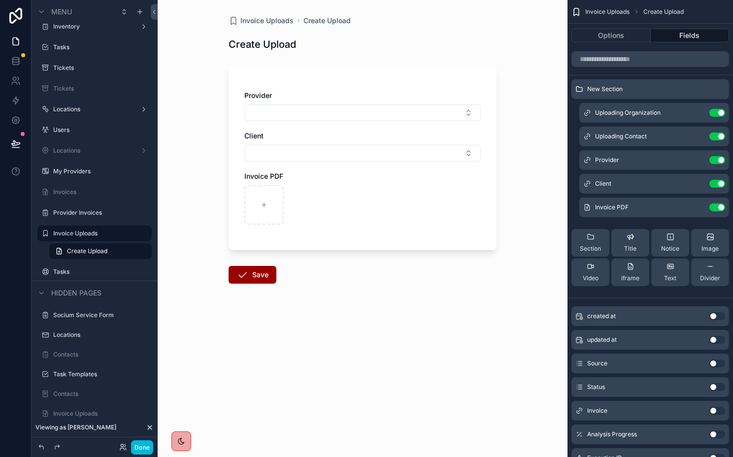
click at [0, 0] on button "scrollable content" at bounding box center [0, 0] width 0 height 0
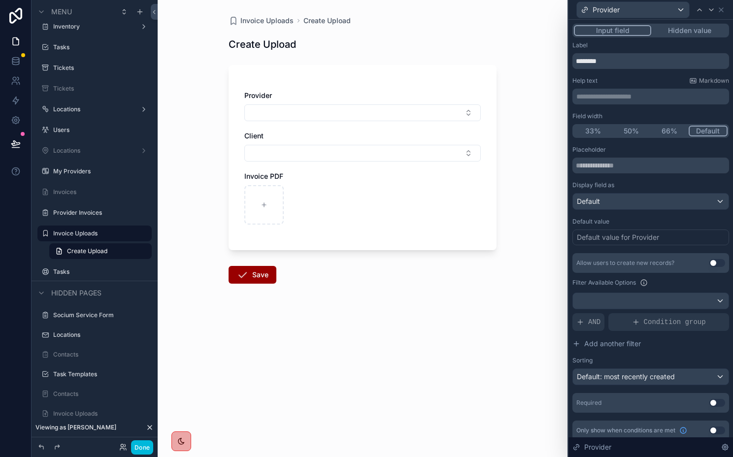
scroll to position [7, 0]
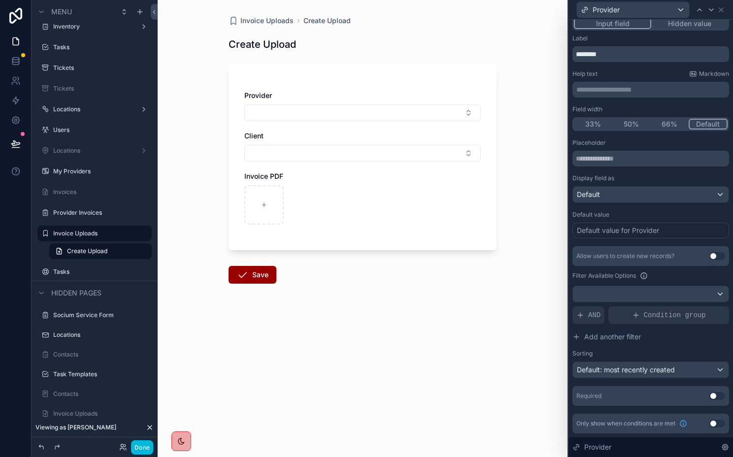
click at [341, 109] on button "Select Button" at bounding box center [362, 112] width 236 height 17
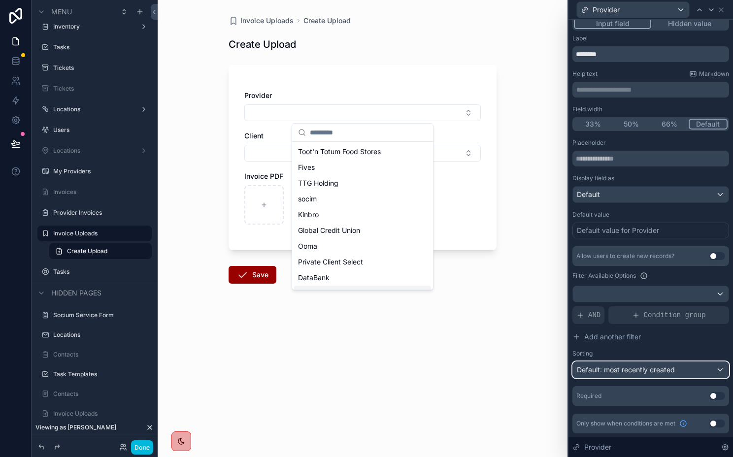
click at [587, 364] on div "Default: most recently created" at bounding box center [651, 370] width 156 height 16
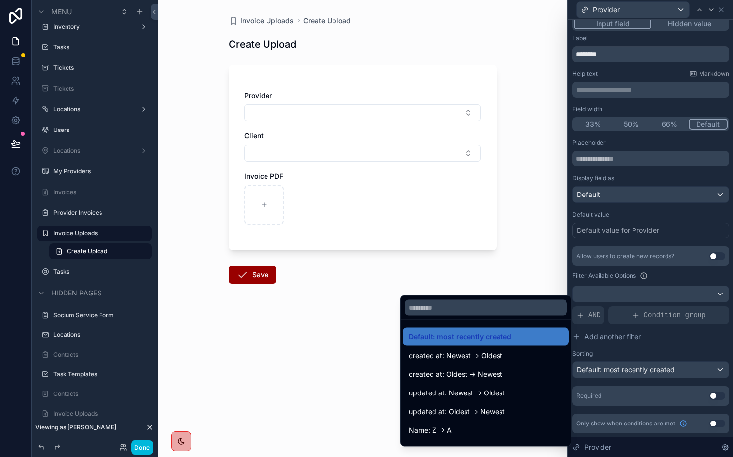
click at [587, 364] on div at bounding box center [650, 228] width 165 height 457
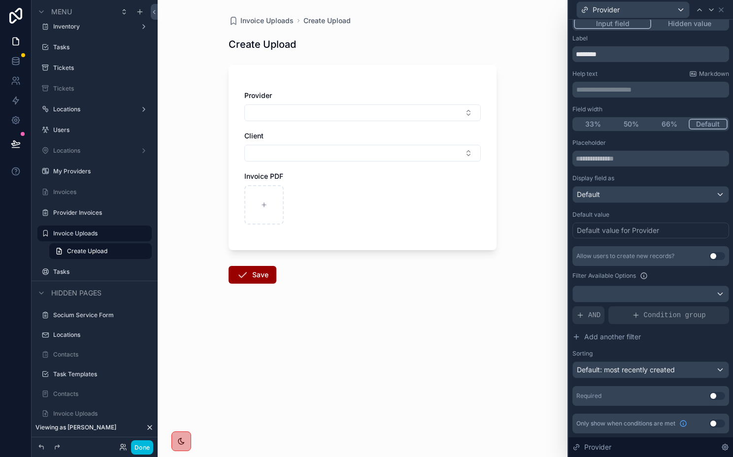
click at [584, 309] on div "AND" at bounding box center [588, 315] width 32 height 18
click at [0, 0] on icon at bounding box center [0, 0] width 0 height 0
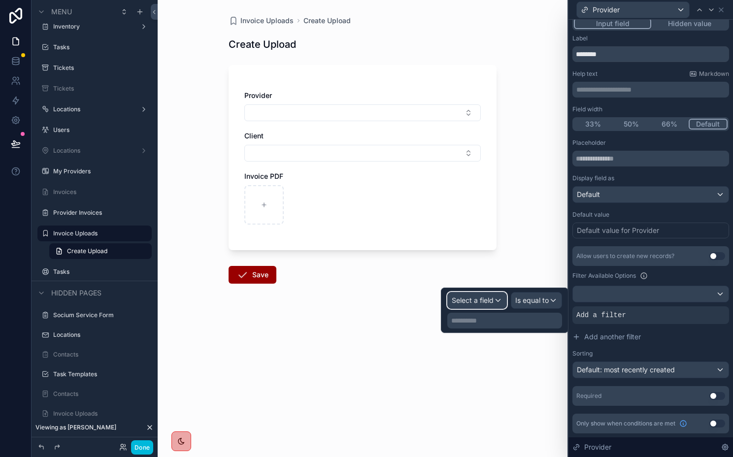
click at [485, 301] on span "Select a field" at bounding box center [473, 300] width 42 height 8
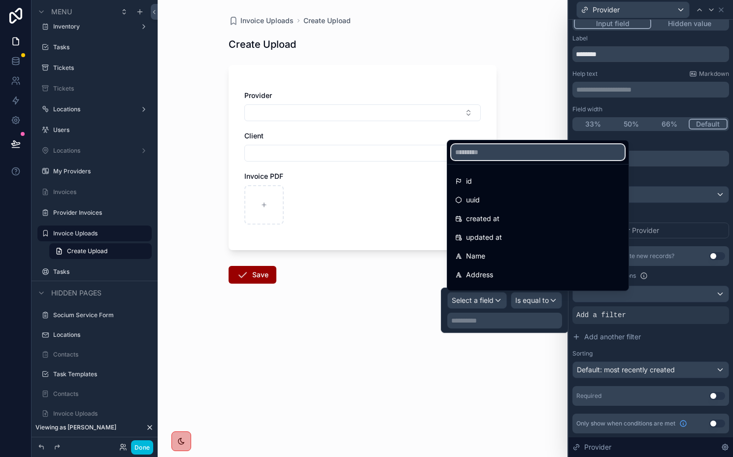
click at [485, 153] on input "text" at bounding box center [537, 152] width 173 height 16
type input "**"
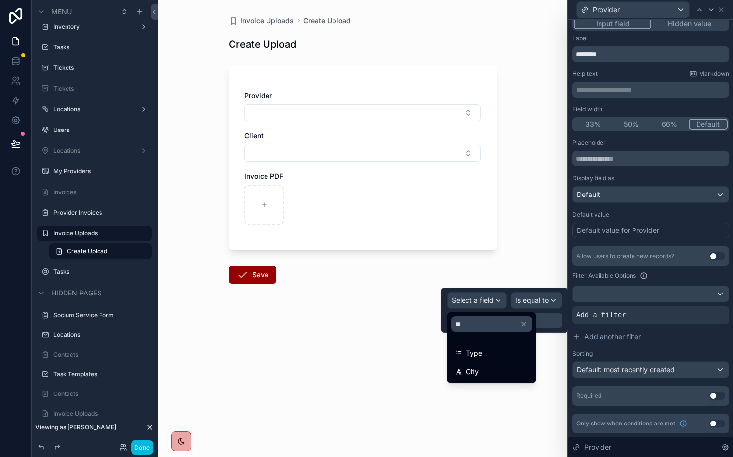
click at [263, 107] on button "Select Button" at bounding box center [362, 112] width 236 height 17
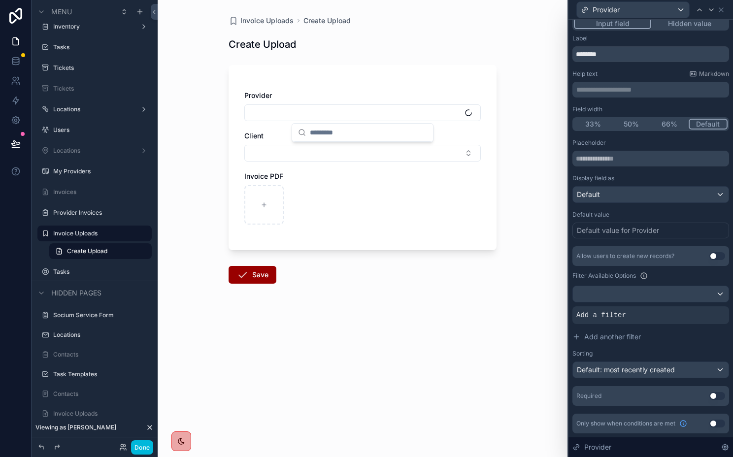
click at [263, 107] on button "Select Button" at bounding box center [362, 112] width 236 height 17
click at [266, 155] on button "Select Button" at bounding box center [362, 153] width 236 height 17
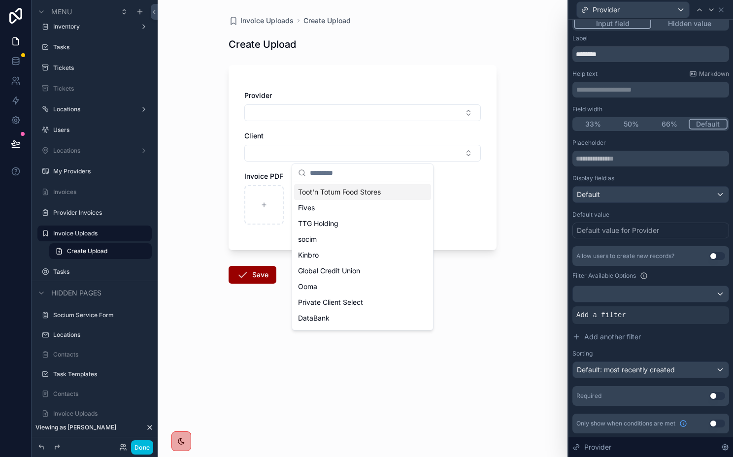
click at [266, 155] on button "Select Button" at bounding box center [362, 153] width 236 height 17
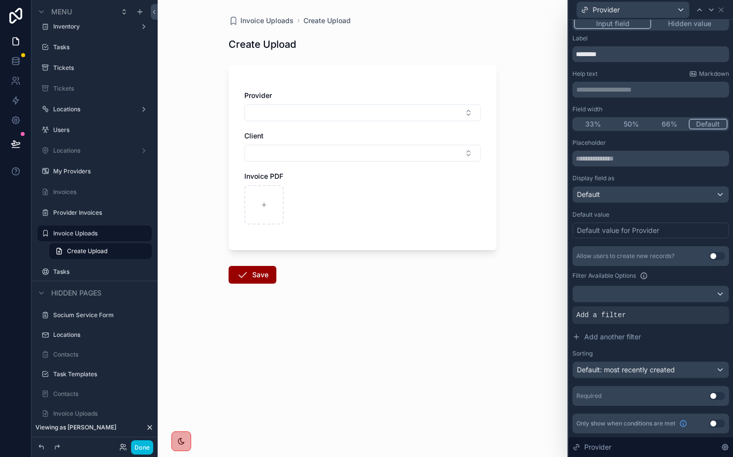
click at [0, 0] on div at bounding box center [0, 0] width 0 height 0
click at [458, 267] on form "Provider Client Invoice PDF Save" at bounding box center [363, 203] width 268 height 288
click at [724, 11] on icon at bounding box center [721, 10] width 8 height 8
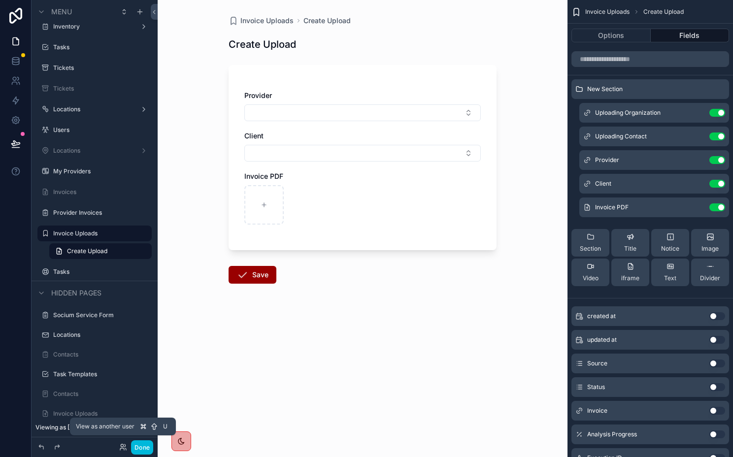
click at [120, 444] on icon at bounding box center [123, 447] width 8 height 8
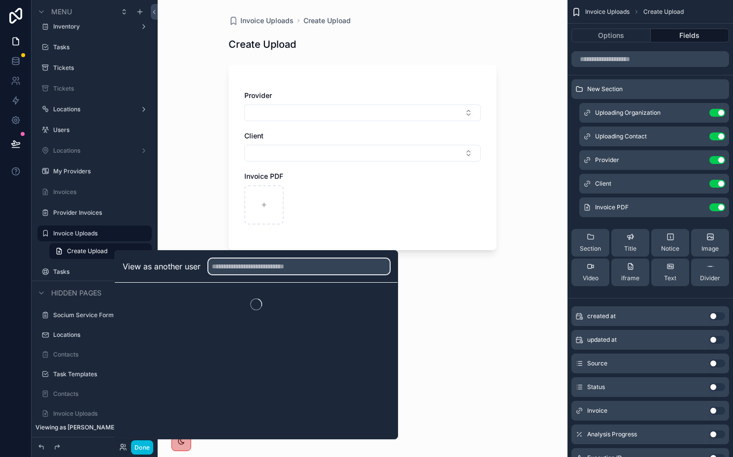
click at [285, 267] on input "text" at bounding box center [298, 267] width 181 height 16
type input "******"
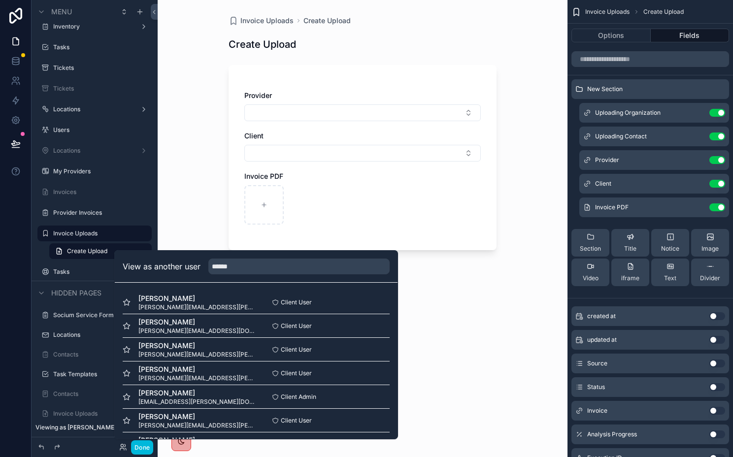
click at [0, 0] on button "Select" at bounding box center [0, 0] width 0 height 0
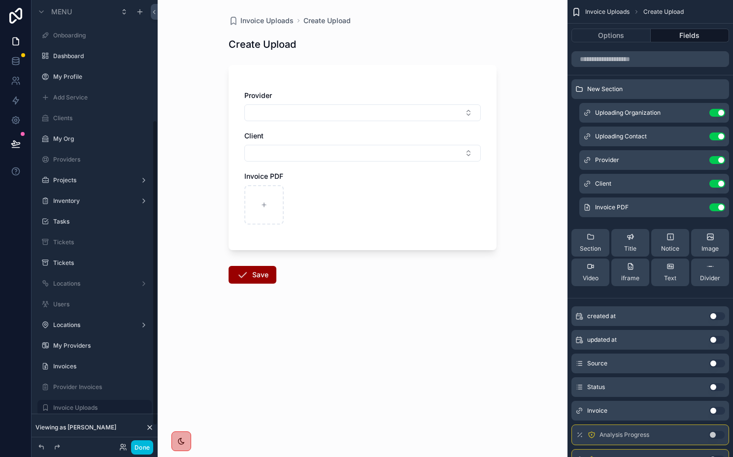
scroll to position [174, 0]
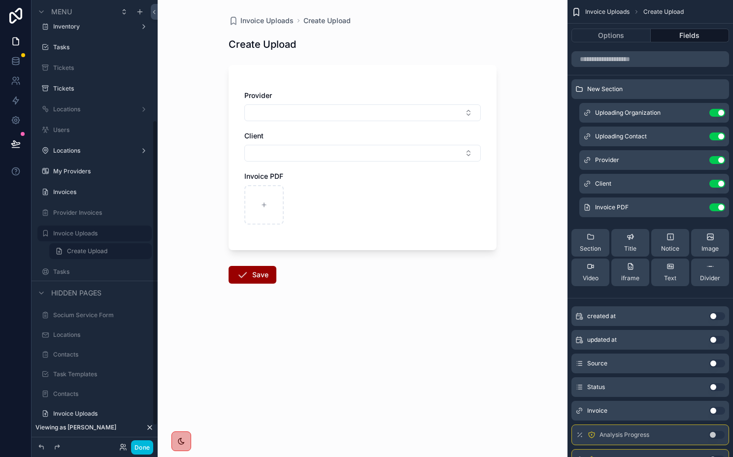
click at [218, 137] on div "Invoice Uploads Create Upload Create Upload Provider Client Invoice PDF Save" at bounding box center [363, 228] width 410 height 457
click at [140, 451] on button "Done" at bounding box center [142, 447] width 22 height 14
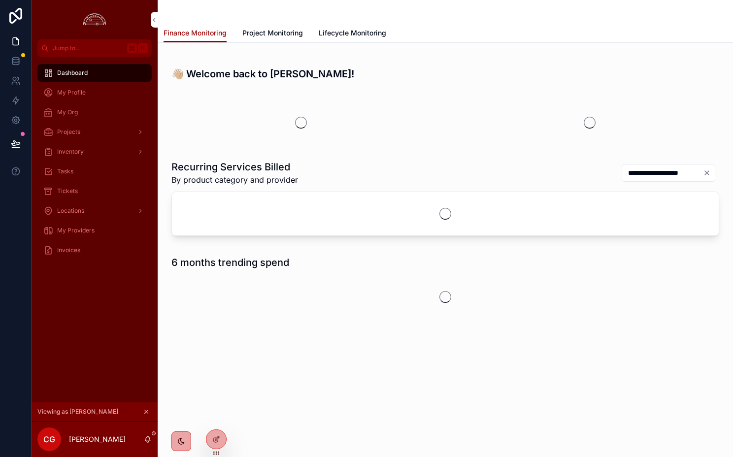
click at [80, 249] on div "Invoices" at bounding box center [94, 250] width 102 height 16
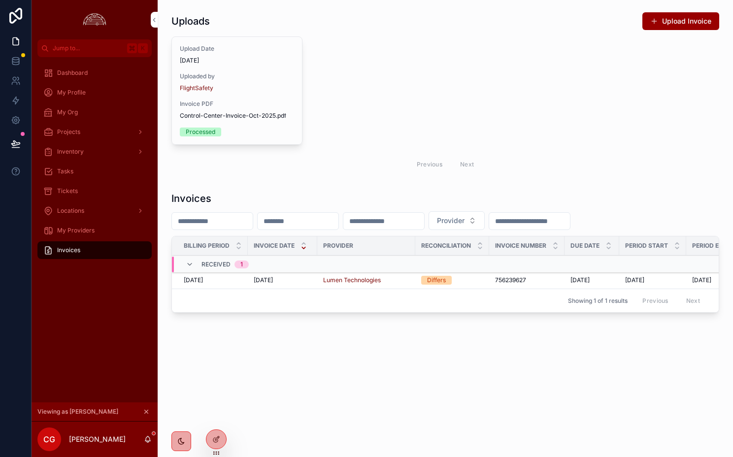
click at [663, 19] on button "Upload Invoice" at bounding box center [680, 21] width 77 height 18
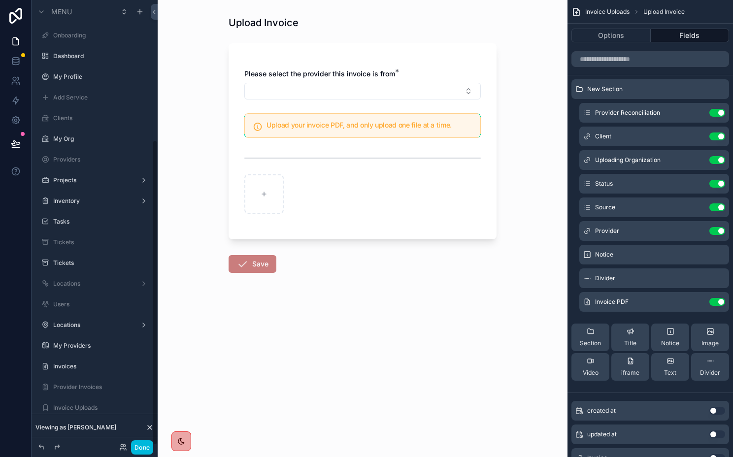
scroll to position [203, 0]
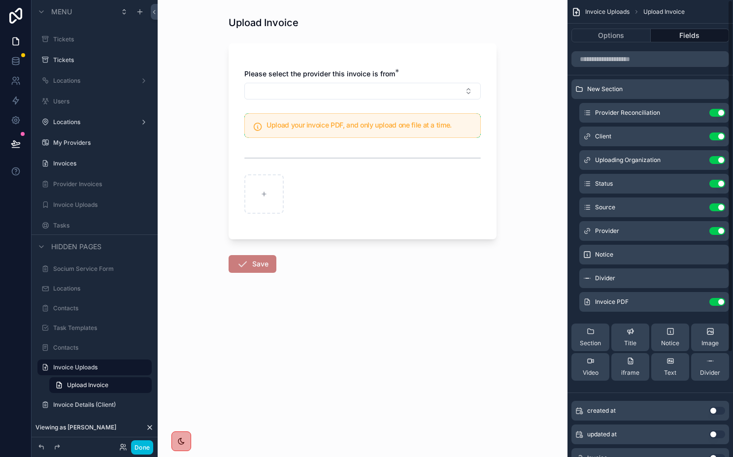
click at [0, 0] on icon "scrollable content" at bounding box center [0, 0] width 0 height 0
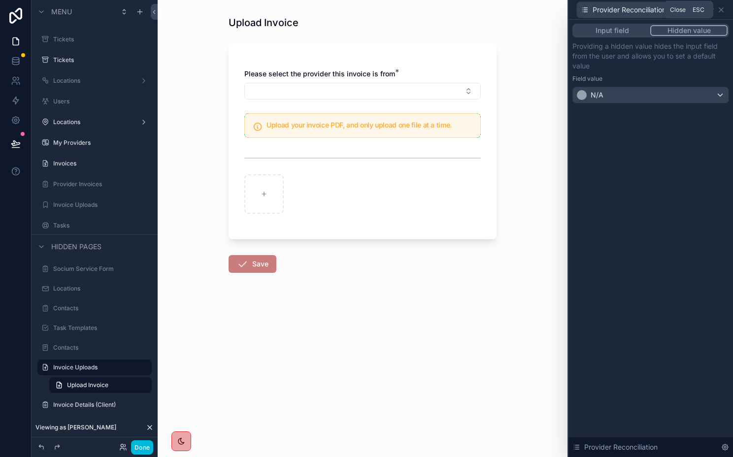
click at [721, 9] on icon at bounding box center [721, 10] width 4 height 4
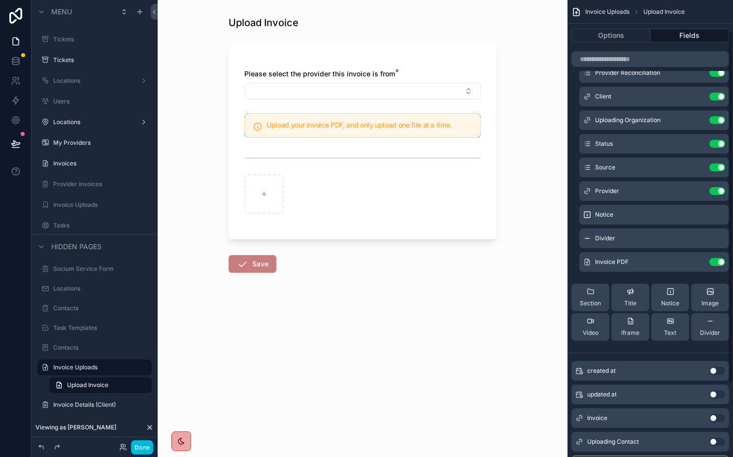
scroll to position [0, 0]
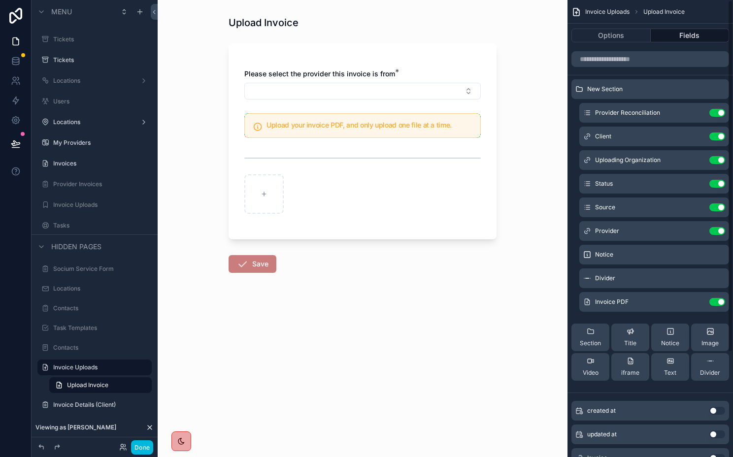
click at [0, 0] on icon "scrollable content" at bounding box center [0, 0] width 0 height 0
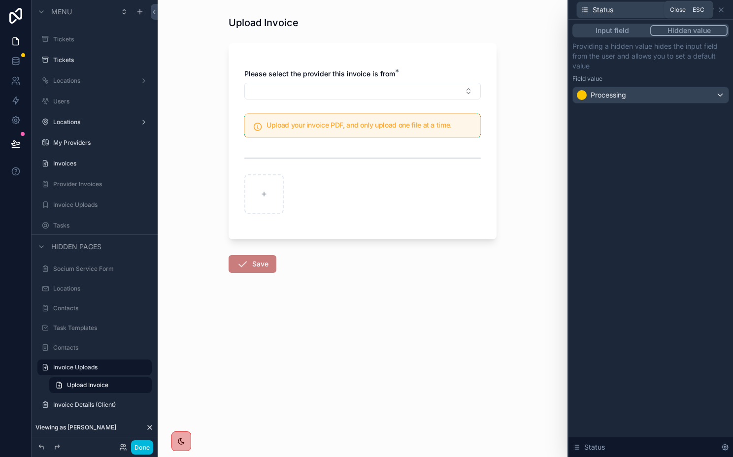
click at [722, 11] on icon at bounding box center [721, 10] width 8 height 8
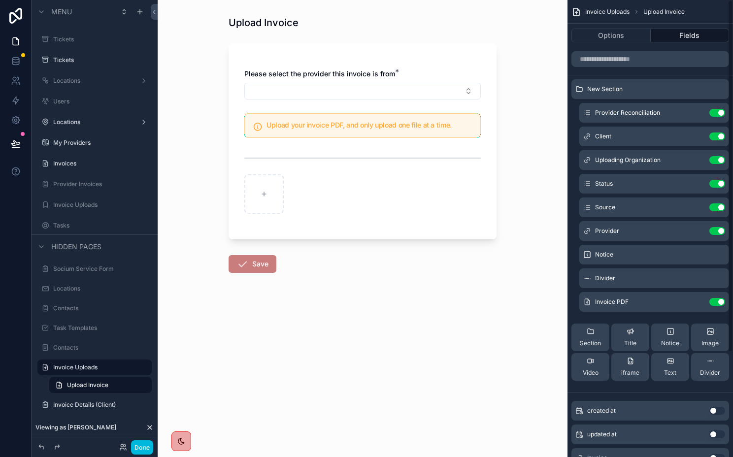
click at [0, 0] on icon "scrollable content" at bounding box center [0, 0] width 0 height 0
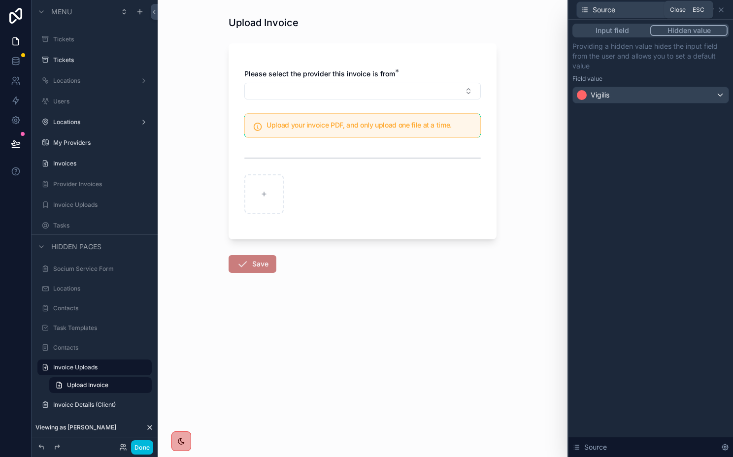
click at [722, 6] on icon at bounding box center [721, 10] width 8 height 8
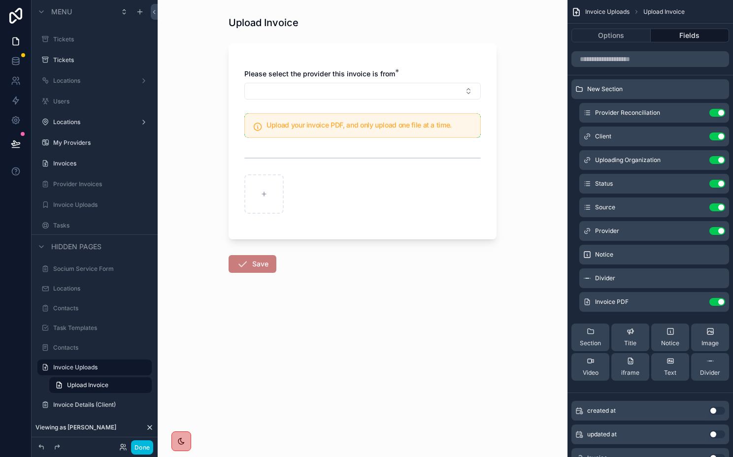
click at [0, 0] on icon "scrollable content" at bounding box center [0, 0] width 0 height 0
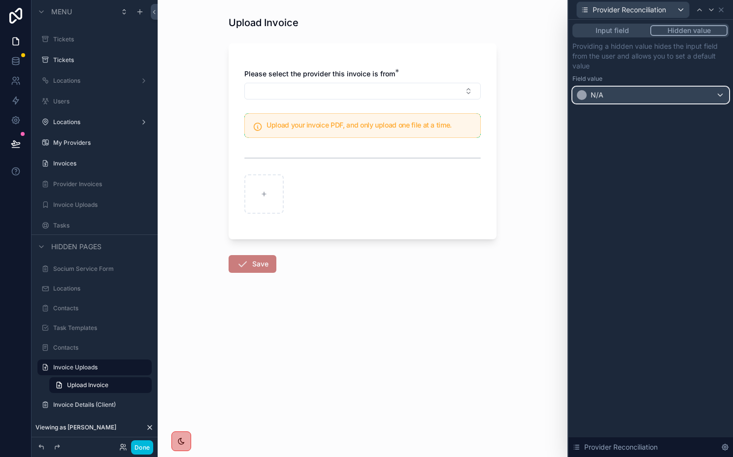
click at [586, 94] on div at bounding box center [582, 95] width 10 height 10
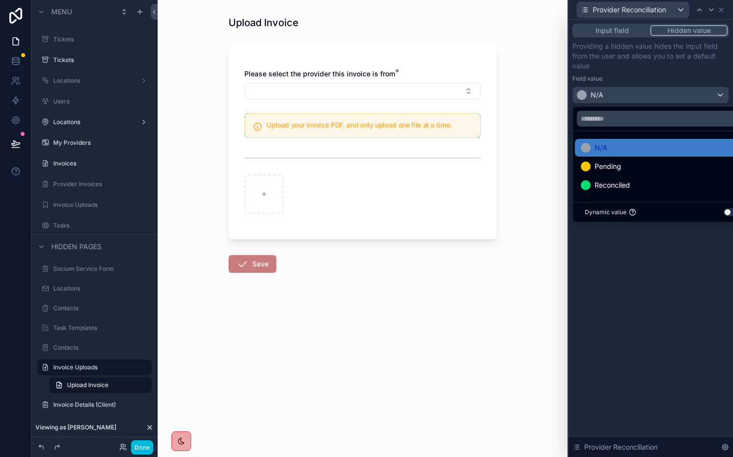
click at [586, 94] on div at bounding box center [650, 228] width 165 height 457
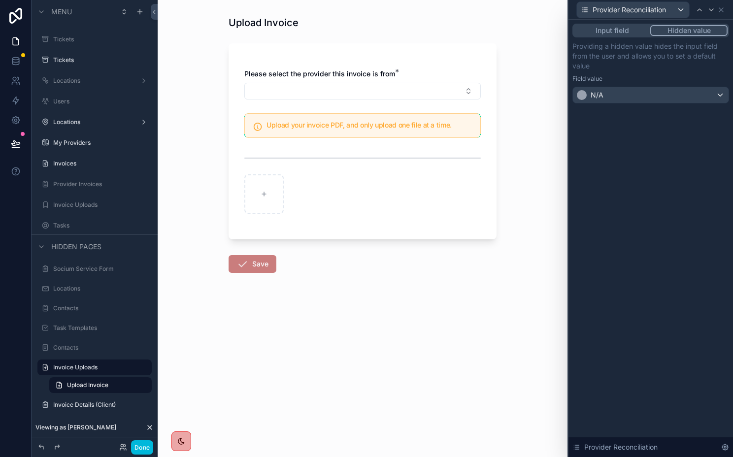
click at [313, 93] on button "Select Button" at bounding box center [362, 91] width 236 height 17
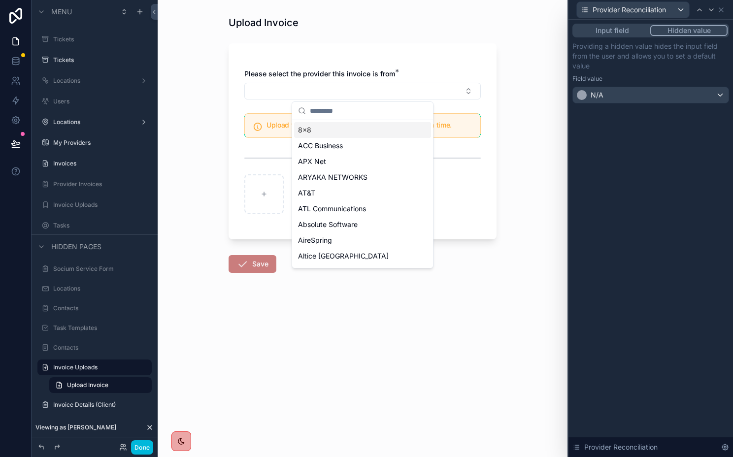
click at [327, 87] on button "Select Button" at bounding box center [362, 91] width 236 height 17
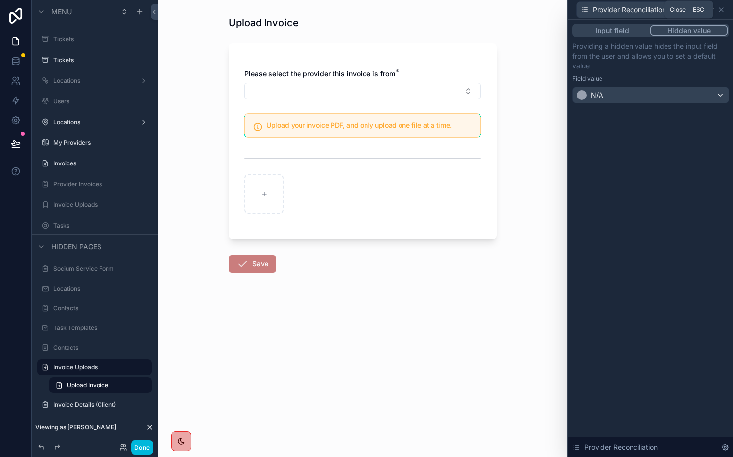
click at [724, 7] on icon at bounding box center [721, 10] width 8 height 8
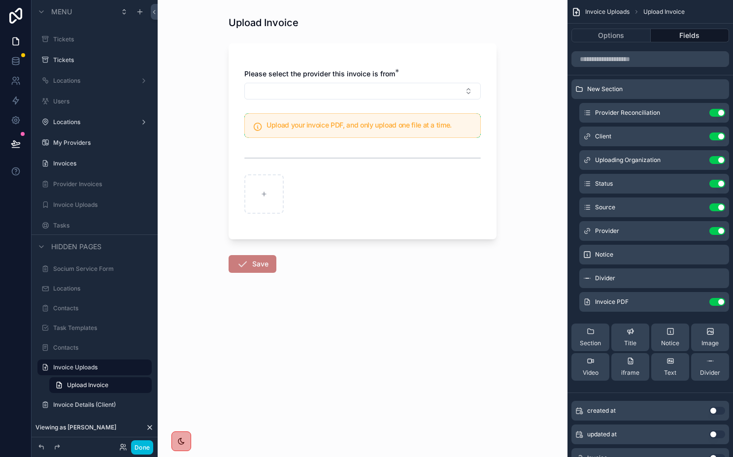
click at [73, 206] on label "Invoice Uploads" at bounding box center [99, 205] width 93 height 8
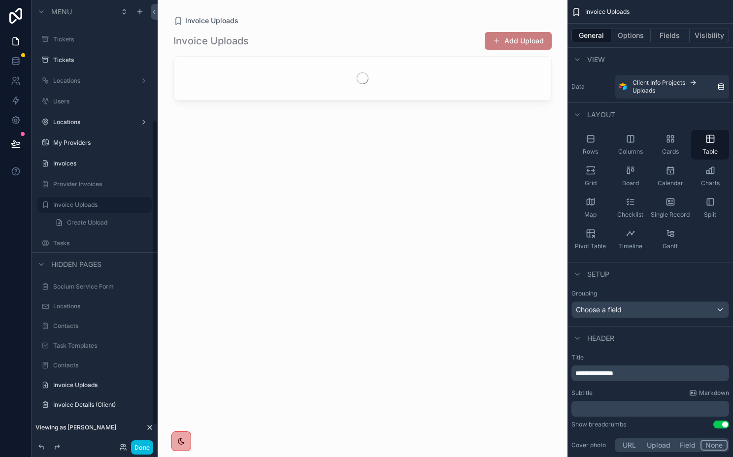
scroll to position [174, 0]
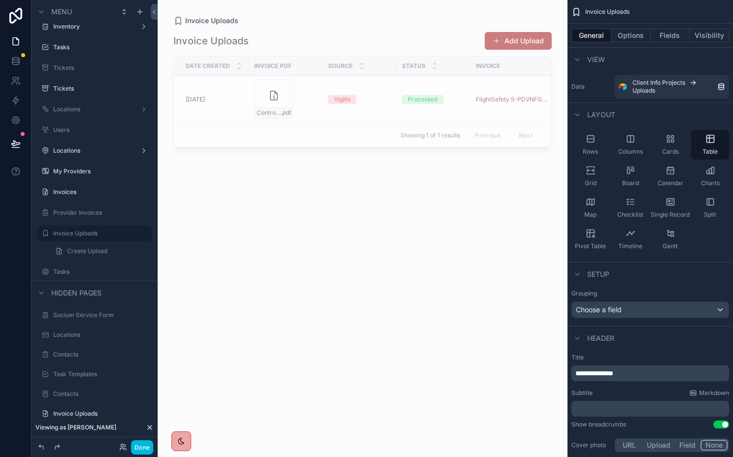
click at [494, 47] on div "scrollable content" at bounding box center [363, 222] width 410 height 445
click at [505, 42] on button "Add Upload" at bounding box center [518, 41] width 67 height 18
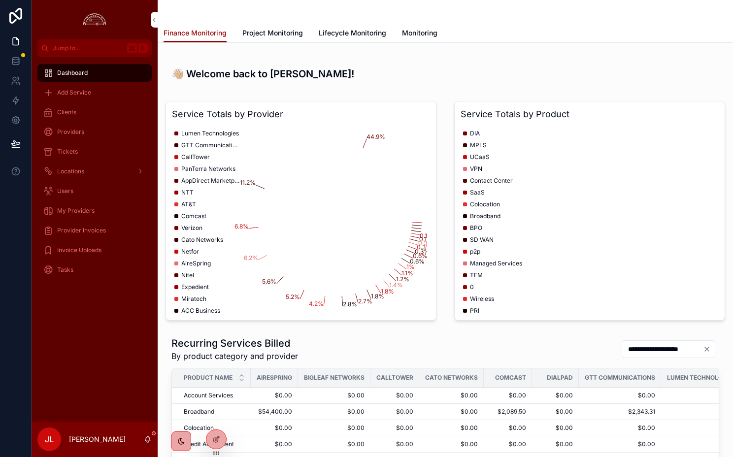
click at [0, 0] on icon at bounding box center [0, 0] width 0 height 0
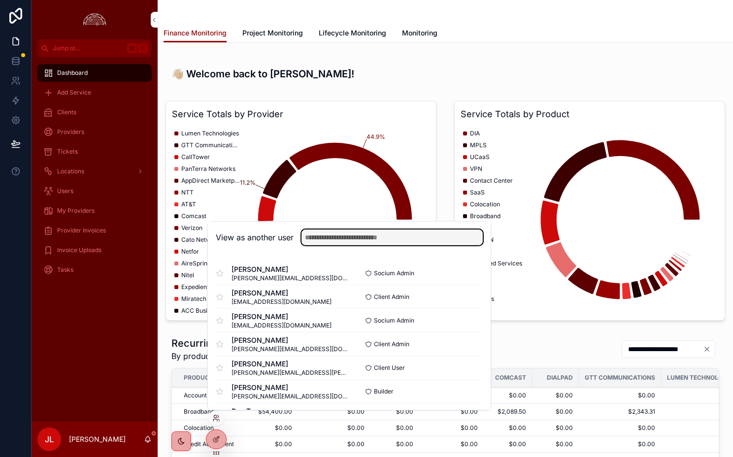
click at [327, 237] on input "text" at bounding box center [391, 238] width 181 height 16
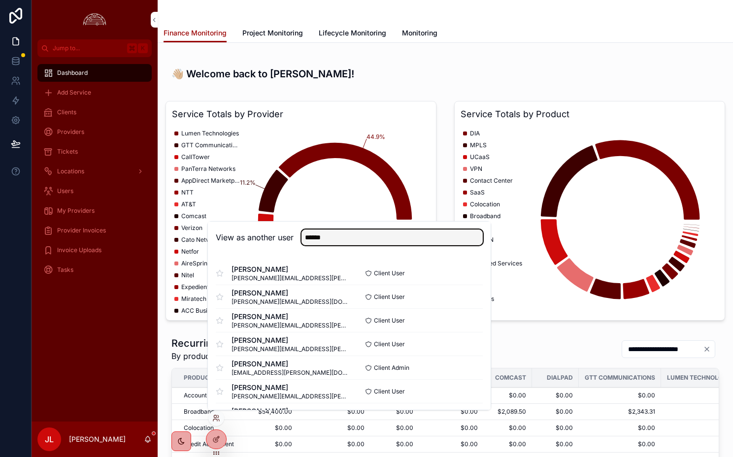
type input "******"
click at [465, 360] on div "[PERSON_NAME] [PERSON_NAME][EMAIL_ADDRESS][PERSON_NAME][DOMAIN_NAME] Client Adm…" at bounding box center [349, 368] width 267 height 24
click at [0, 0] on button "Select" at bounding box center [0, 0] width 0 height 0
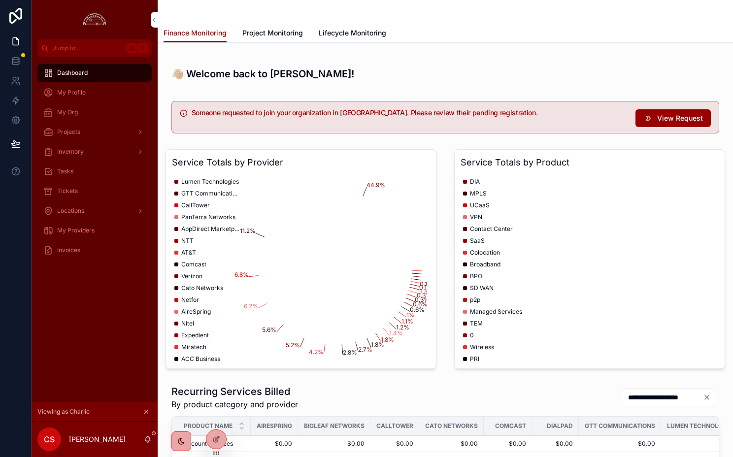
click at [100, 231] on div "My Providers" at bounding box center [94, 231] width 102 height 16
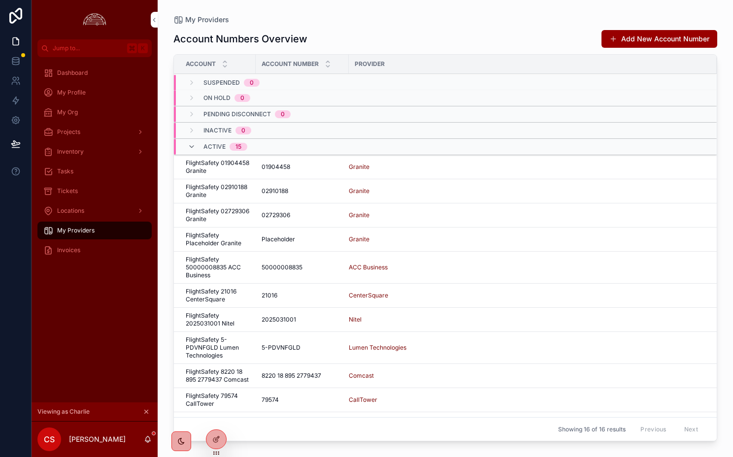
click at [97, 248] on div "Invoices" at bounding box center [94, 250] width 102 height 16
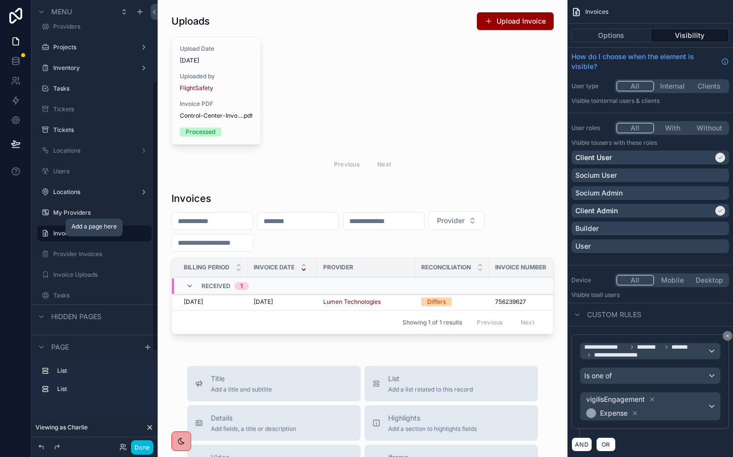
scroll to position [288, 0]
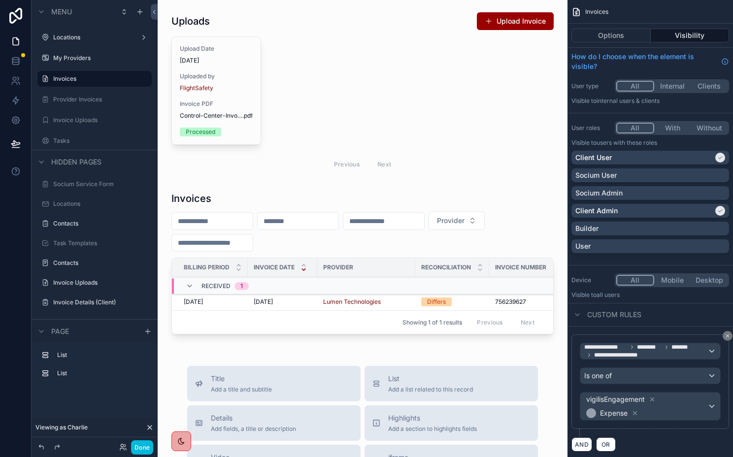
click at [90, 300] on label "Invoice Details (Client)" at bounding box center [99, 303] width 93 height 8
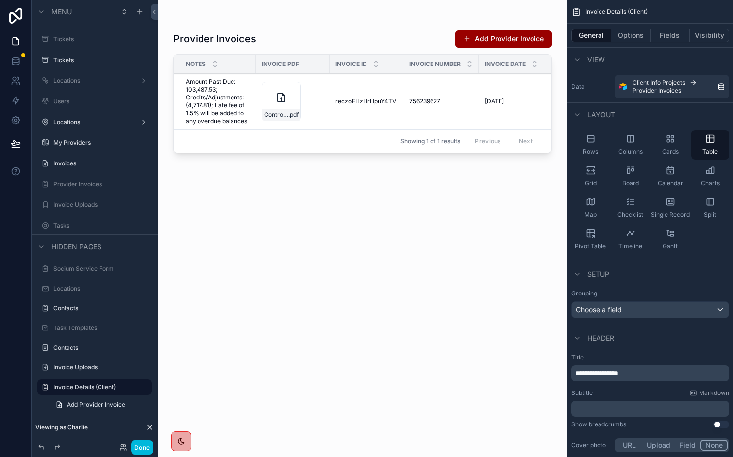
click at [98, 364] on div "Invoice Uploads" at bounding box center [101, 368] width 97 height 8
click at [89, 370] on label "Invoice Uploads" at bounding box center [99, 368] width 93 height 8
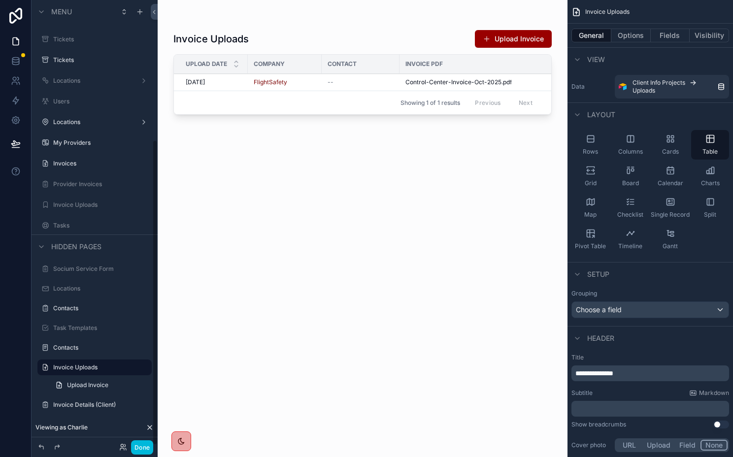
click at [144, 450] on button "Done" at bounding box center [142, 447] width 22 height 14
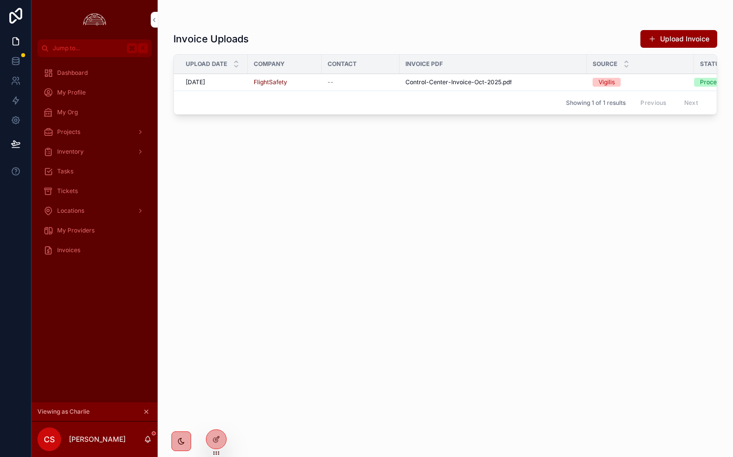
click at [0, 0] on icon at bounding box center [0, 0] width 0 height 0
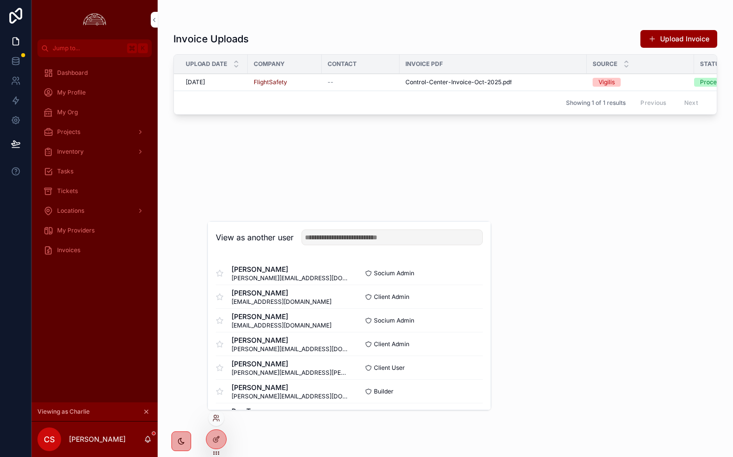
click at [0, 0] on button "Select" at bounding box center [0, 0] width 0 height 0
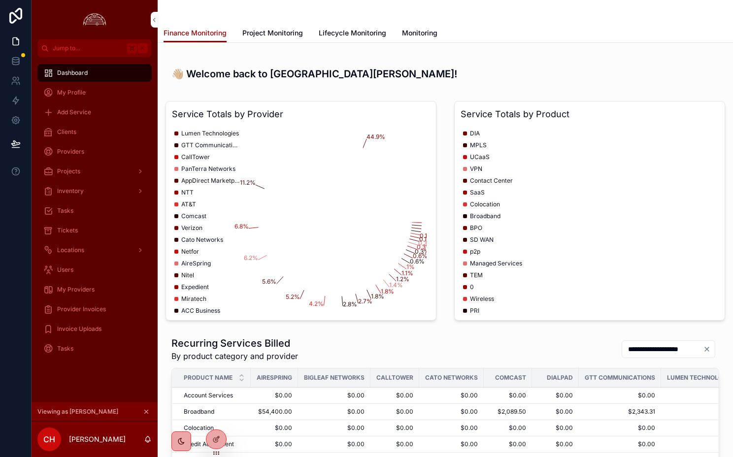
click at [85, 330] on span "Invoice Uploads" at bounding box center [79, 329] width 44 height 8
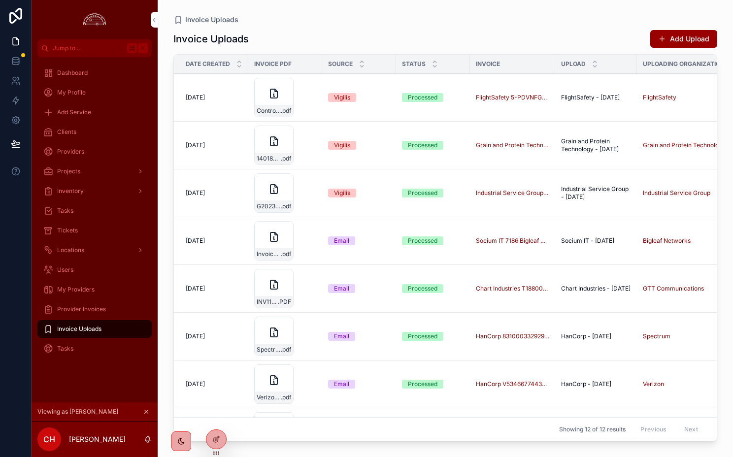
click at [670, 40] on button "Add Upload" at bounding box center [683, 39] width 67 height 18
click at [668, 44] on button "Add Upload" at bounding box center [683, 39] width 67 height 18
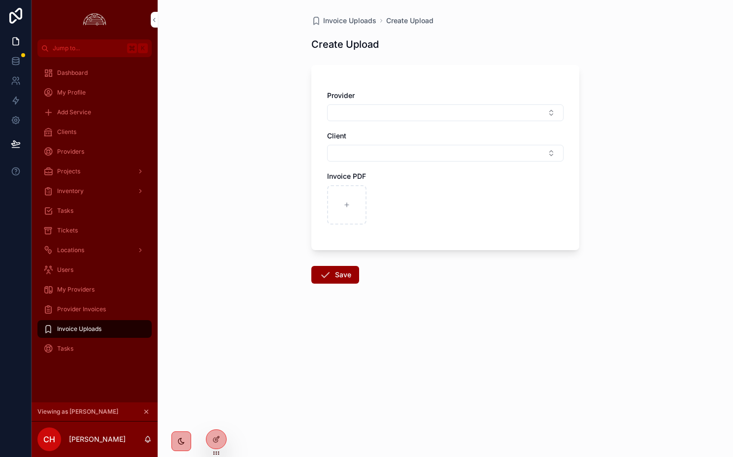
click at [97, 328] on span "Invoice Uploads" at bounding box center [79, 329] width 44 height 8
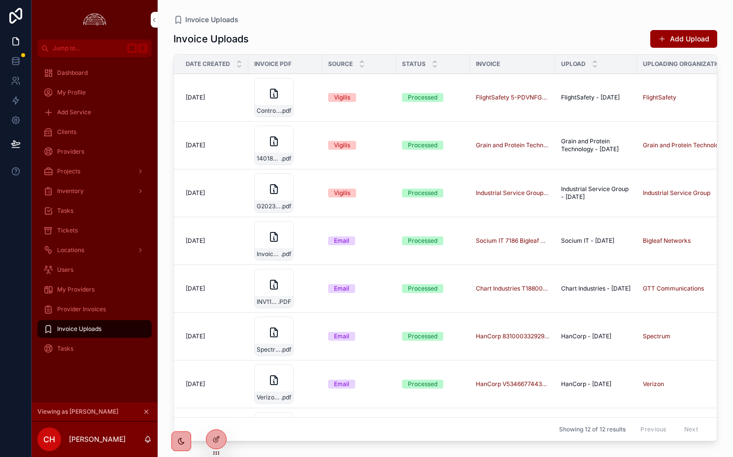
click at [682, 39] on button "Add Upload" at bounding box center [683, 39] width 67 height 18
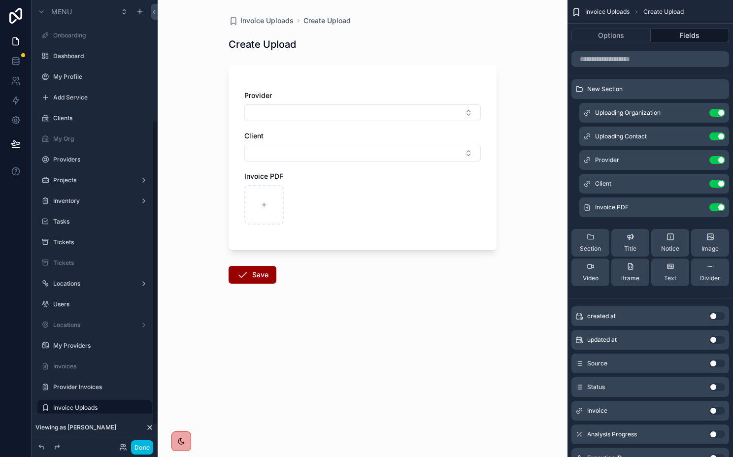
scroll to position [174, 0]
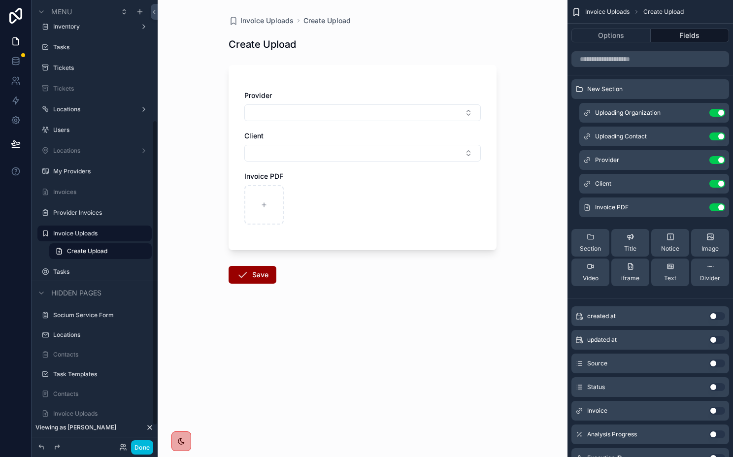
click at [88, 233] on label "Invoice Uploads" at bounding box center [99, 234] width 93 height 8
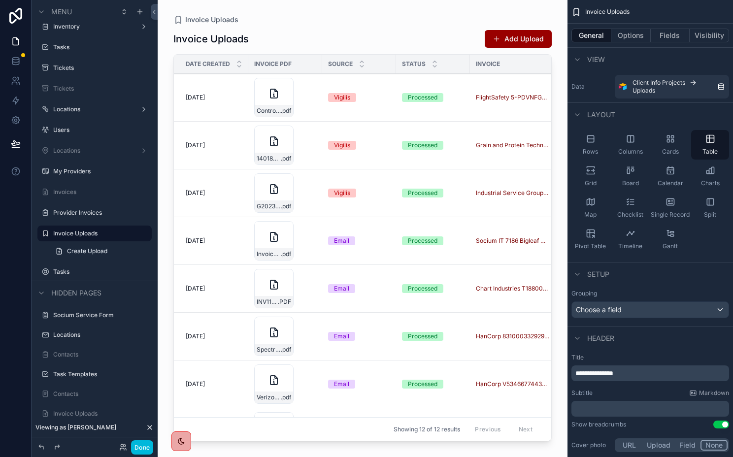
click at [217, 149] on div "scrollable content" at bounding box center [363, 222] width 410 height 445
click at [205, 145] on span "[DATE]" at bounding box center [195, 145] width 19 height 8
